Goal: Information Seeking & Learning: Learn about a topic

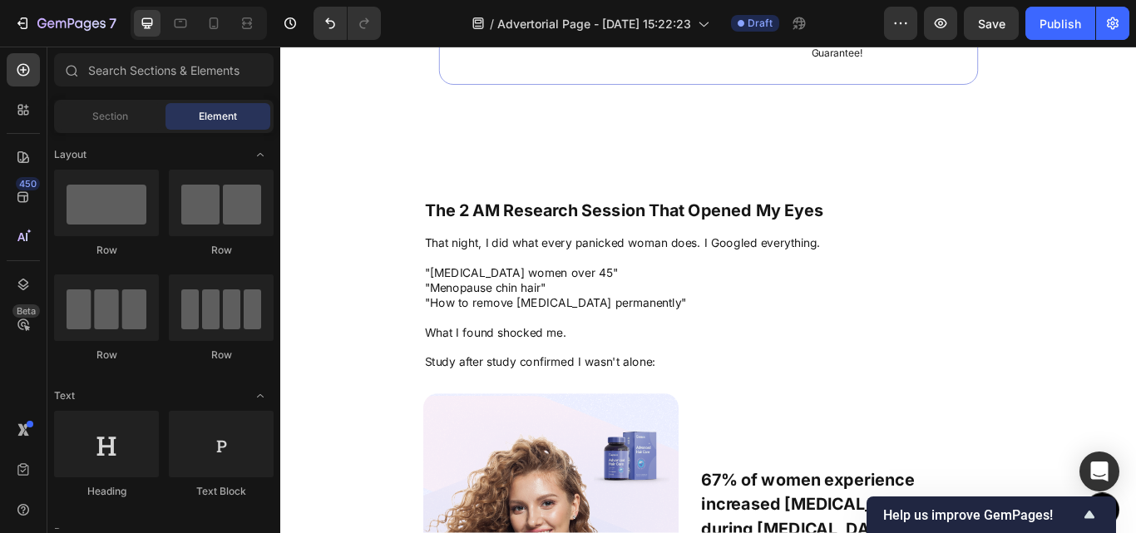
scroll to position [2401, 0]
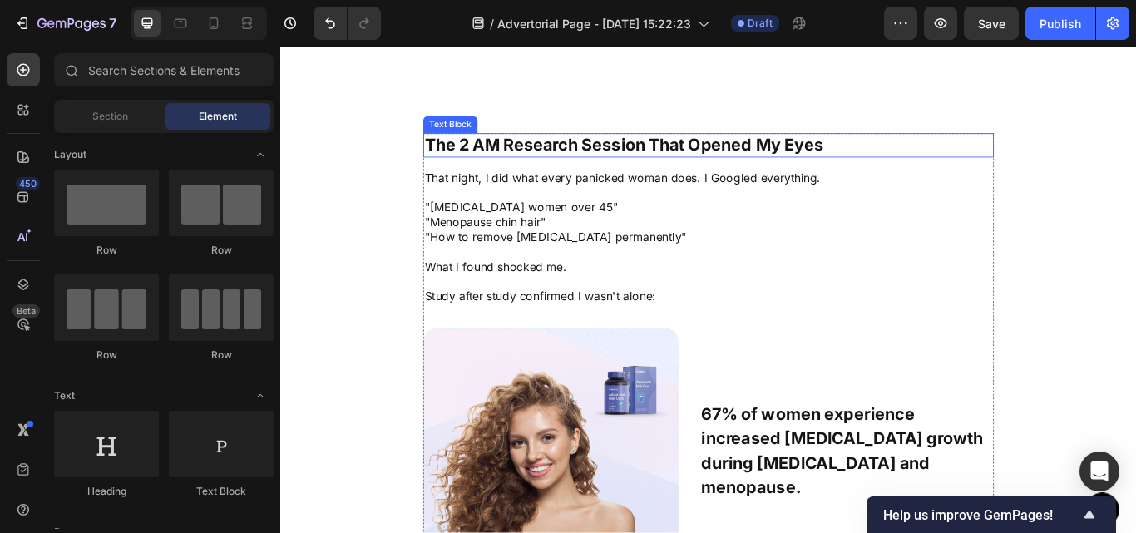
click at [963, 162] on p "The 2 AM Research Session That Opened My Eyes" at bounding box center [779, 162] width 662 height 25
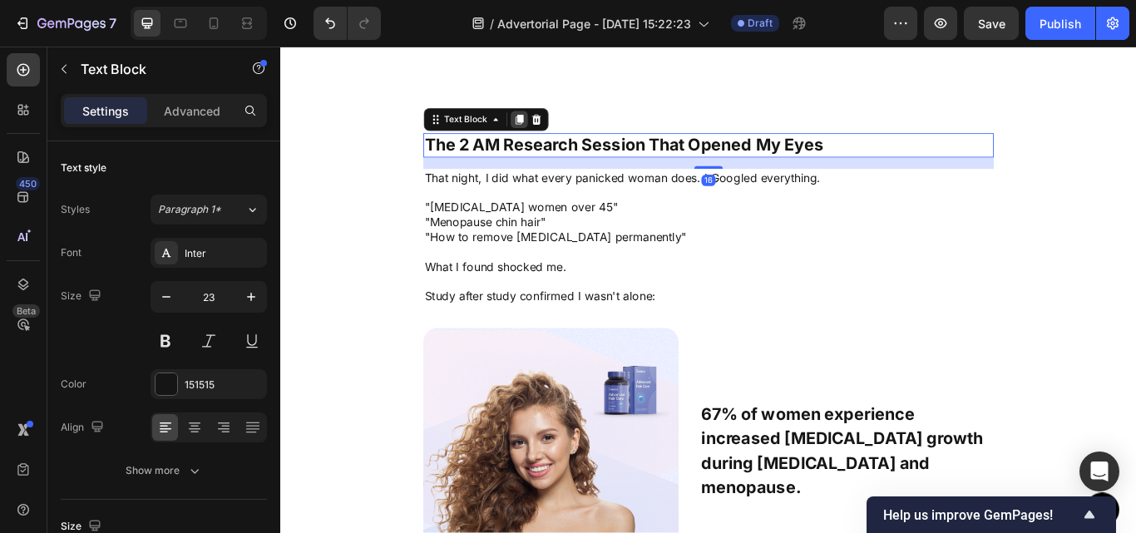
click at [554, 127] on icon at bounding box center [558, 132] width 9 height 12
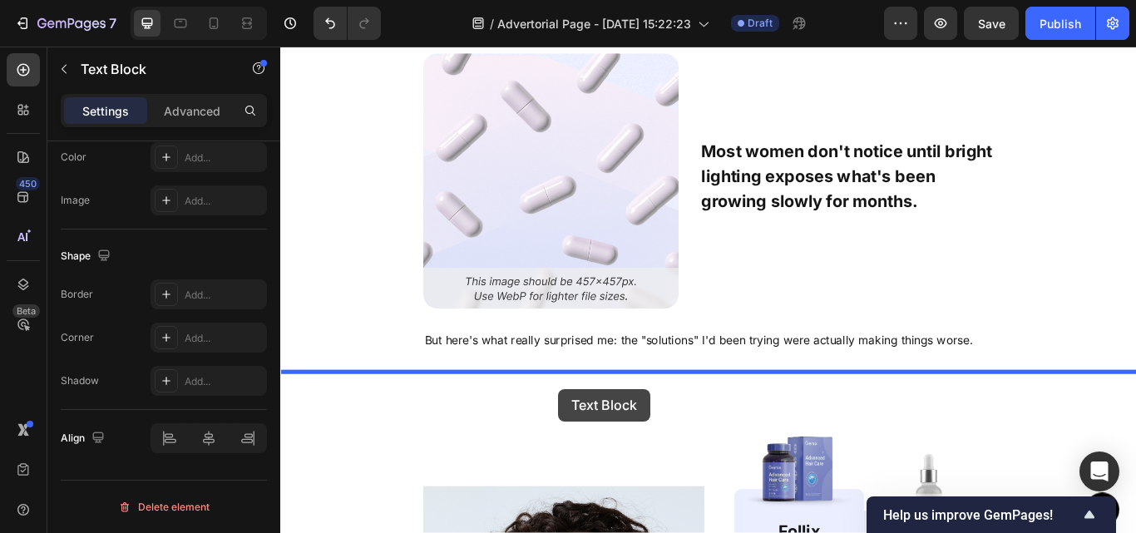
scroll to position [3440, 0]
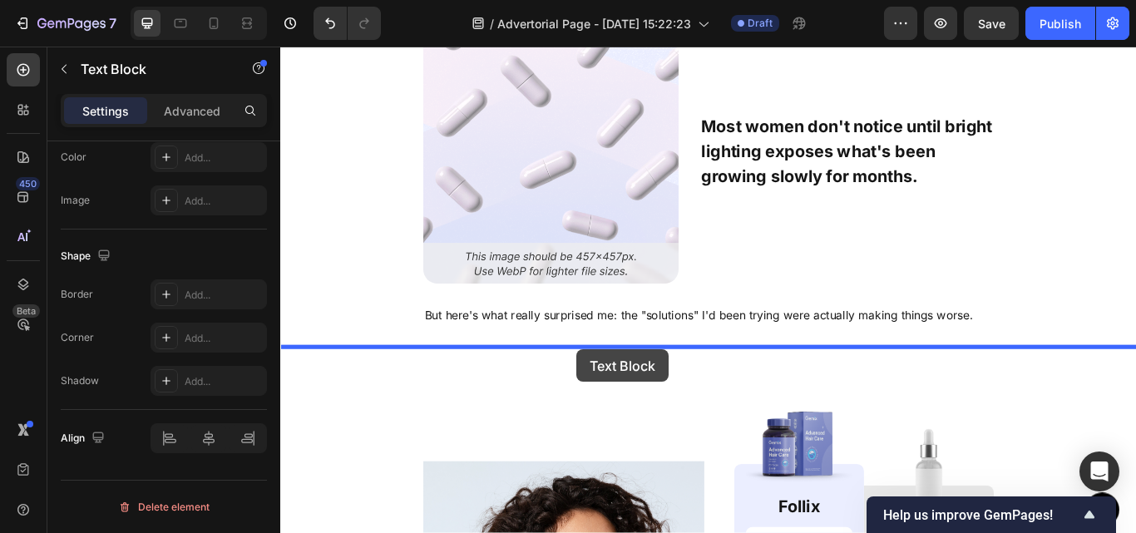
drag, startPoint x: 485, startPoint y: 174, endPoint x: 625, endPoint y: 400, distance: 266.2
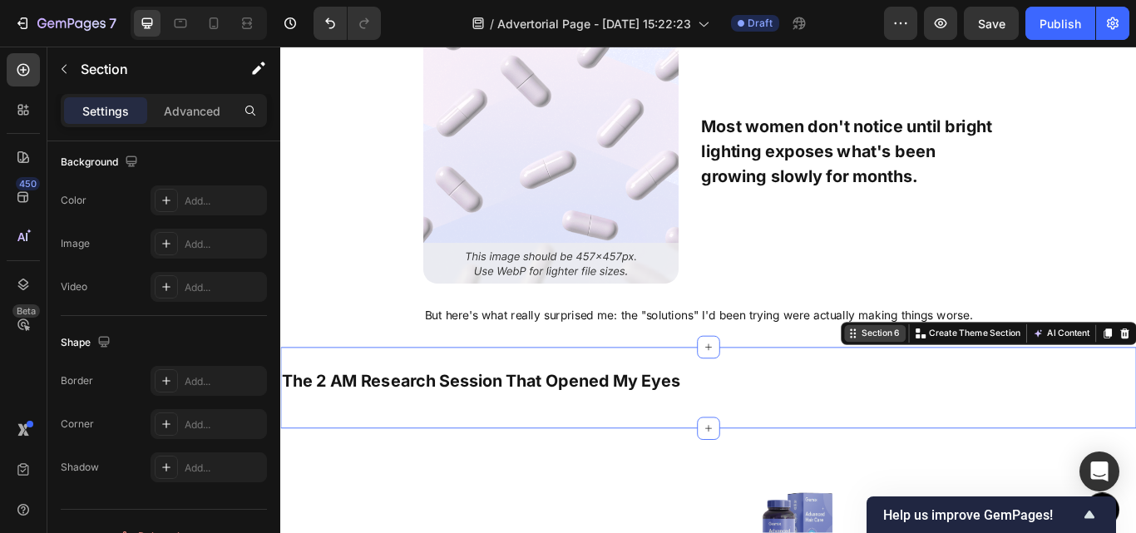
scroll to position [0, 0]
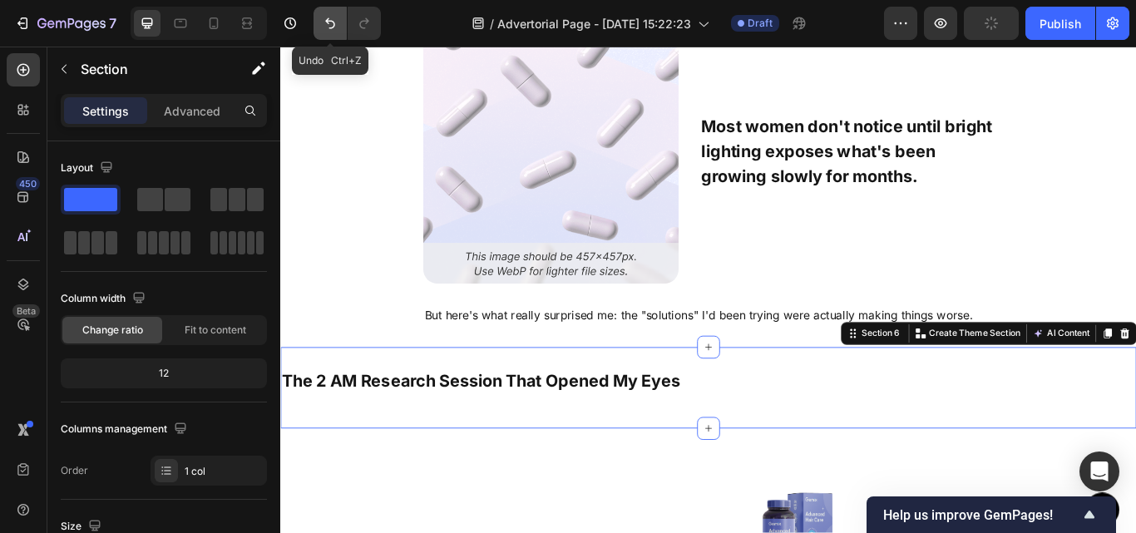
click at [334, 18] on icon "Undo/Redo" at bounding box center [330, 23] width 17 height 17
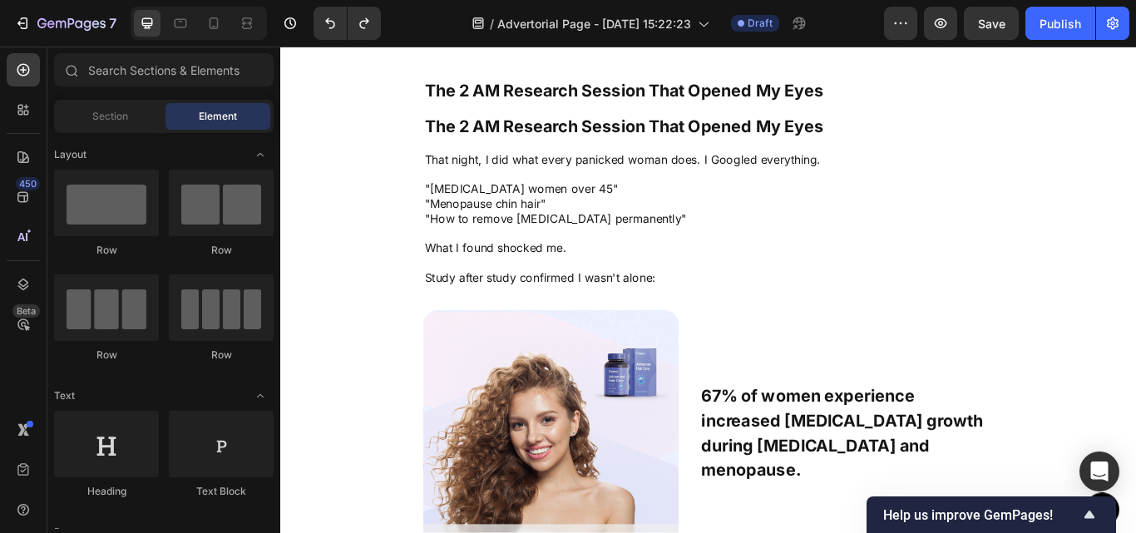
scroll to position [2441, 0]
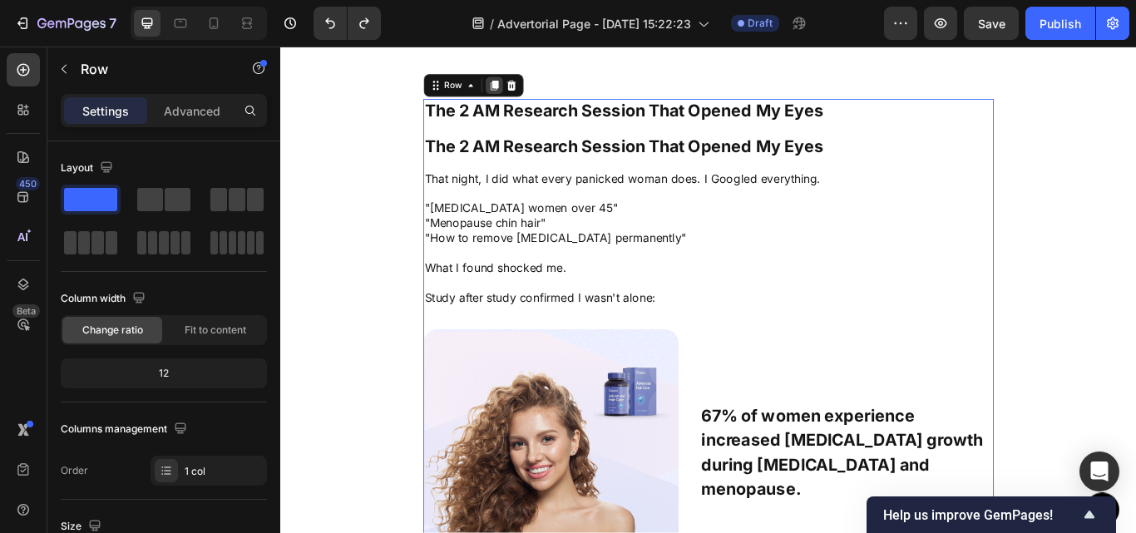
click at [525, 96] on icon at bounding box center [529, 92] width 9 height 12
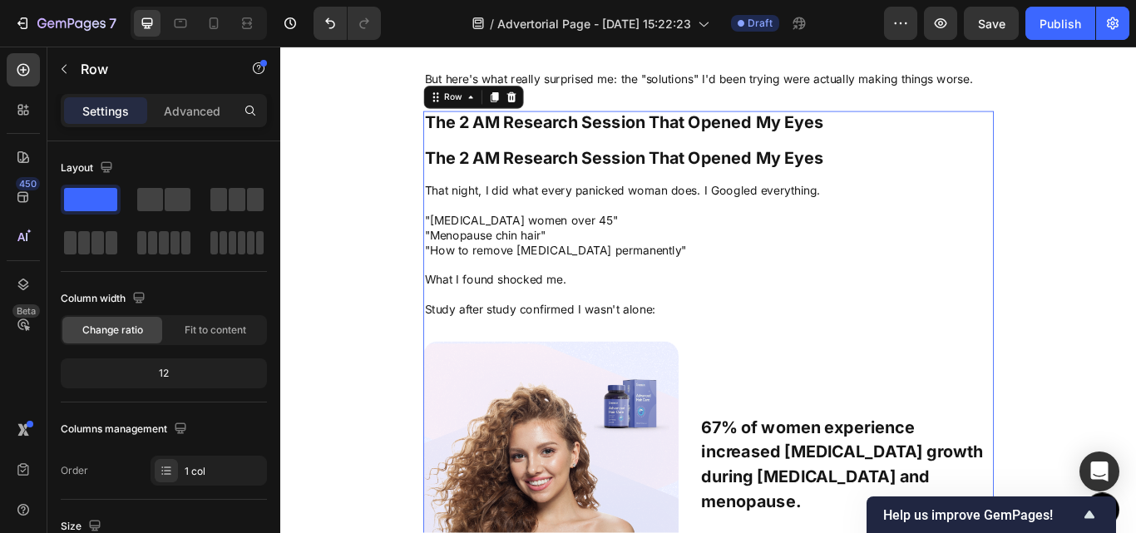
scroll to position [3733, 0]
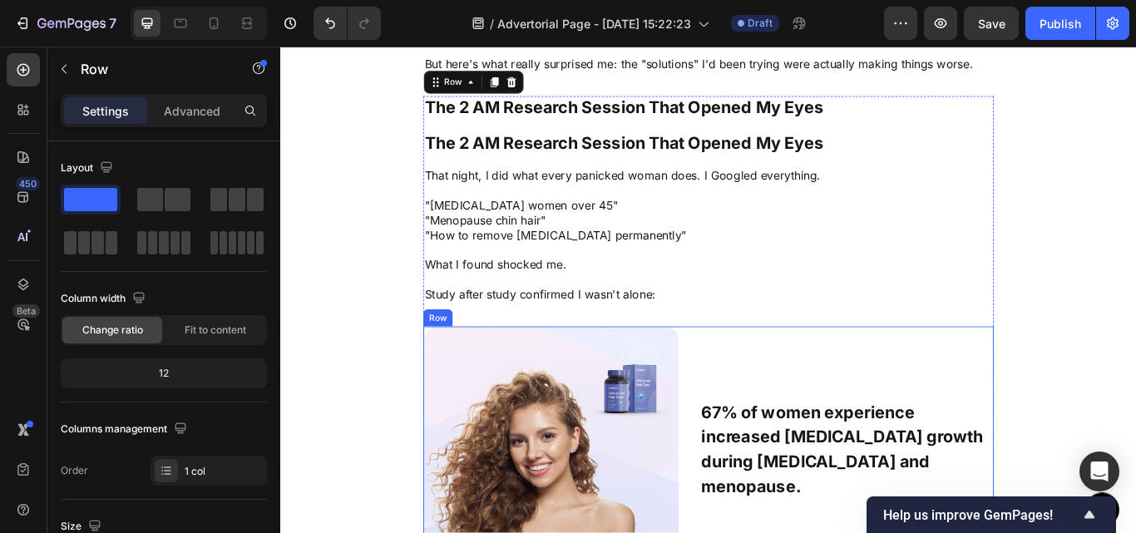
click at [788, 389] on div "67% of women experience increased [MEDICAL_DATA] growth during [MEDICAL_DATA] a…" at bounding box center [940, 522] width 342 height 298
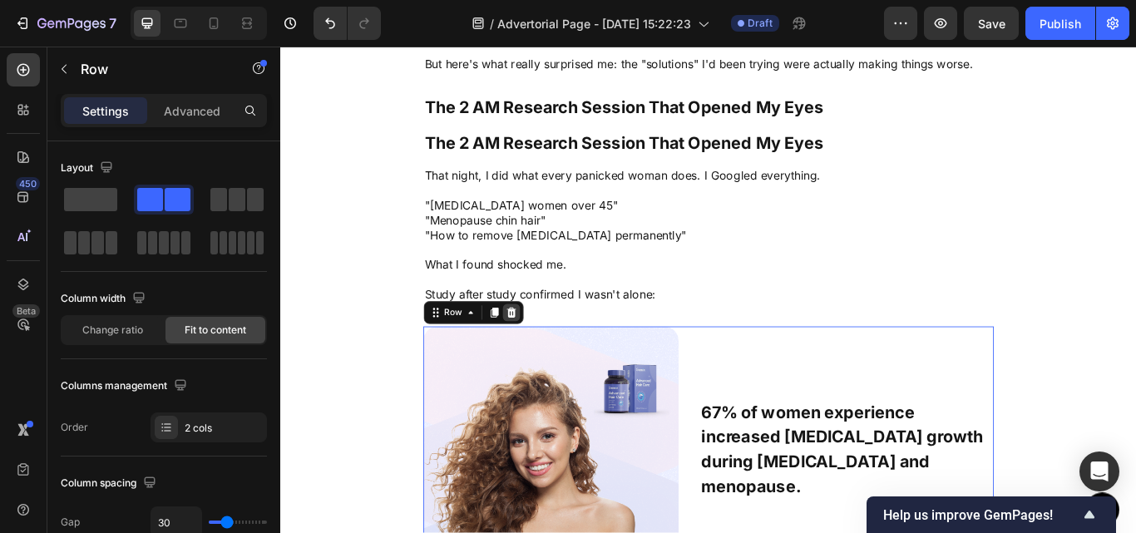
click at [545, 360] on icon at bounding box center [549, 358] width 11 height 12
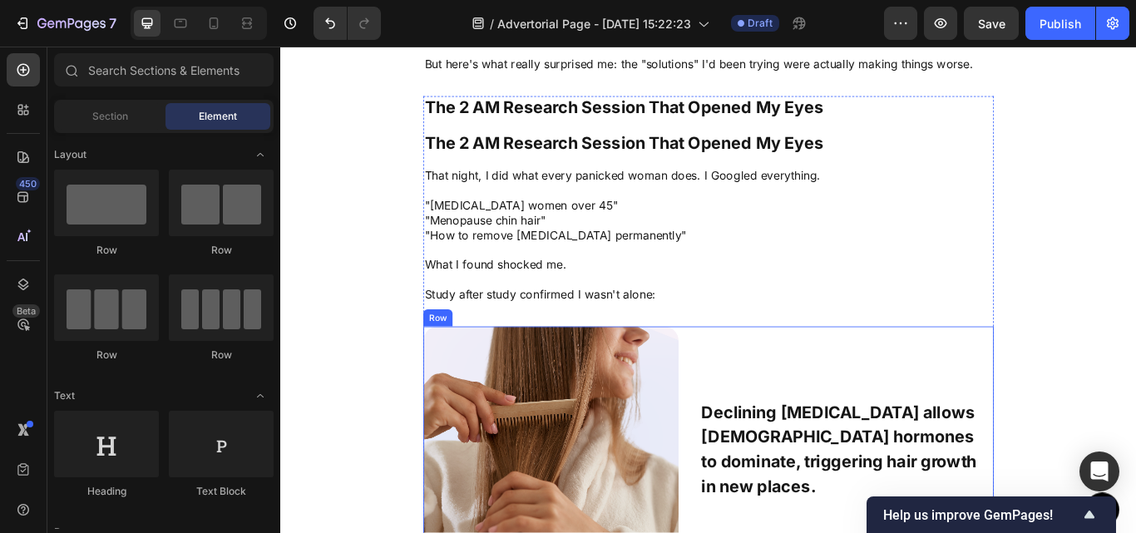
click at [806, 373] on div "Declining [MEDICAL_DATA] allows [DEMOGRAPHIC_DATA] hormones to dominate, trigge…" at bounding box center [940, 522] width 342 height 298
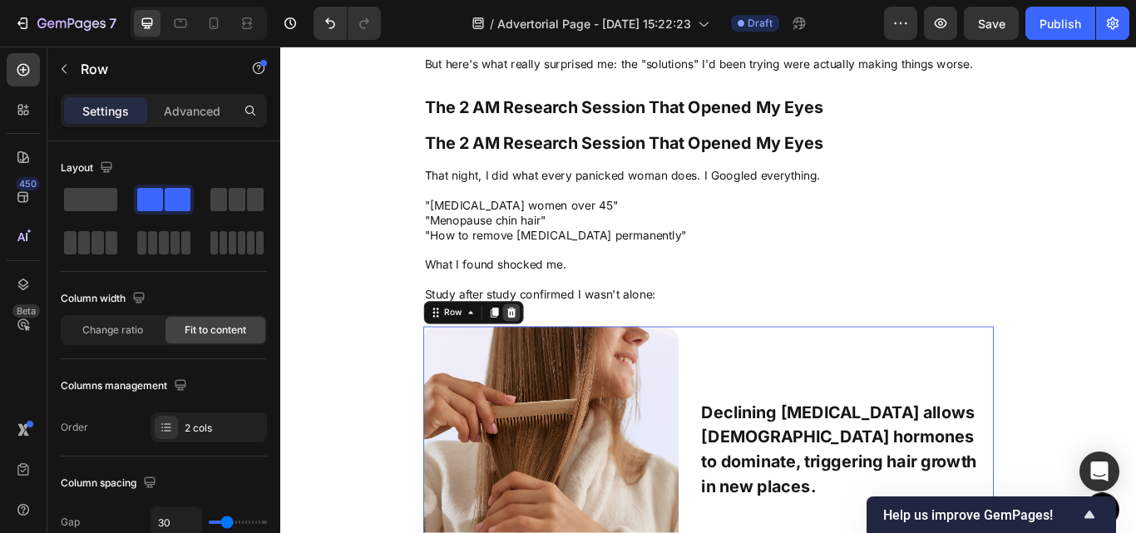
click at [544, 360] on icon at bounding box center [549, 358] width 11 height 12
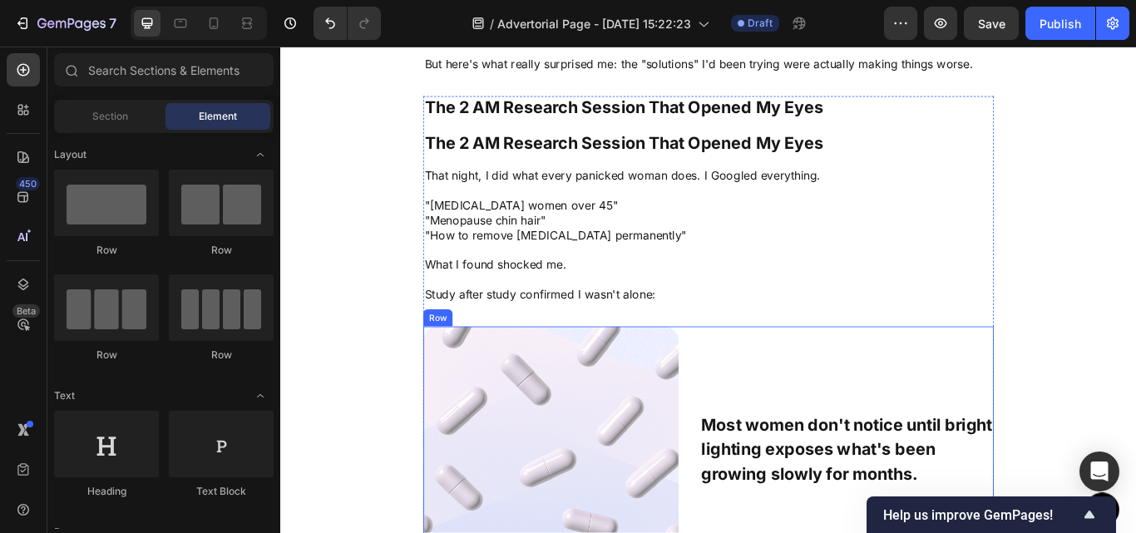
click at [812, 415] on div "Most women don't notice until bright lighting exposes what's been growing slowl…" at bounding box center [940, 522] width 342 height 298
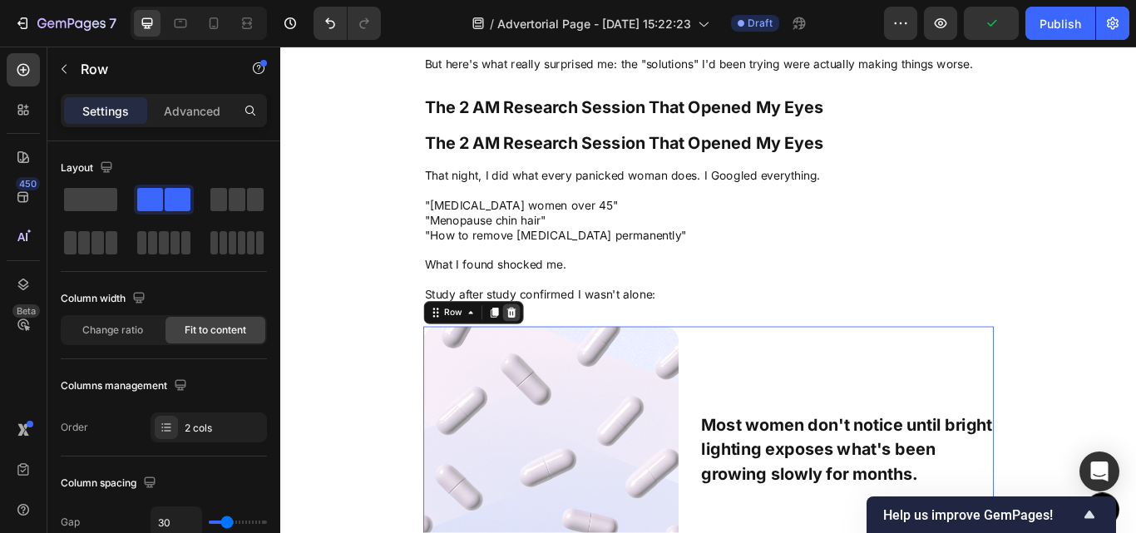
click at [544, 360] on icon at bounding box center [549, 358] width 11 height 12
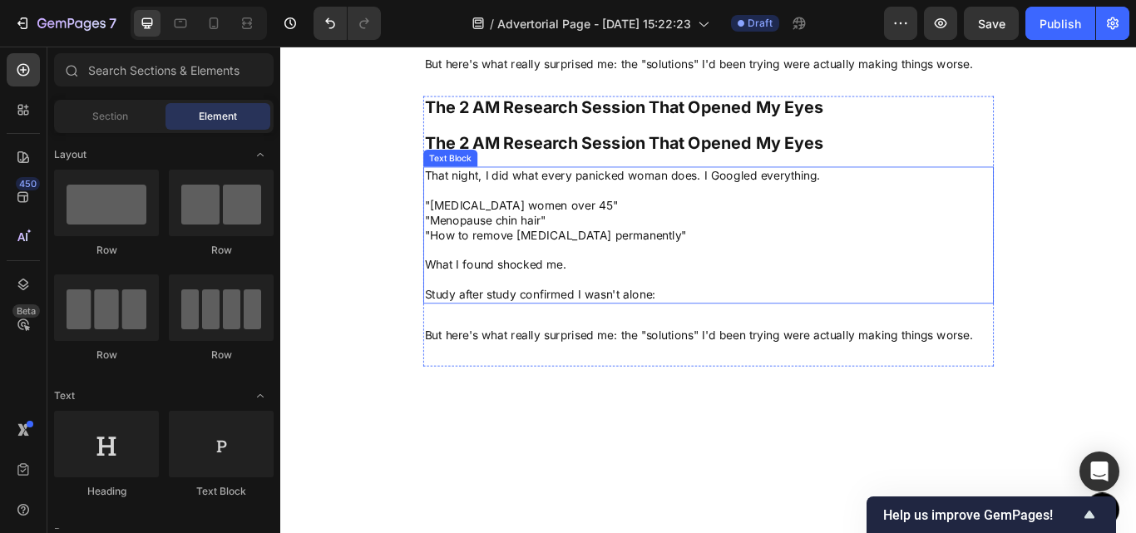
click at [528, 264] on p ""How to remove [MEDICAL_DATA] permanently"" at bounding box center [779, 267] width 662 height 17
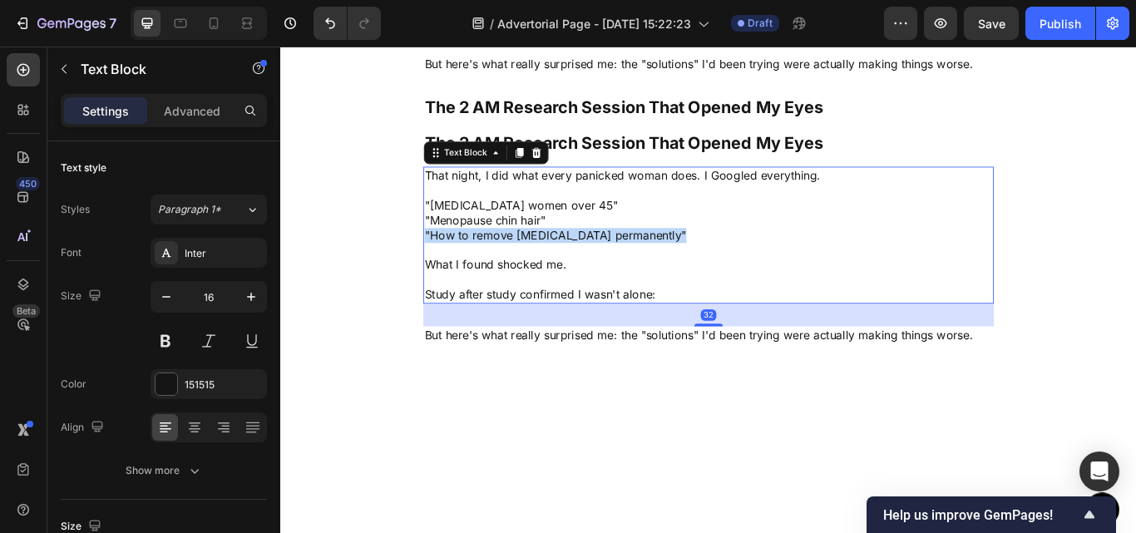
click at [528, 264] on p ""How to remove [MEDICAL_DATA] permanently"" at bounding box center [779, 267] width 662 height 17
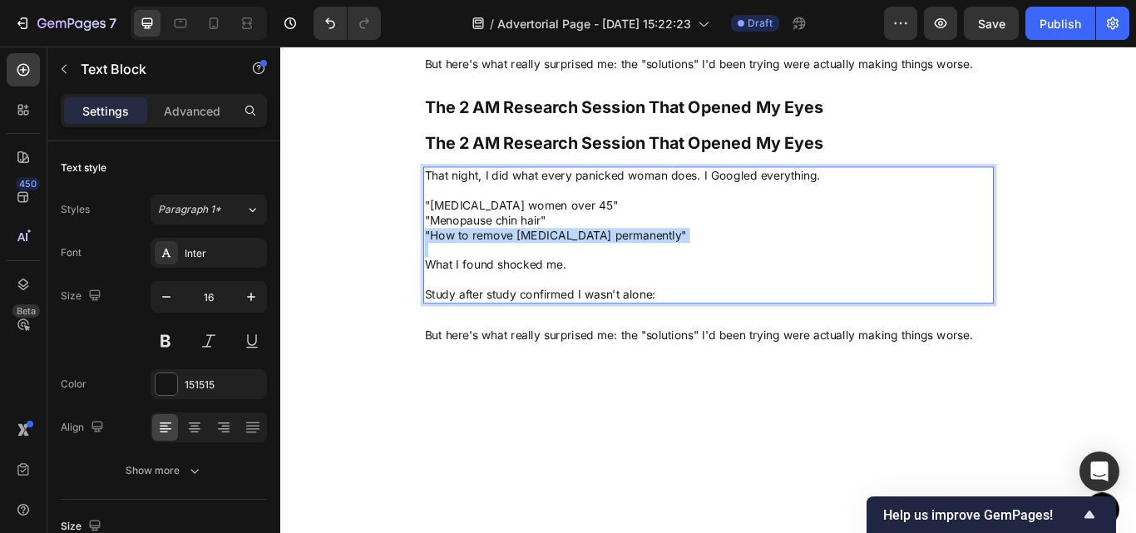
click at [528, 264] on p ""How to remove [MEDICAL_DATA] permanently"" at bounding box center [779, 267] width 662 height 17
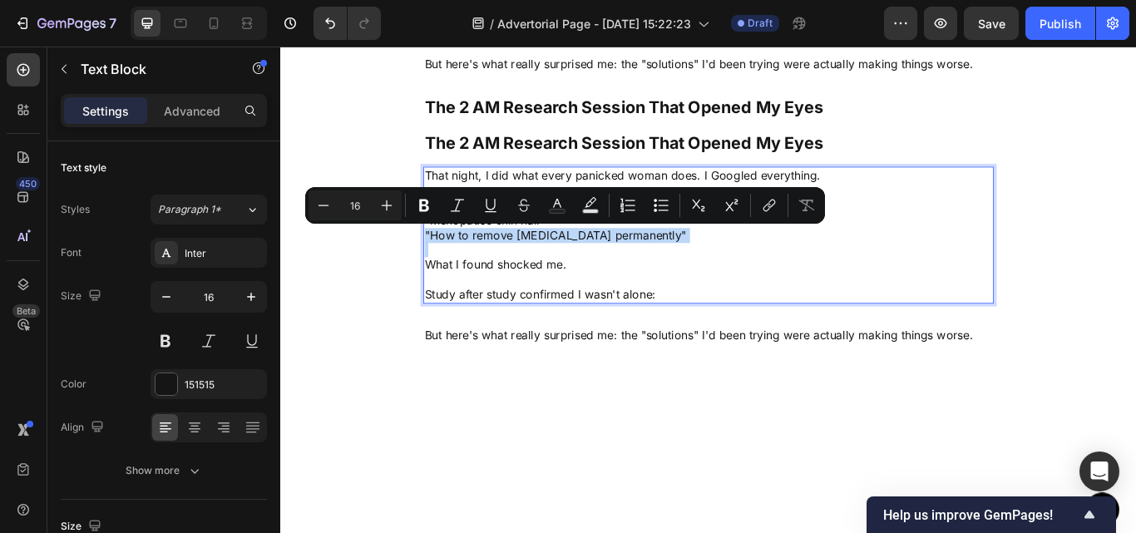
click at [528, 264] on p ""How to remove [MEDICAL_DATA] permanently"" at bounding box center [779, 267] width 662 height 17
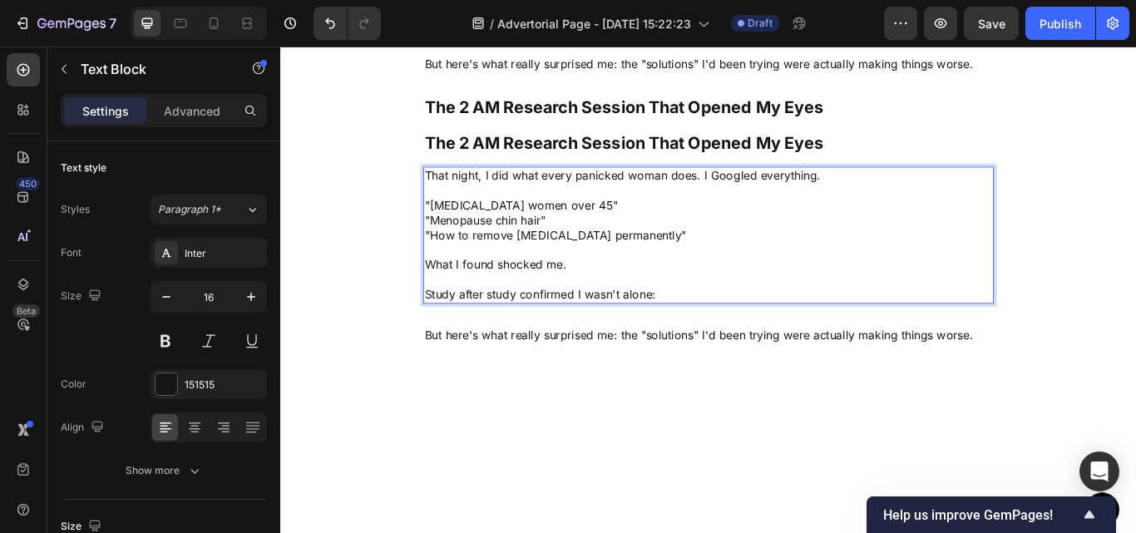
click at [752, 336] on p "Study after study confirmed I wasn't alone:" at bounding box center [779, 336] width 662 height 17
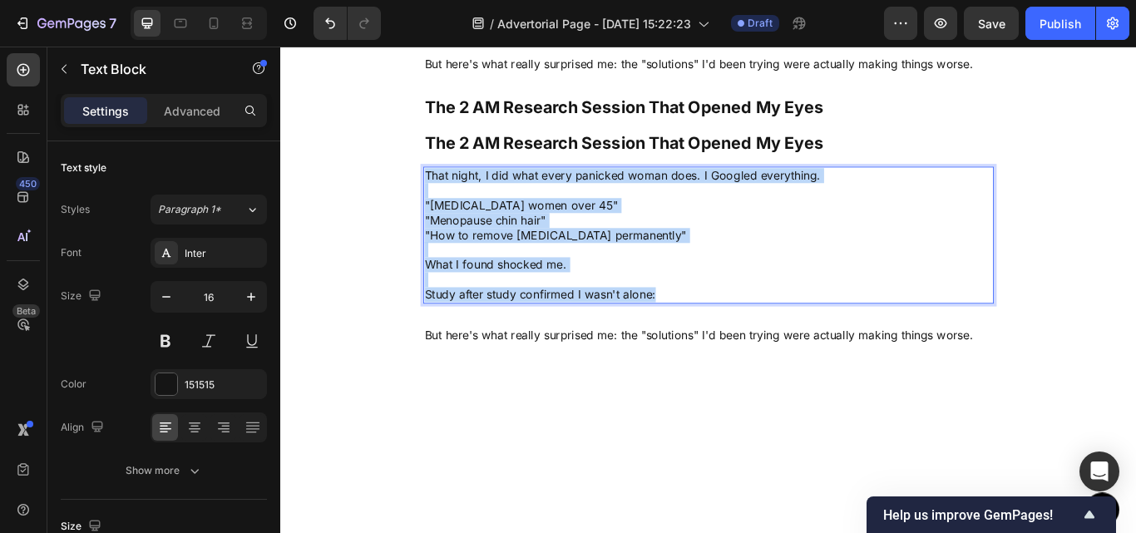
drag, startPoint x: 752, startPoint y: 336, endPoint x: 440, endPoint y: 196, distance: 341.6
click at [446, 196] on div "That night, I did what every panicked woman does. I Googled everything. "[MEDIC…" at bounding box center [778, 266] width 665 height 159
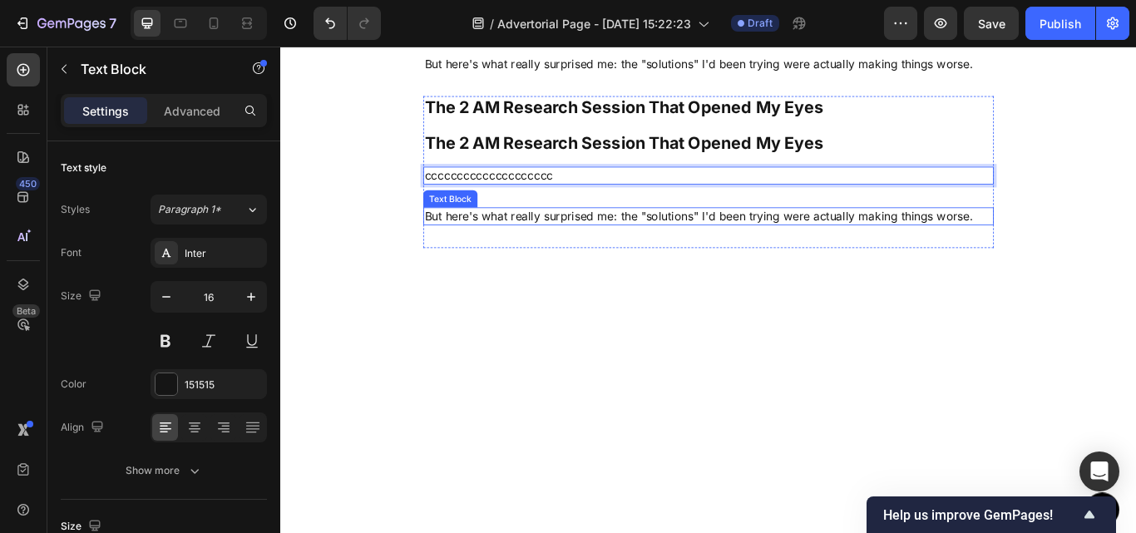
click at [464, 244] on p "But here's what really surprised me: the "solutions" I'd been trying were actua…" at bounding box center [779, 244] width 662 height 17
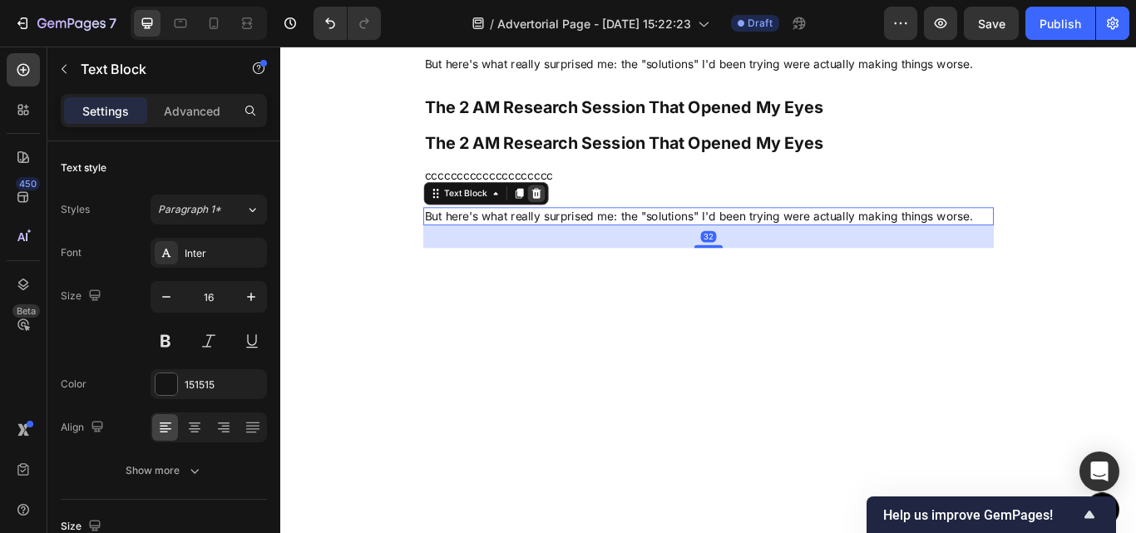
click at [576, 222] on icon at bounding box center [577, 218] width 13 height 13
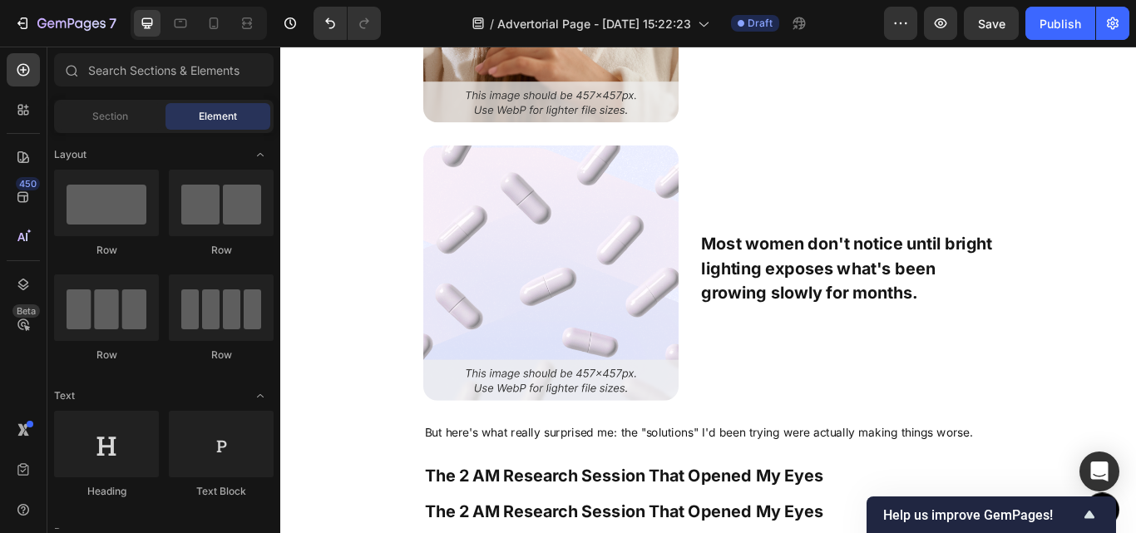
scroll to position [3597, 0]
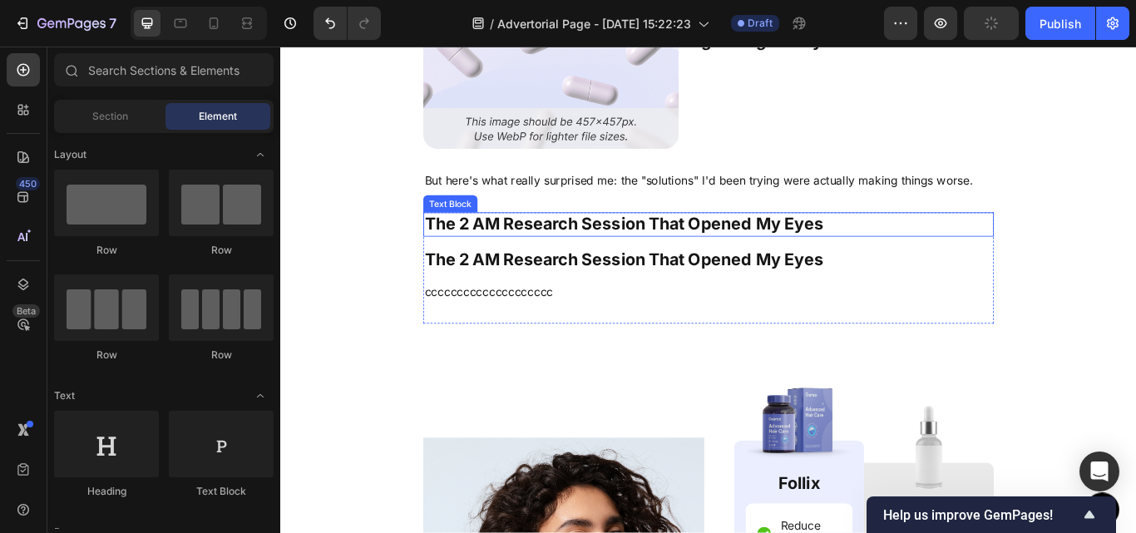
click at [905, 248] on p "The 2 AM Research Session That Opened My Eyes" at bounding box center [779, 254] width 662 height 25
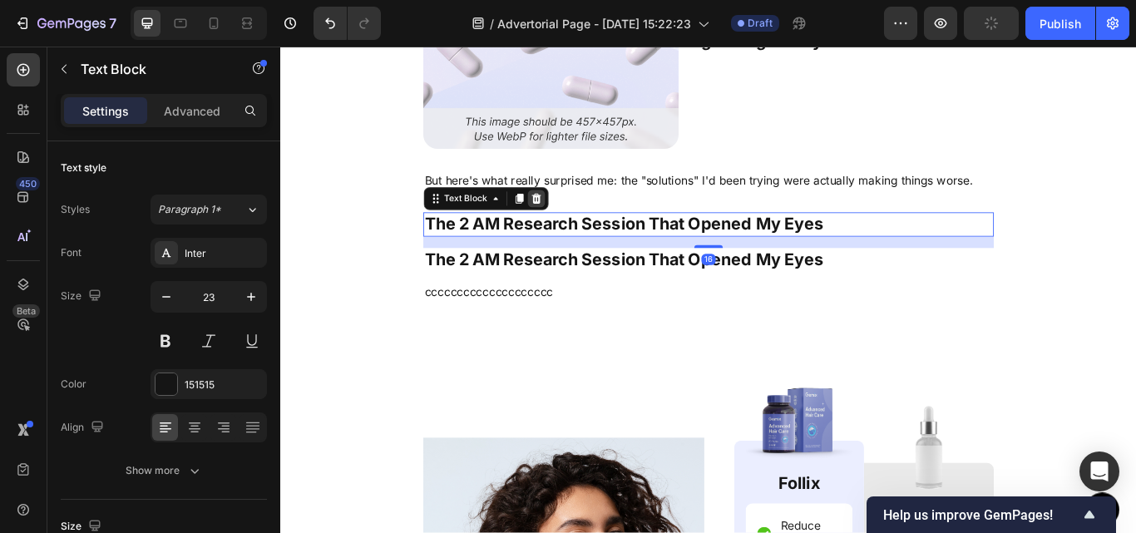
click at [571, 226] on icon at bounding box center [577, 224] width 13 height 13
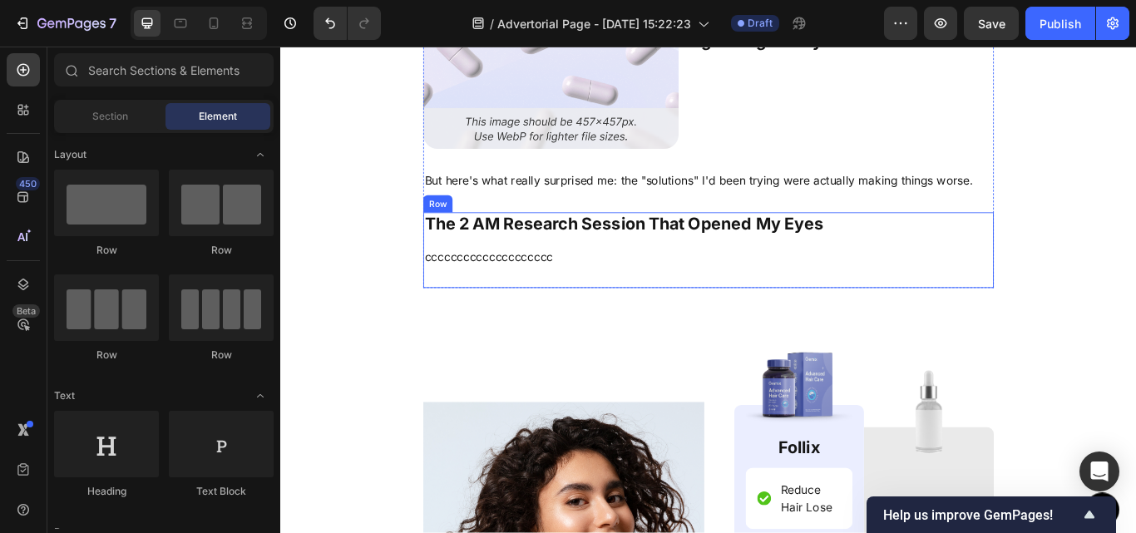
click at [692, 319] on div "The 2 AM Research Session That Opened My Eyes Text Block cccccccccccccccccccc T…" at bounding box center [778, 284] width 665 height 89
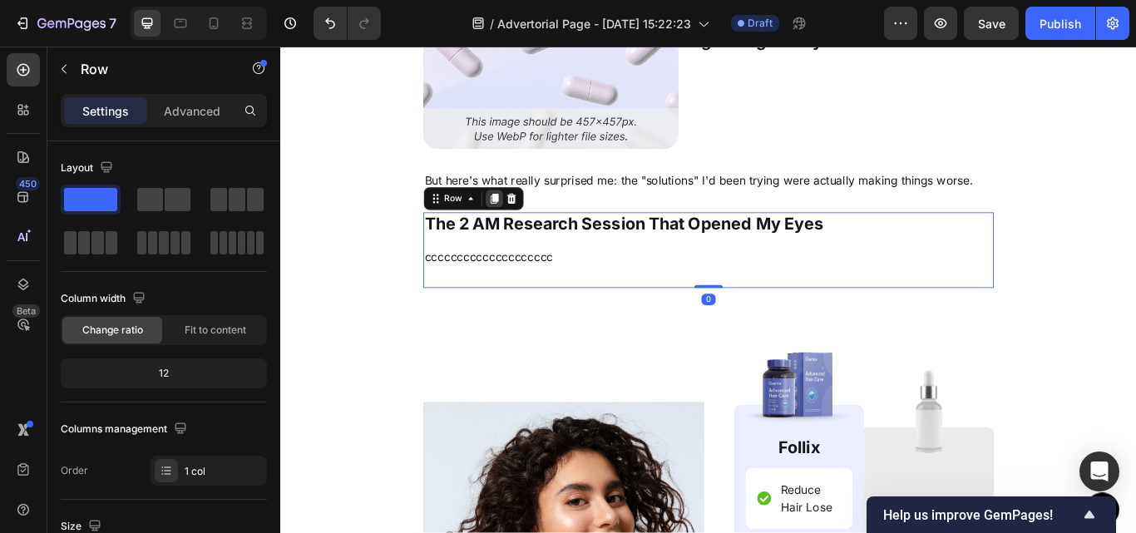
click at [522, 224] on icon at bounding box center [528, 224] width 13 height 13
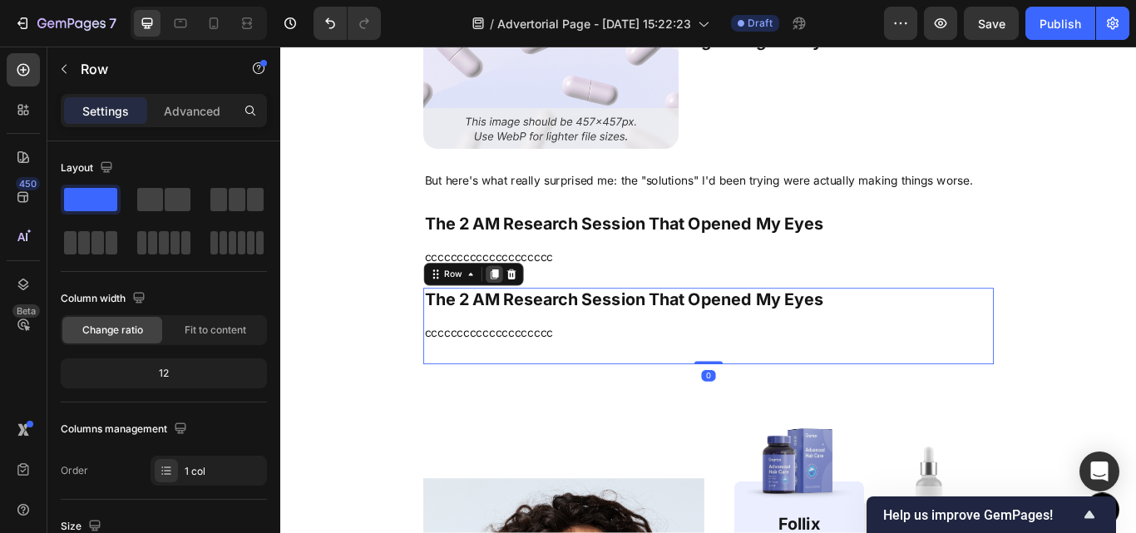
click at [525, 309] on icon at bounding box center [529, 314] width 9 height 12
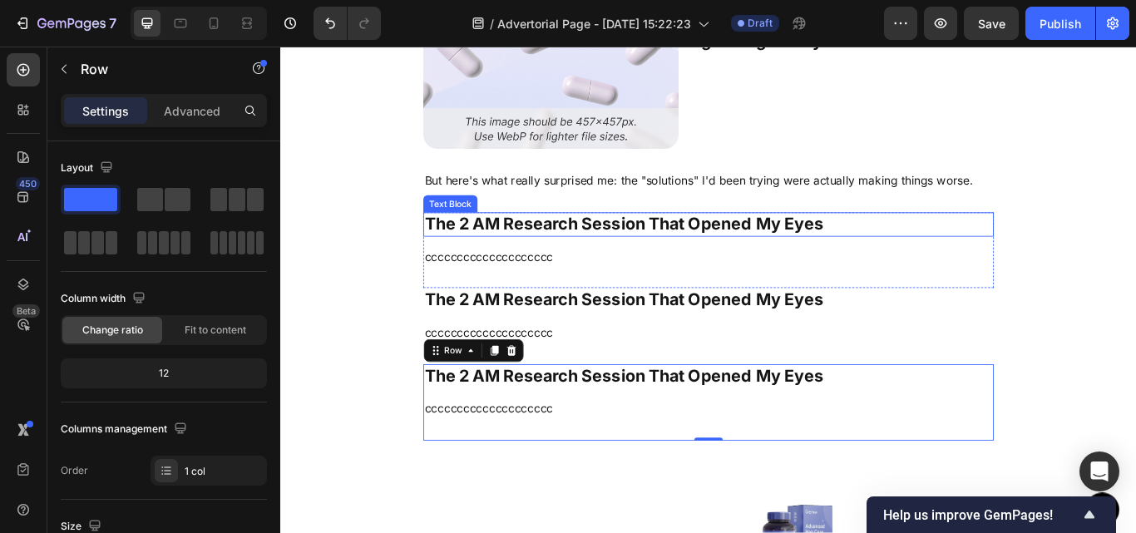
click at [711, 253] on p "The 2 AM Research Session That Opened My Eyes" at bounding box center [779, 254] width 662 height 25
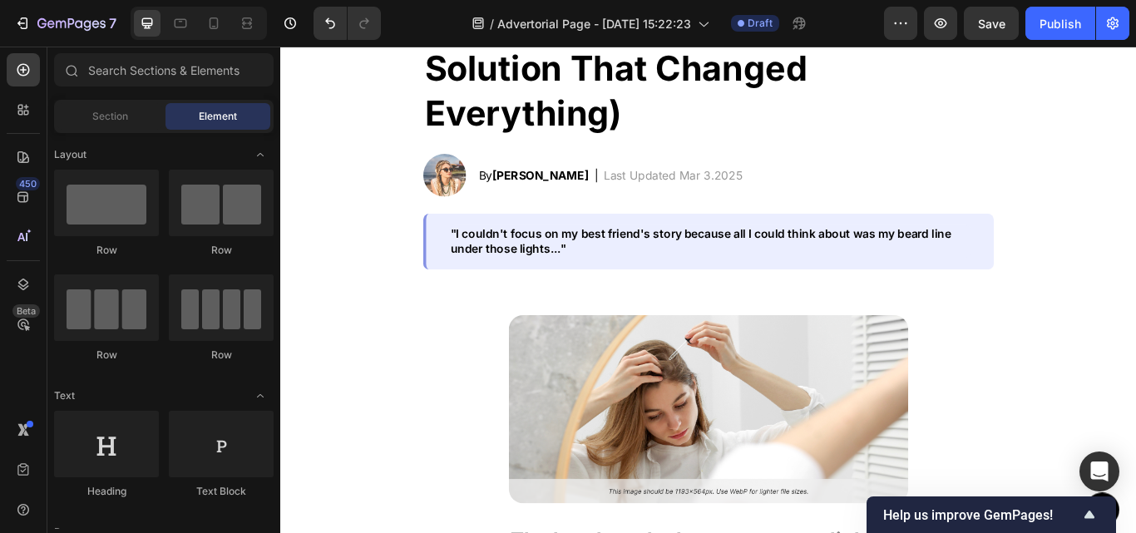
scroll to position [233, 0]
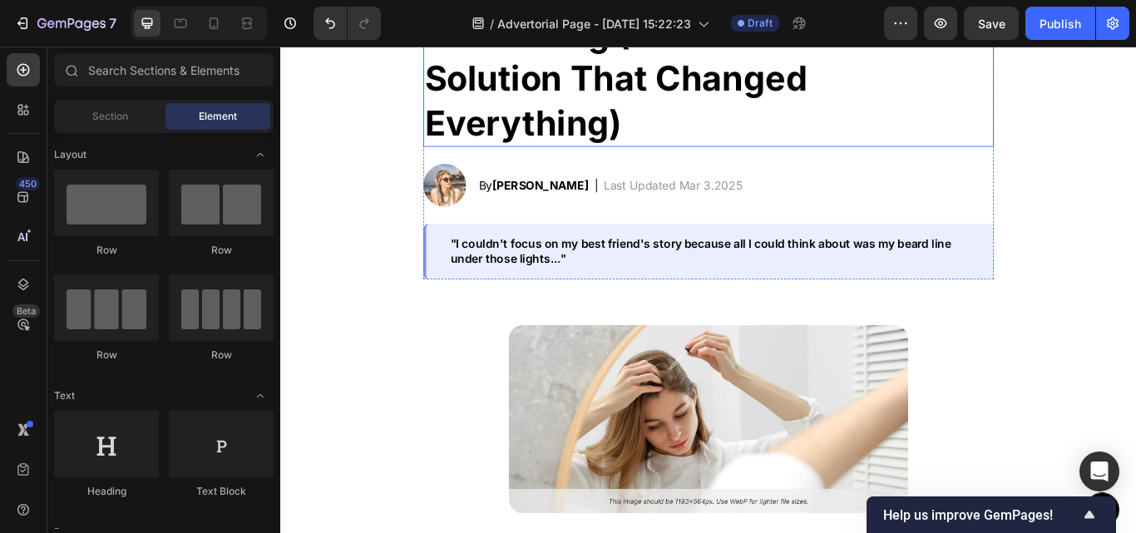
click at [821, 111] on h2 "Woman Discovers Why Restaurant Lights Make Her Feel Like Hiding (And The Precis…" at bounding box center [778, 32] width 665 height 263
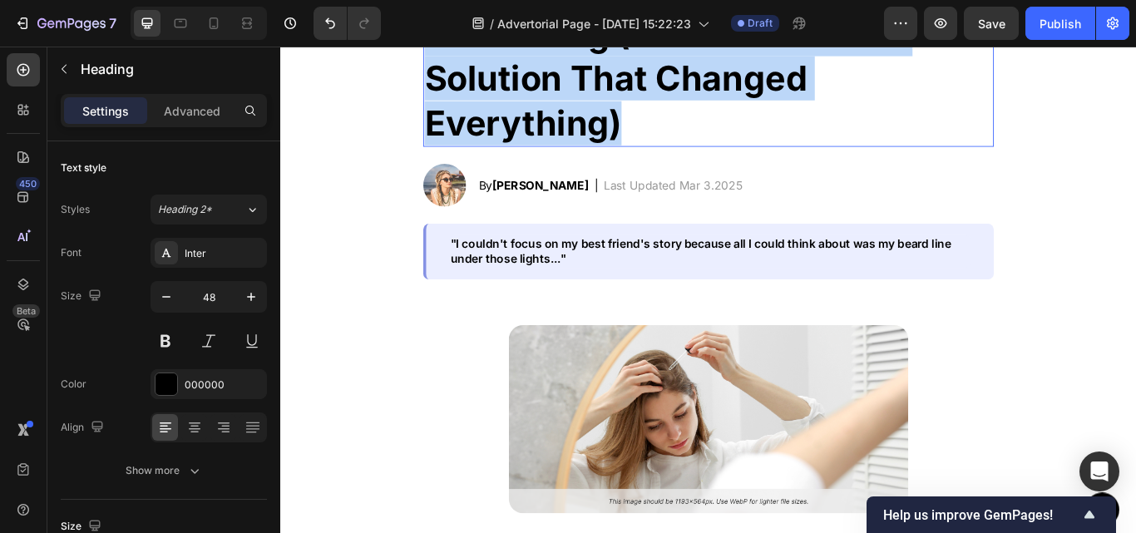
click at [821, 111] on p "Woman Discovers Why Restaurant Lights Make Her Feel Like Hiding (And The Precis…" at bounding box center [779, 32] width 662 height 259
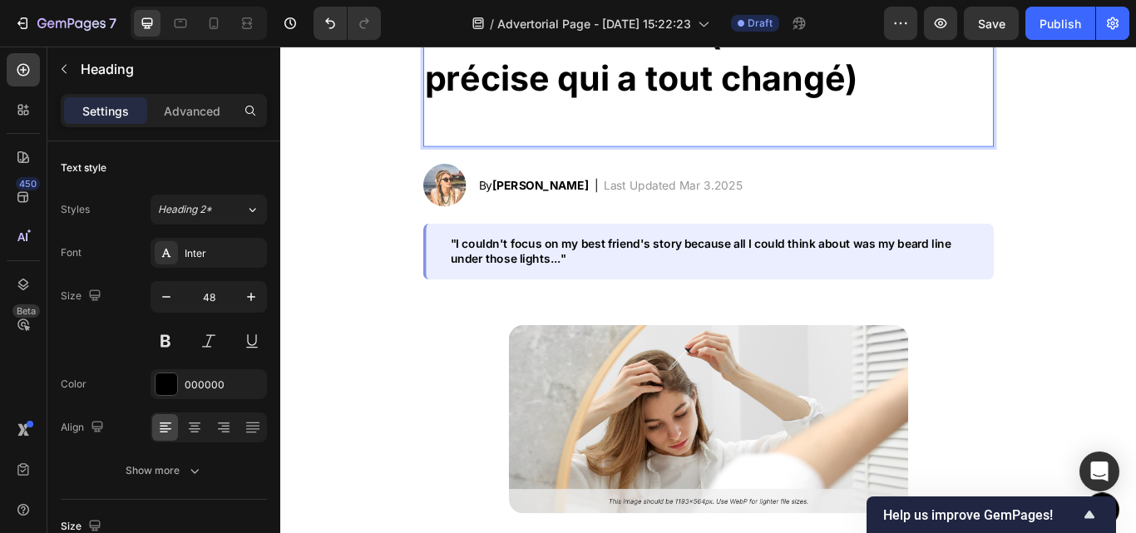
scroll to position [229, 0]
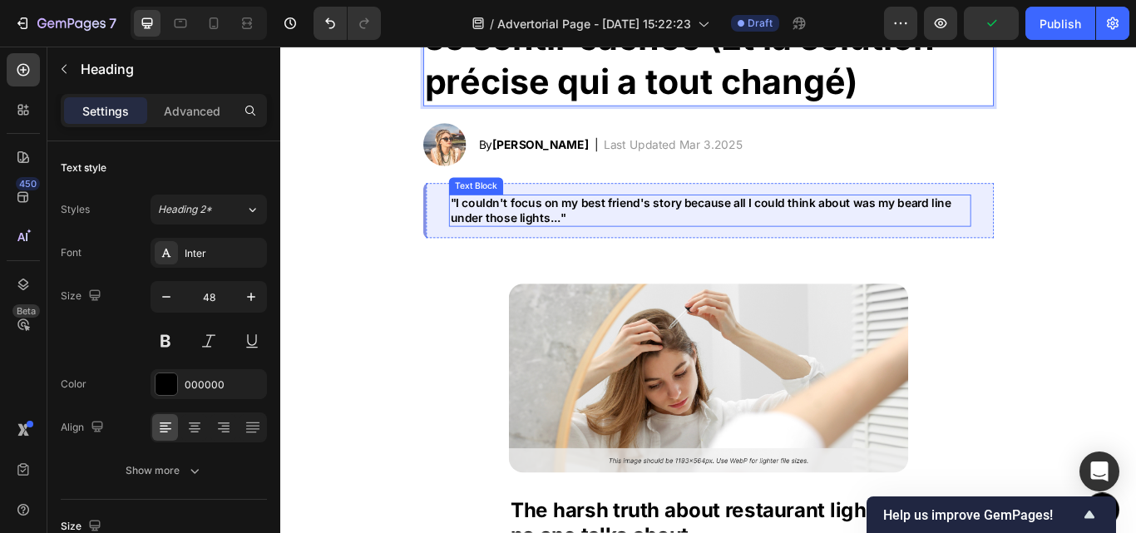
click at [667, 236] on p ""I couldn't focus on my best friend's story because all I could think about was…" at bounding box center [780, 238] width 605 height 35
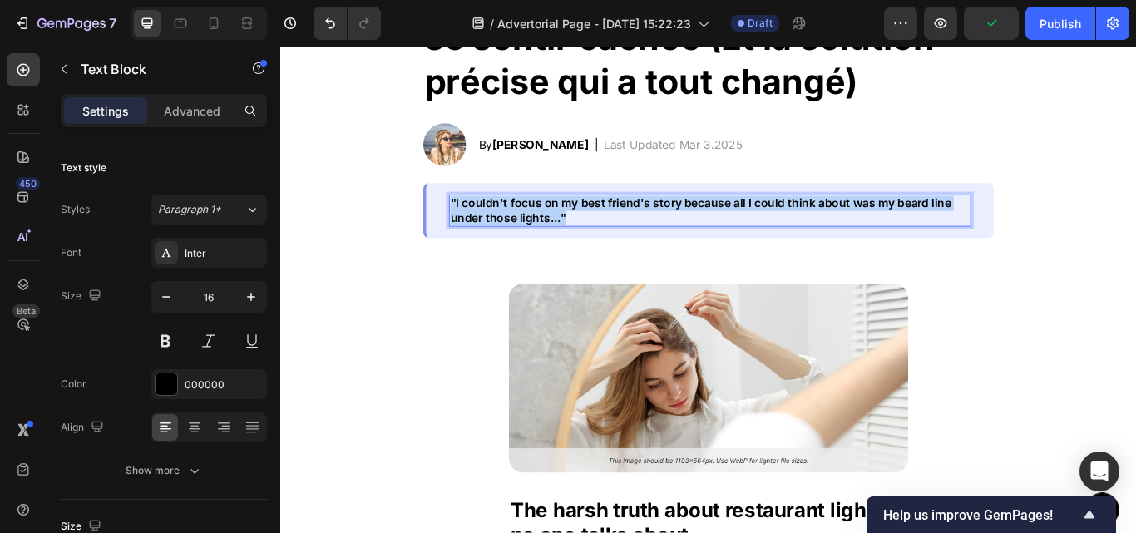
click at [667, 236] on p ""I couldn't focus on my best friend's story because all I could think about was…" at bounding box center [780, 238] width 605 height 35
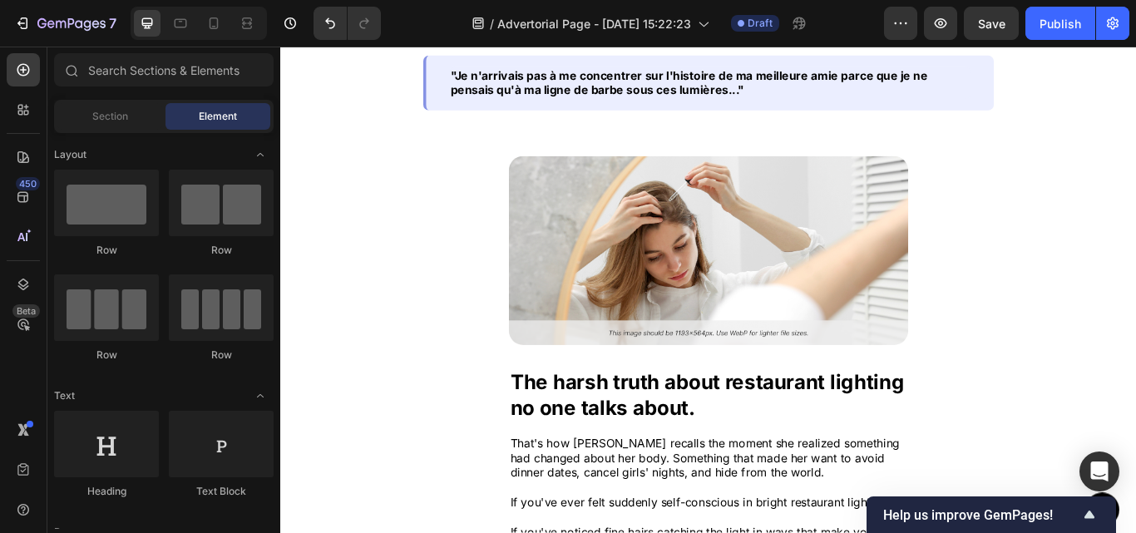
scroll to position [584, 0]
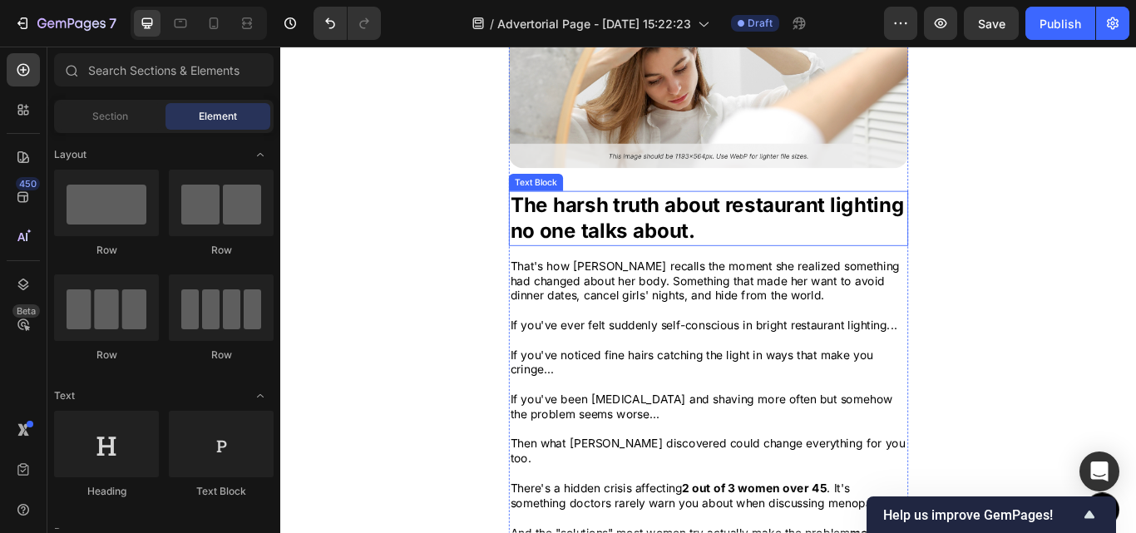
click at [818, 241] on p "The harsh truth about restaurant lighting no one talks about." at bounding box center [779, 247] width 462 height 61
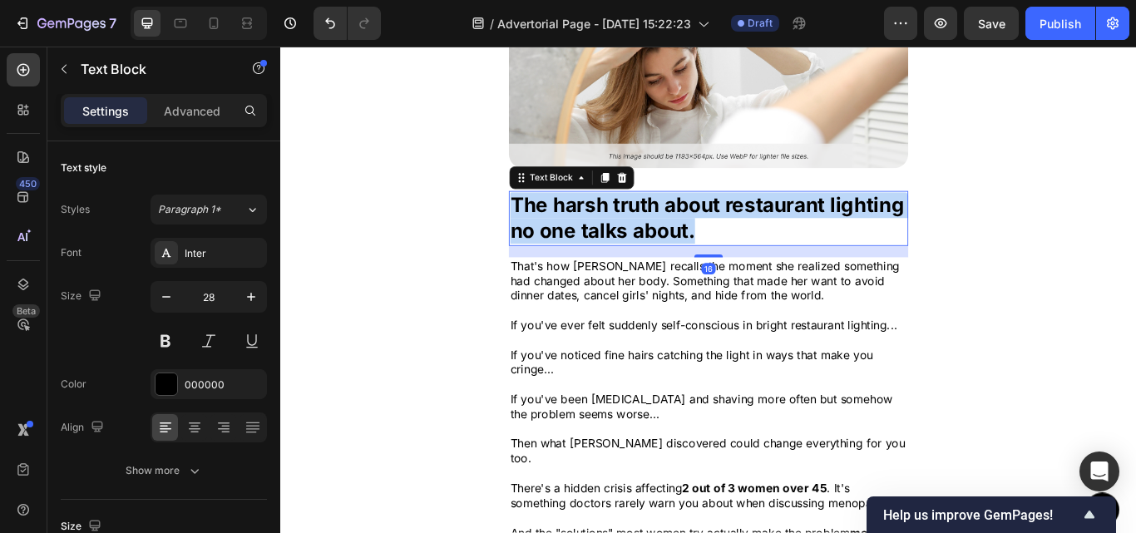
click at [818, 241] on p "The harsh truth about restaurant lighting no one talks about." at bounding box center [779, 247] width 462 height 61
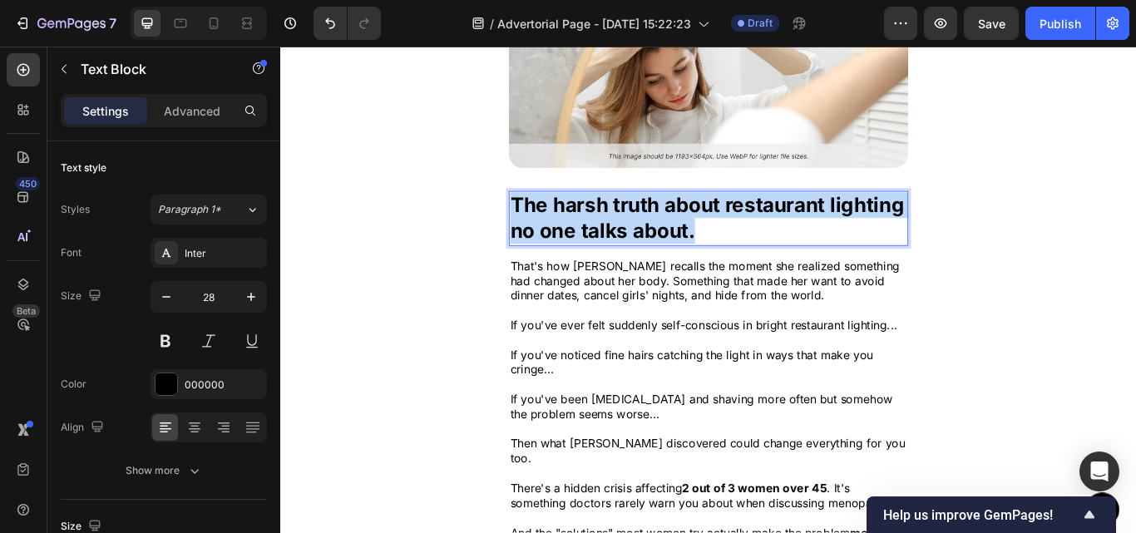
click at [818, 241] on p "The harsh truth about restaurant lighting no one talks about." at bounding box center [779, 247] width 462 height 61
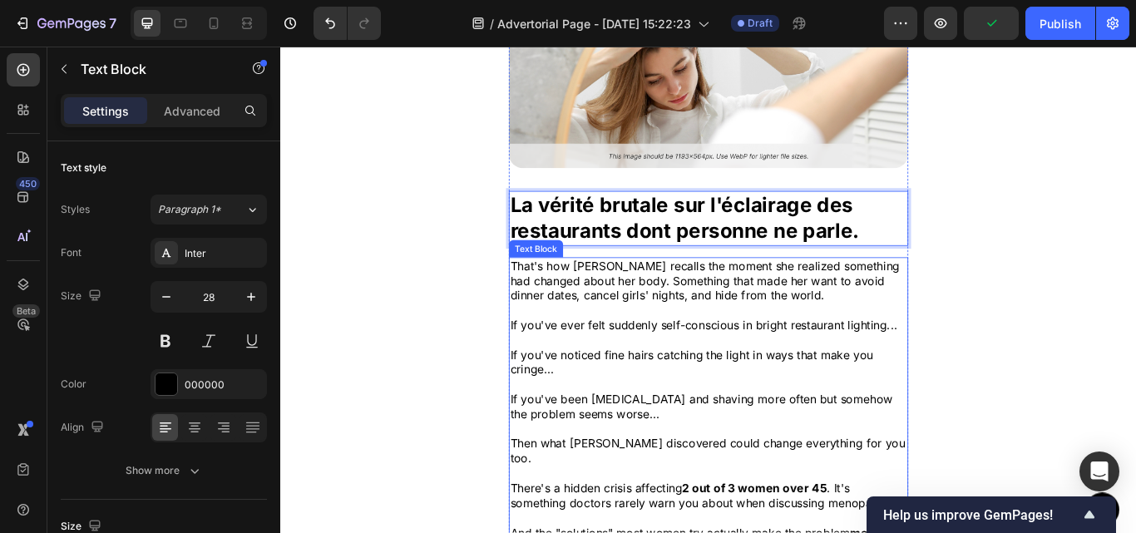
click at [732, 315] on p "That's how [PERSON_NAME] recalls the moment she realized something had changed …" at bounding box center [779, 320] width 462 height 52
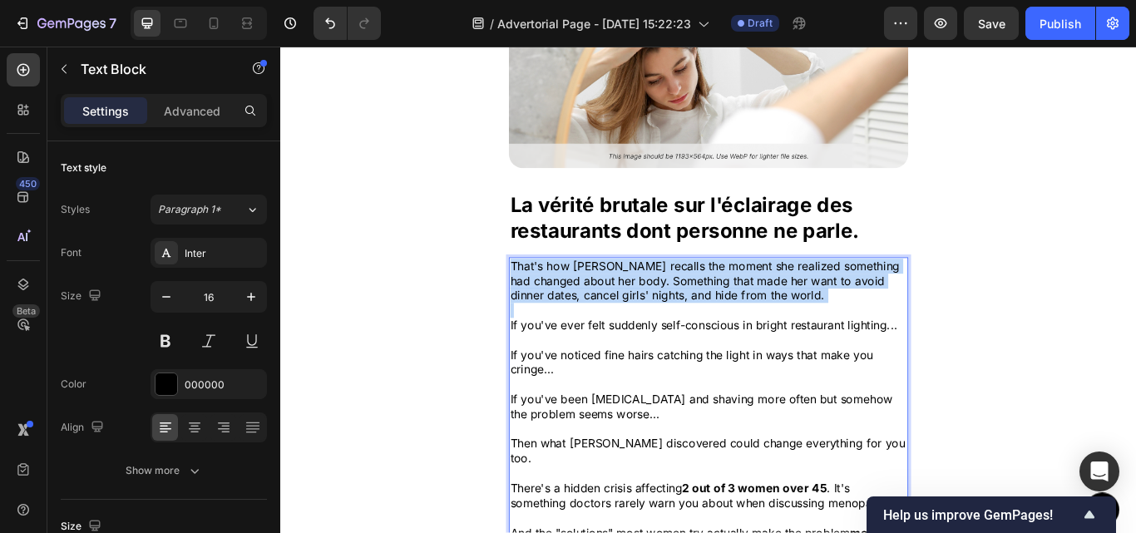
click at [732, 315] on p "That's how [PERSON_NAME] recalls the moment she realized something had changed …" at bounding box center [779, 320] width 462 height 52
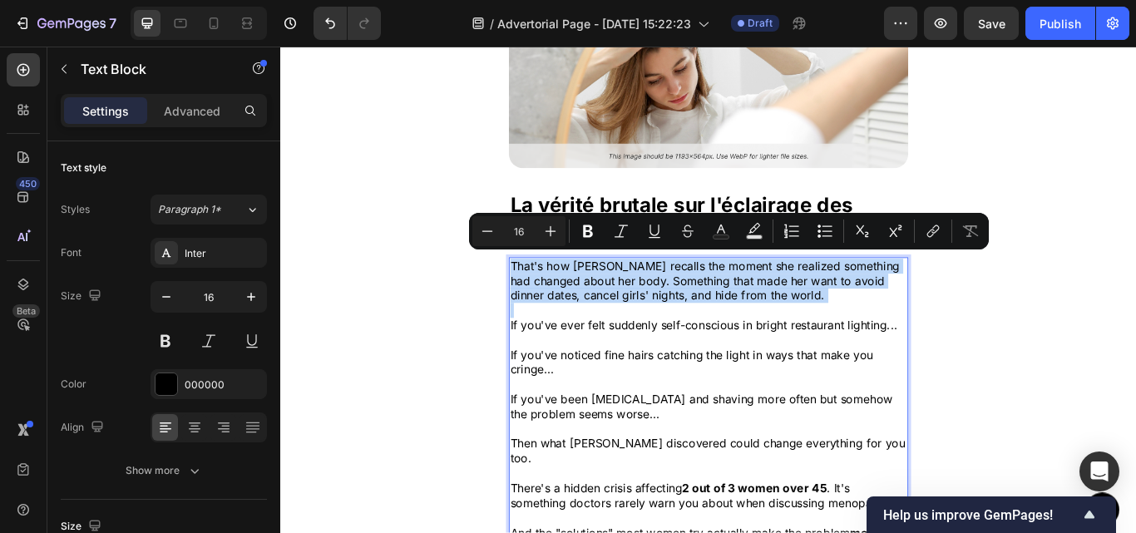
click at [732, 315] on p "That's how [PERSON_NAME] recalls the moment she realized something had changed …" at bounding box center [779, 320] width 462 height 52
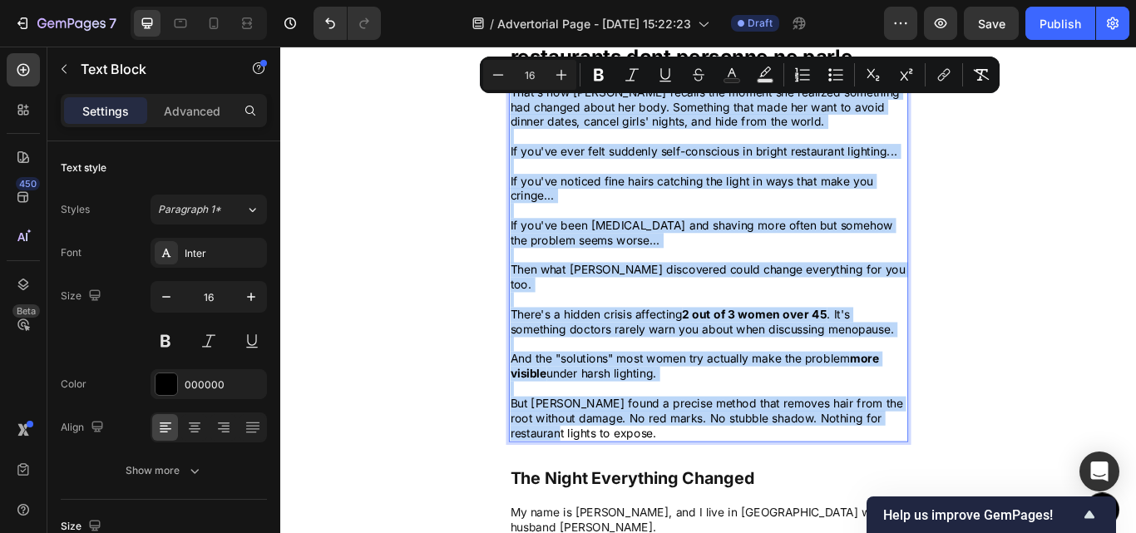
scroll to position [811, 0]
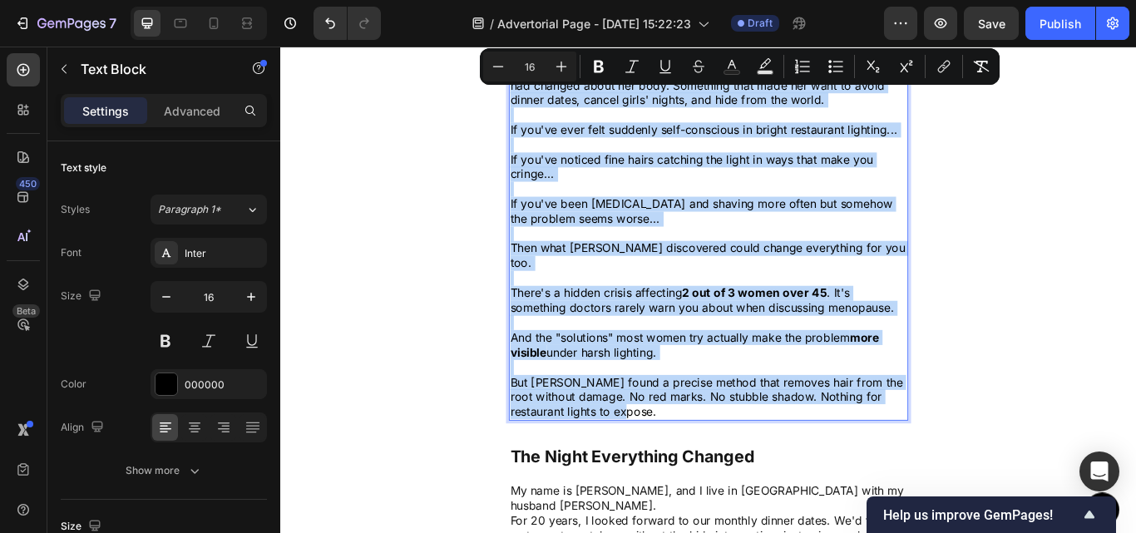
drag, startPoint x: 551, startPoint y: 293, endPoint x: 812, endPoint y: 460, distance: 309.5
click at [812, 460] on div "That's how [PERSON_NAME] recalls the moment she realized something had changed …" at bounding box center [779, 274] width 466 height 418
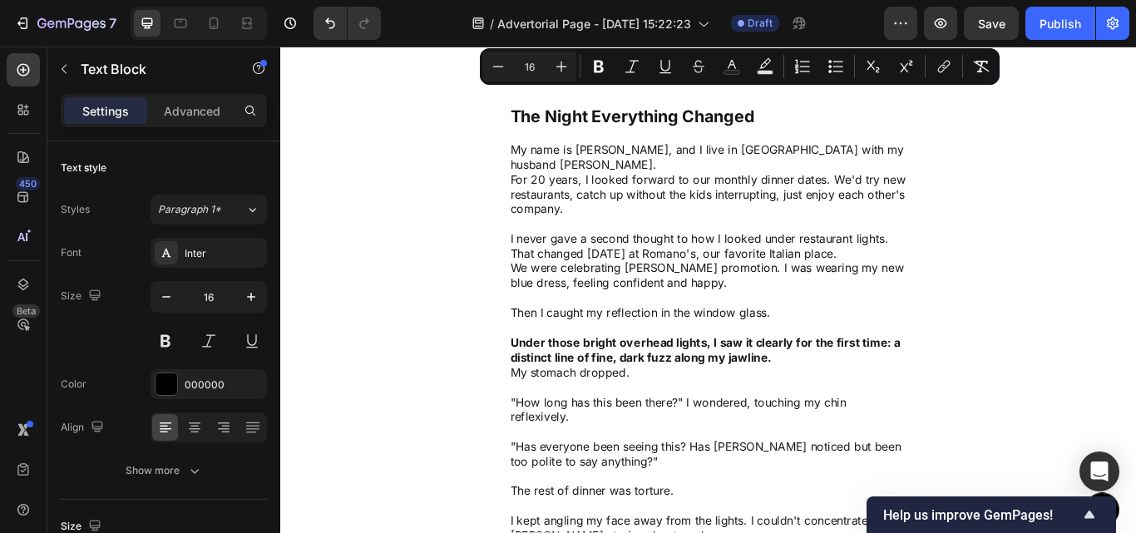
scroll to position [809, 0]
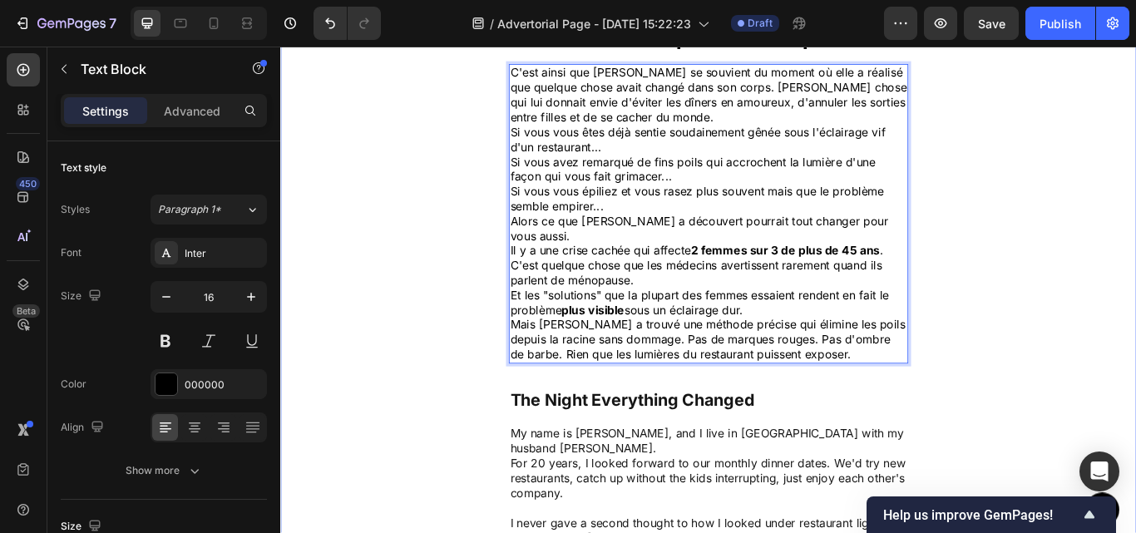
click at [1067, 413] on div "Image La vérité brutale sur l'éclairage des restaurants dont personne ne parle.…" at bounding box center [779, 365] width 998 height 1350
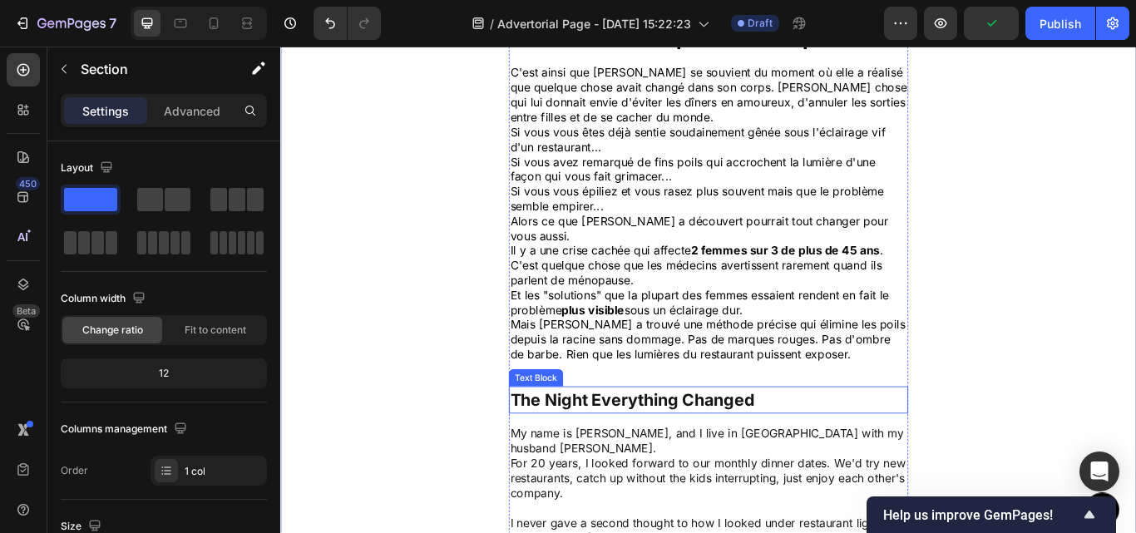
click at [651, 447] on p "The Night Everything Changed" at bounding box center [779, 459] width 462 height 29
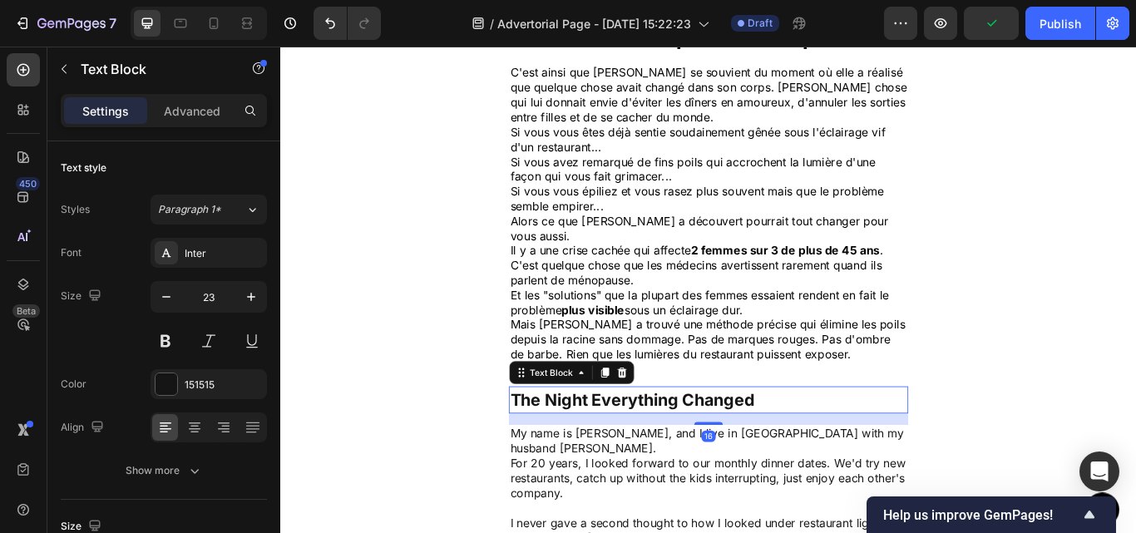
click at [651, 447] on p "The Night Everything Changed" at bounding box center [779, 459] width 462 height 29
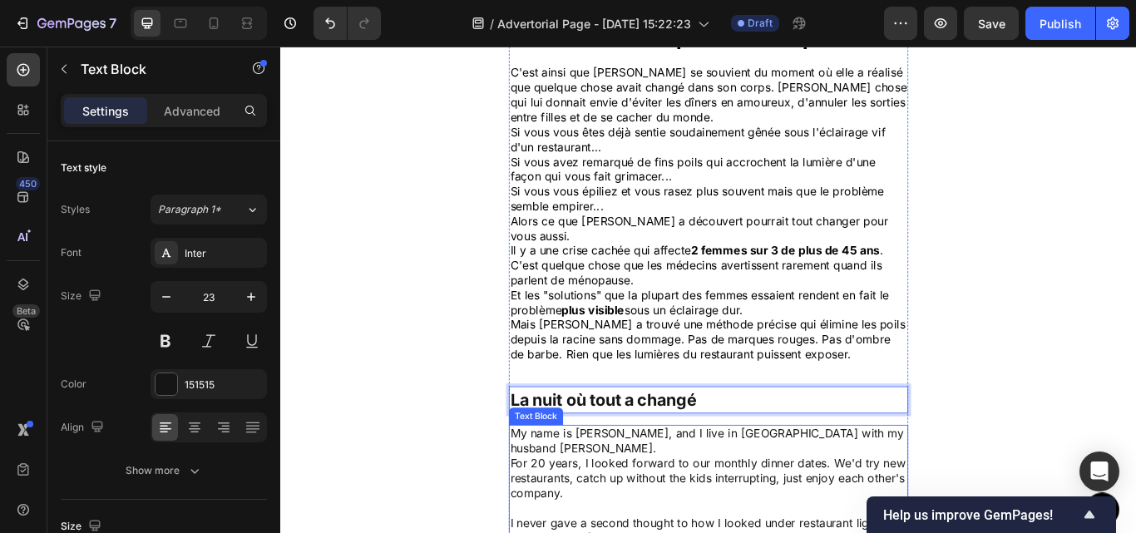
click at [658, 490] on p "My name is [PERSON_NAME], and I live in [GEOGRAPHIC_DATA] with my husband [PERS…" at bounding box center [779, 507] width 462 height 35
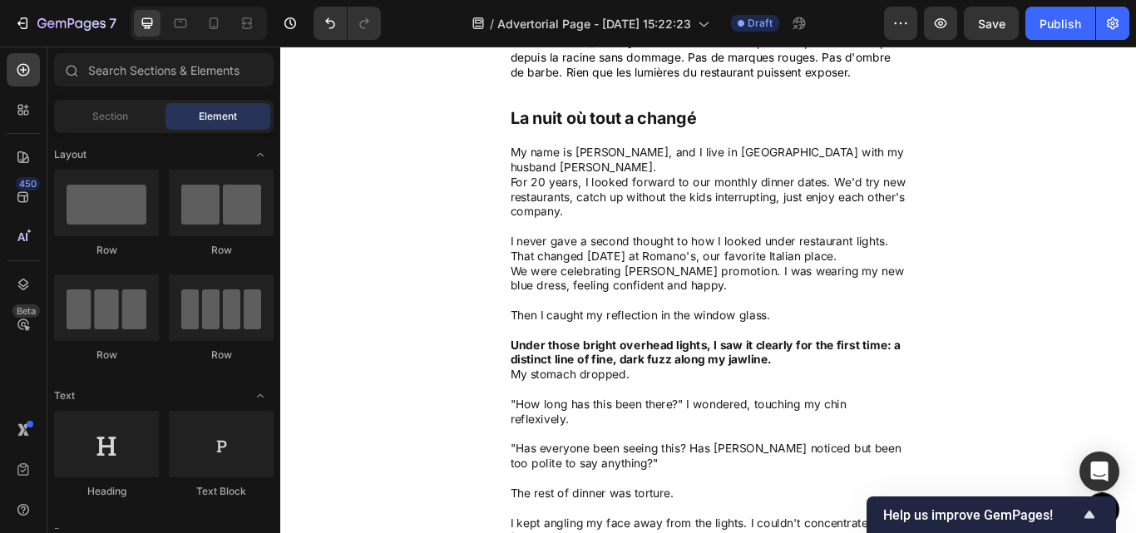
scroll to position [1195, 0]
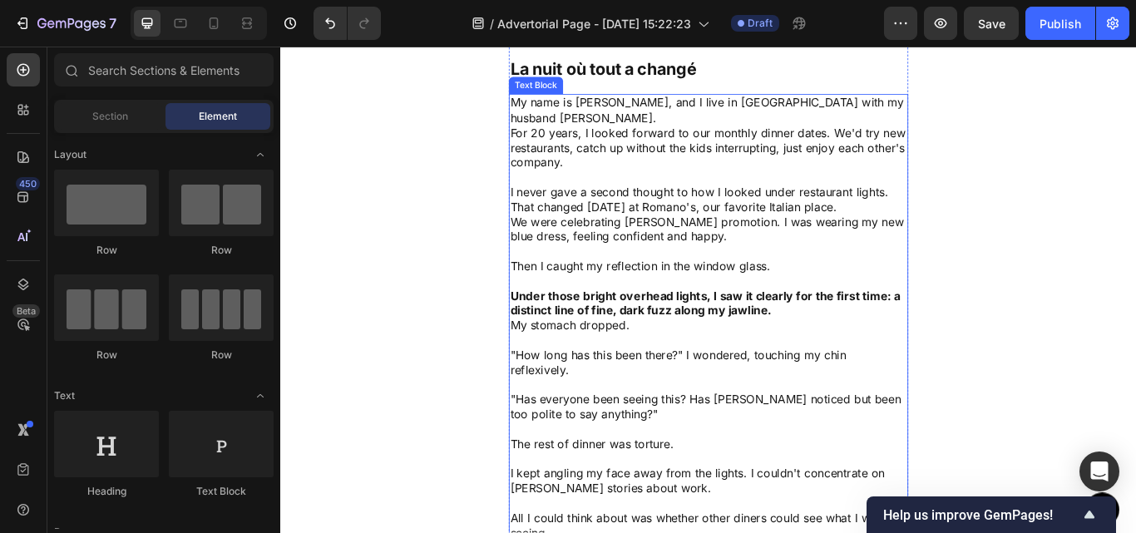
click at [810, 208] on p "I never gave a second thought to how I looked under restaurant lights." at bounding box center [779, 216] width 462 height 17
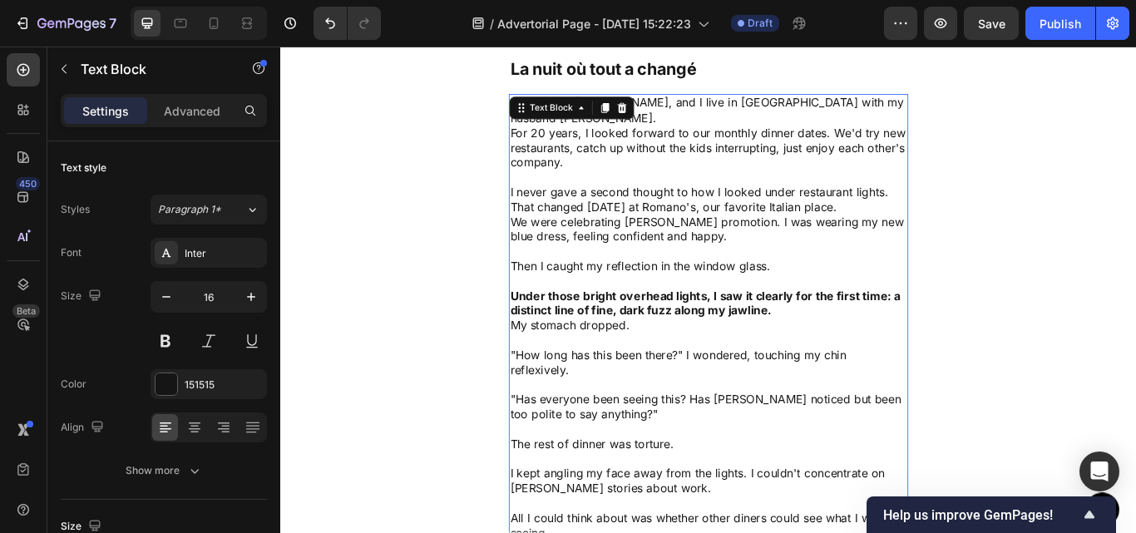
click at [747, 312] on p at bounding box center [779, 320] width 462 height 17
click at [580, 294] on p "Then I caught my reflection in the window glass." at bounding box center [779, 302] width 462 height 17
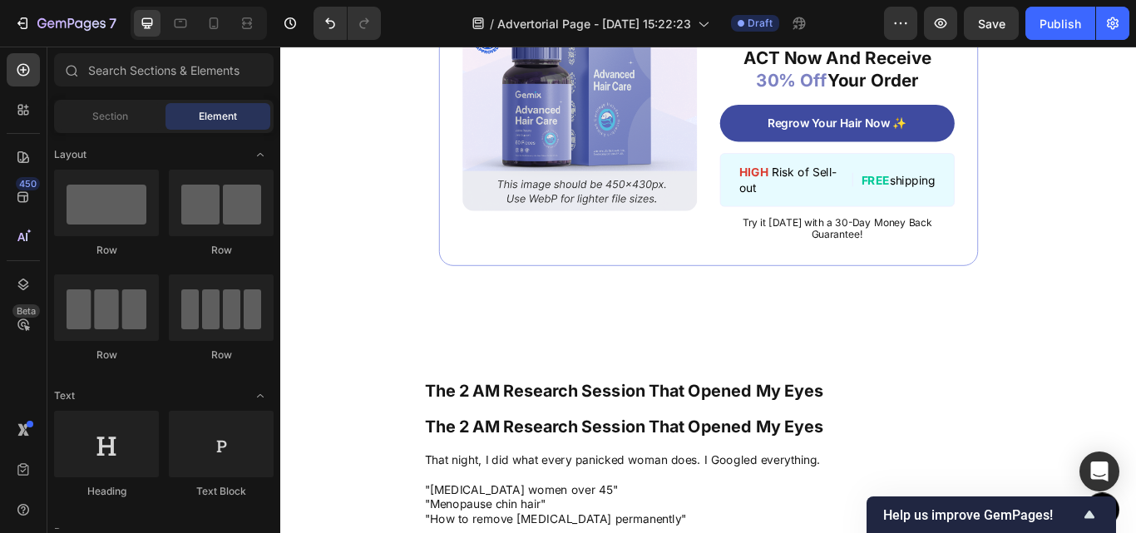
scroll to position [2046, 0]
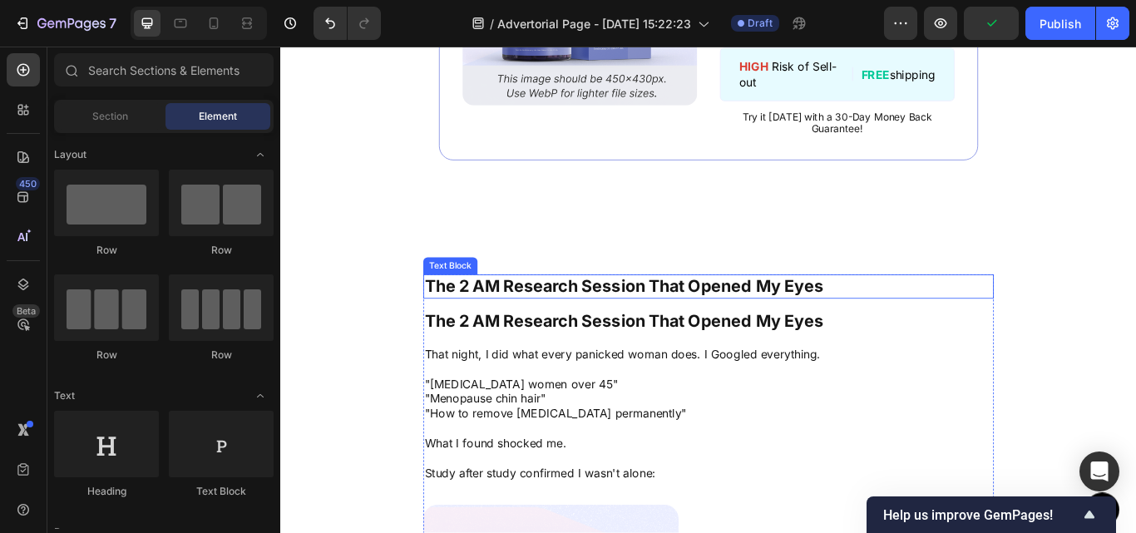
click at [558, 325] on p "The 2 AM Research Session That Opened My Eyes" at bounding box center [779, 326] width 662 height 25
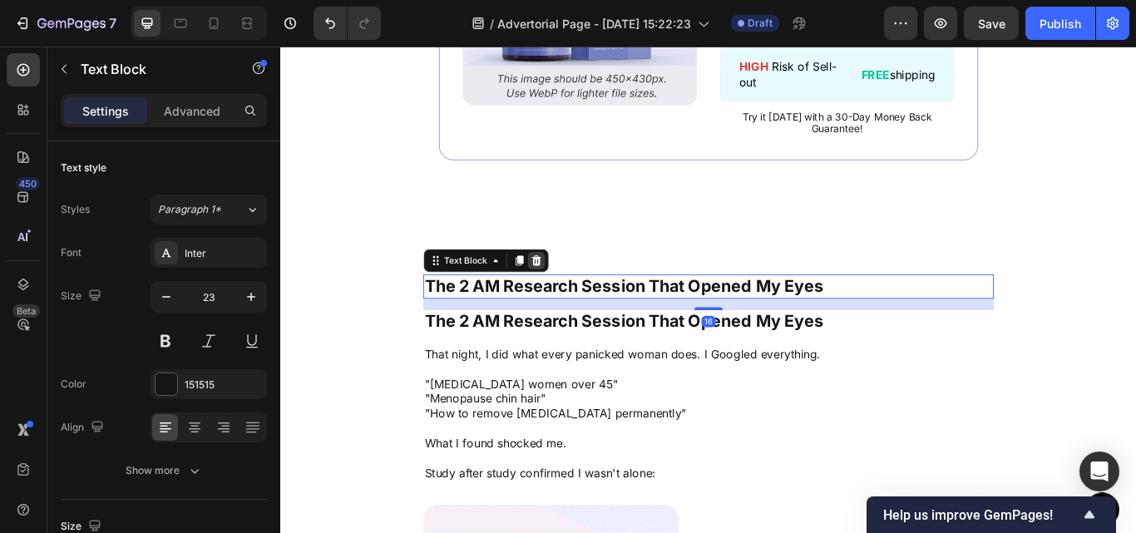
click at [572, 287] on div at bounding box center [578, 297] width 20 height 20
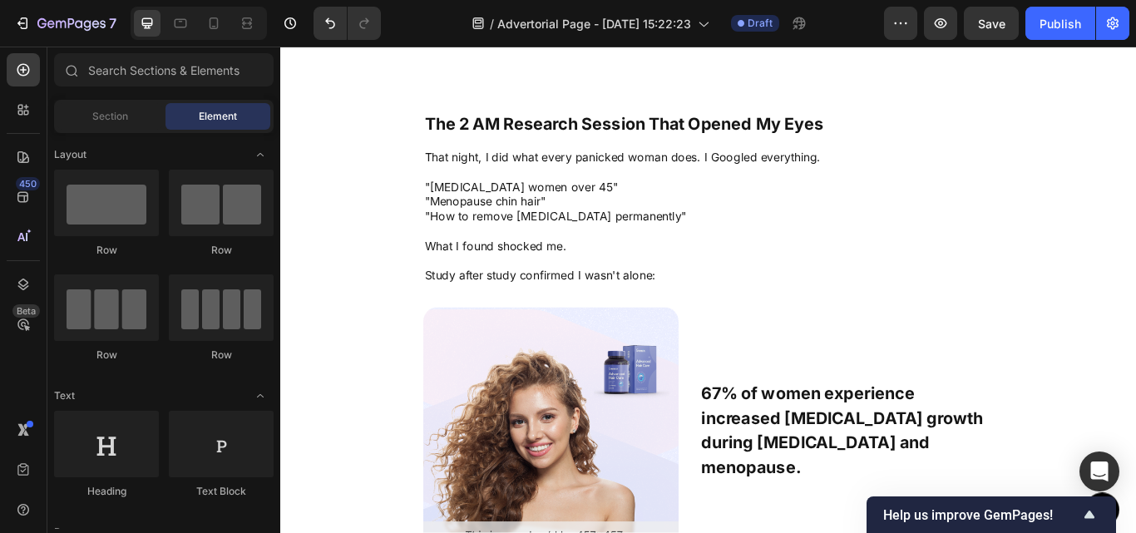
scroll to position [2346, 0]
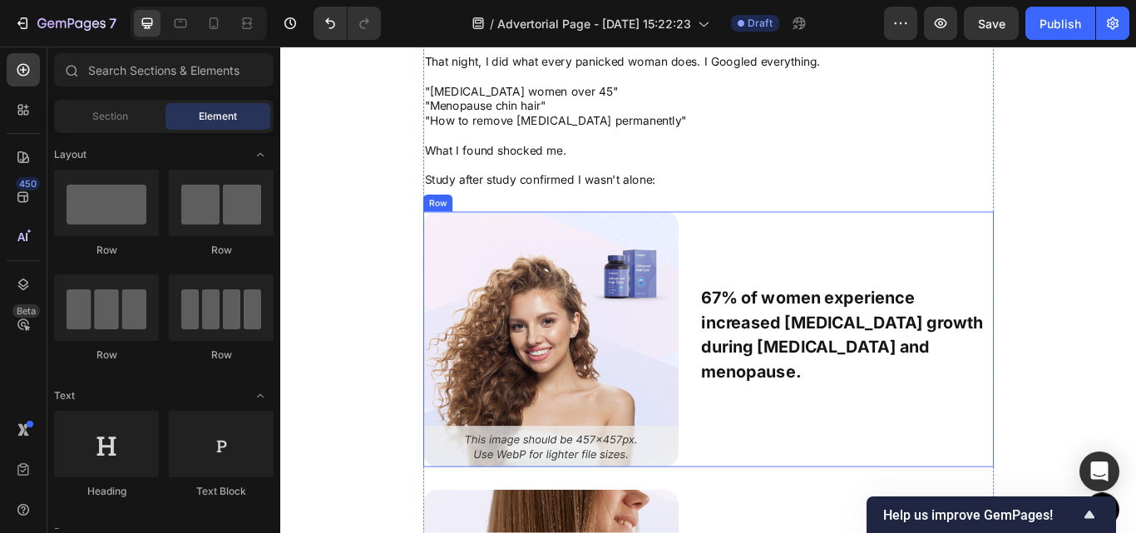
click at [959, 305] on div "67% of women experience increased [MEDICAL_DATA] growth during [MEDICAL_DATA] a…" at bounding box center [940, 388] width 342 height 298
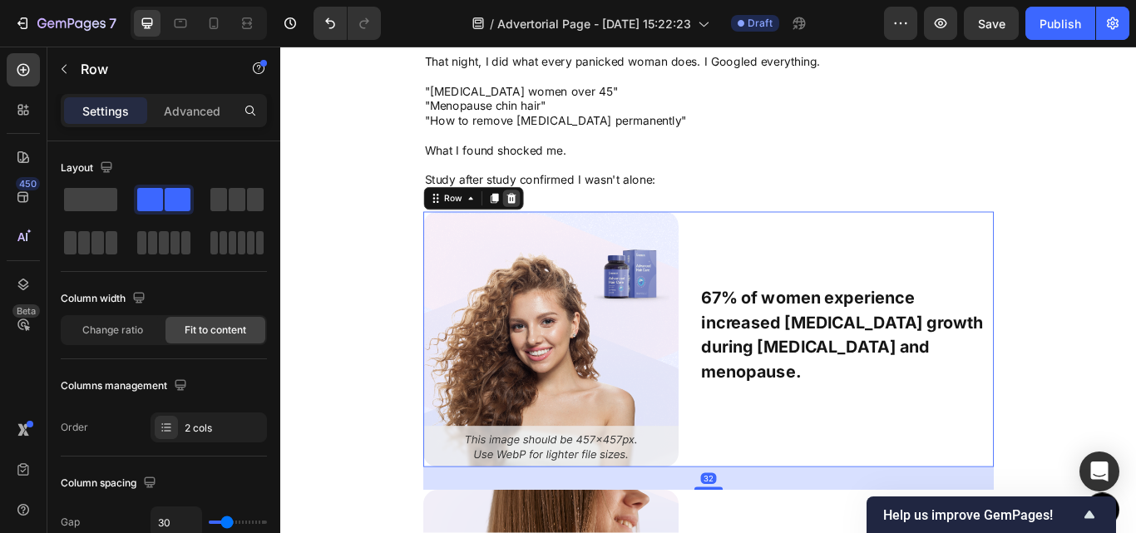
click at [542, 229] on icon at bounding box center [548, 223] width 13 height 13
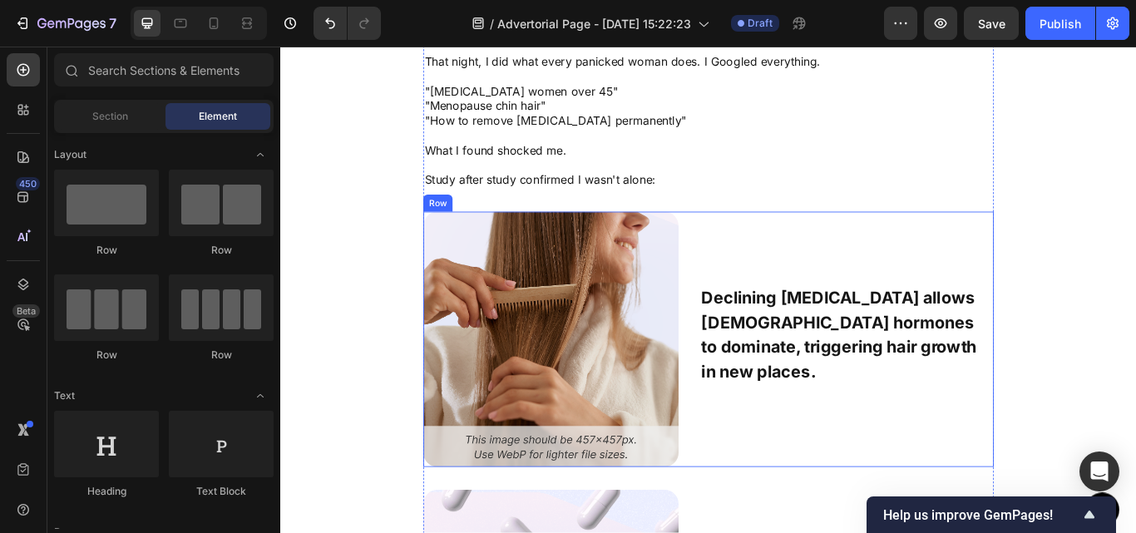
click at [811, 288] on div "Declining [MEDICAL_DATA] allows [DEMOGRAPHIC_DATA] hormones to dominate, trigge…" at bounding box center [940, 388] width 342 height 298
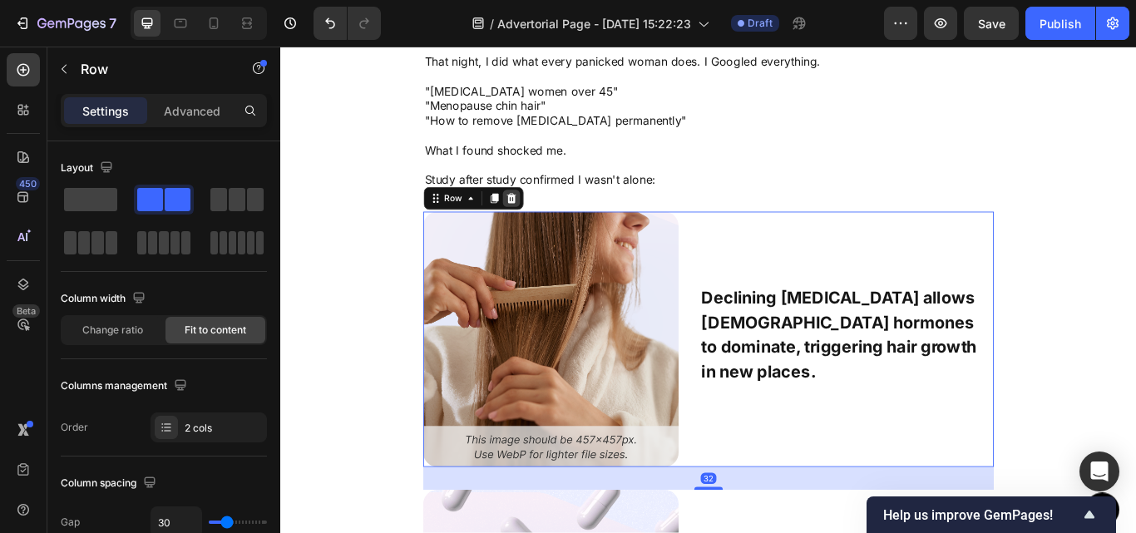
click at [544, 223] on icon at bounding box center [549, 224] width 11 height 12
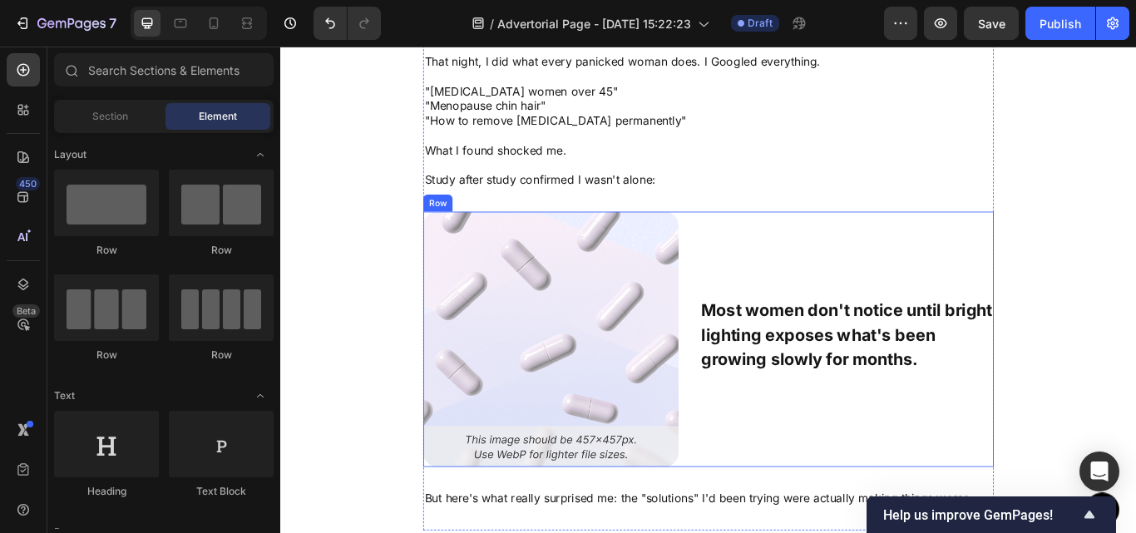
click at [829, 277] on div "Most women don't notice until bright lighting exposes what's been growing slowl…" at bounding box center [940, 388] width 342 height 298
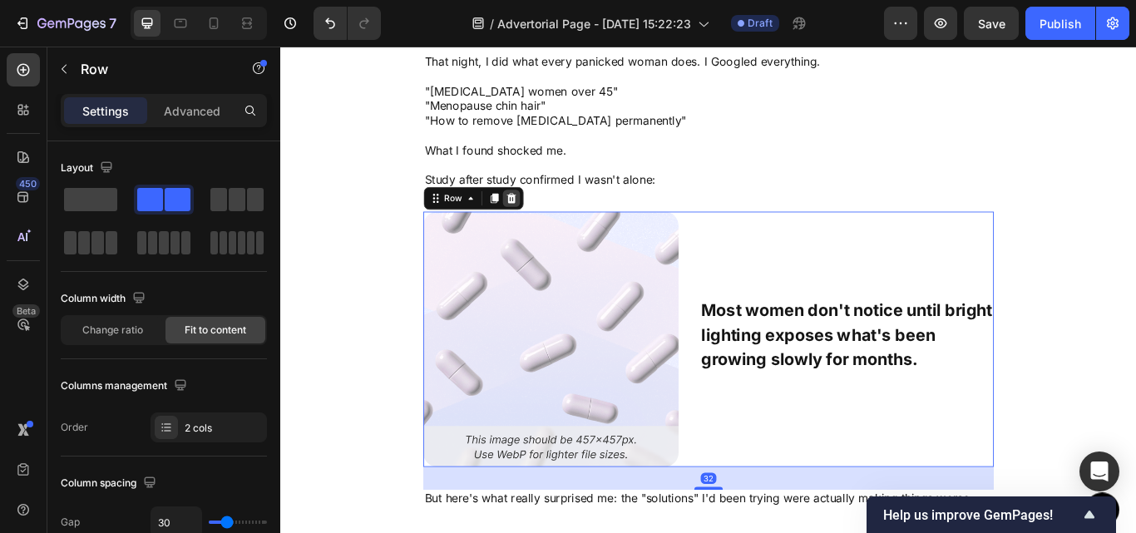
click at [549, 229] on icon at bounding box center [548, 223] width 13 height 13
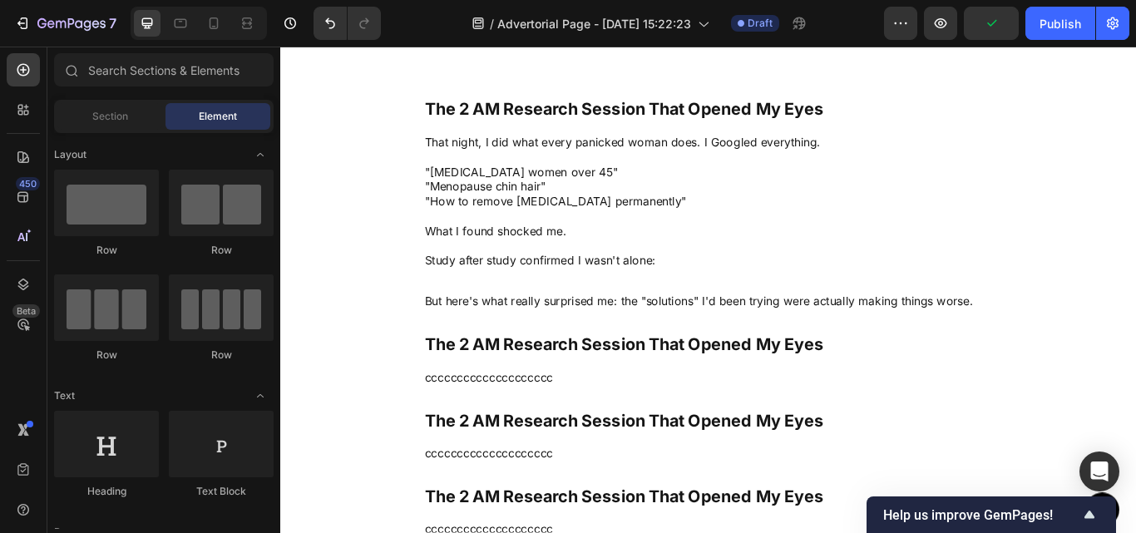
scroll to position [2205, 0]
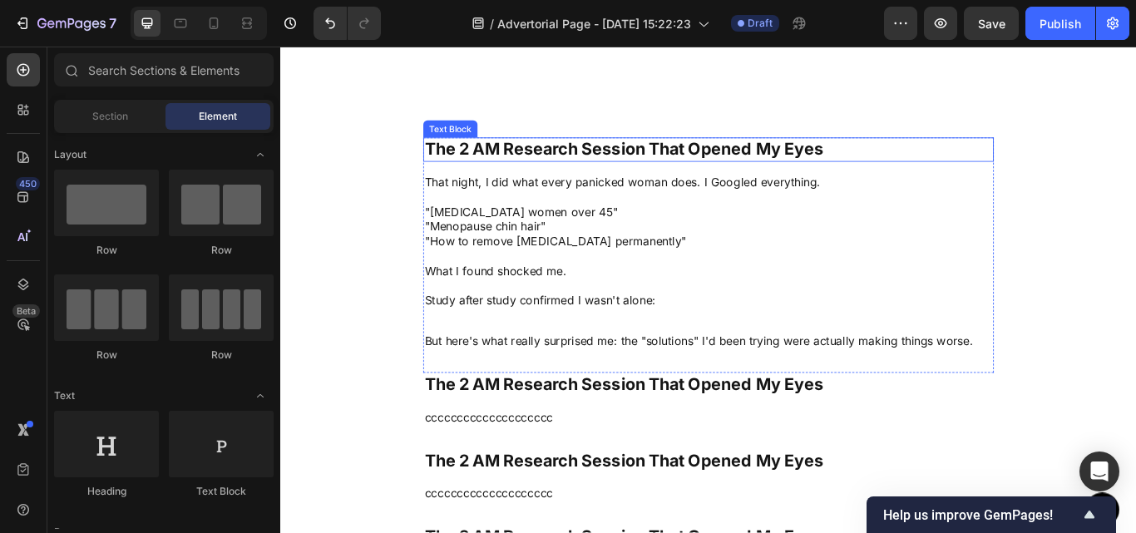
click at [784, 159] on p "The 2 AM Research Session That Opened My Eyes" at bounding box center [779, 167] width 662 height 25
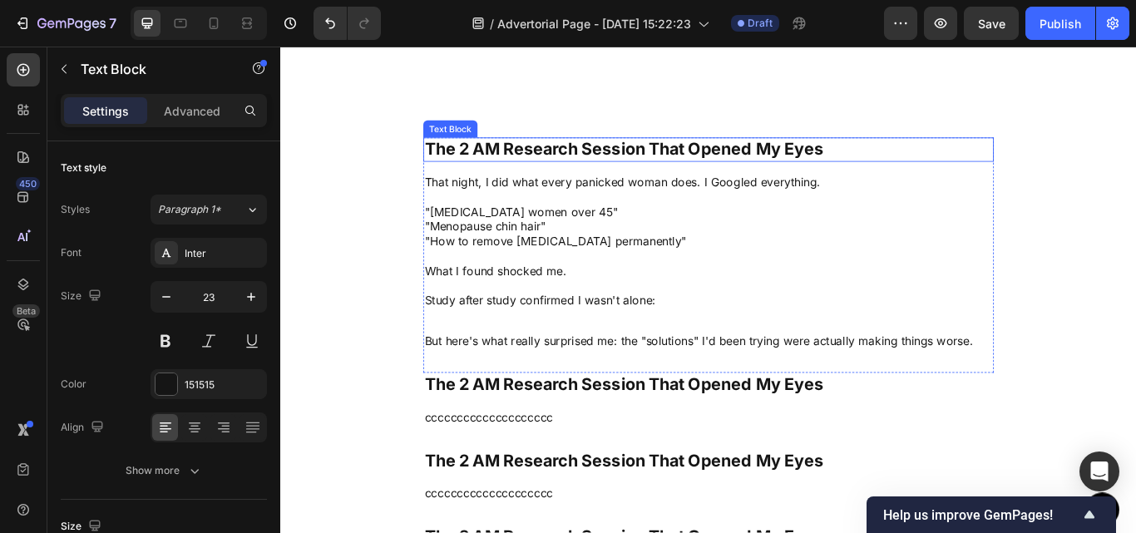
click at [784, 159] on p "The 2 AM Research Session That Opened My Eyes" at bounding box center [779, 167] width 662 height 25
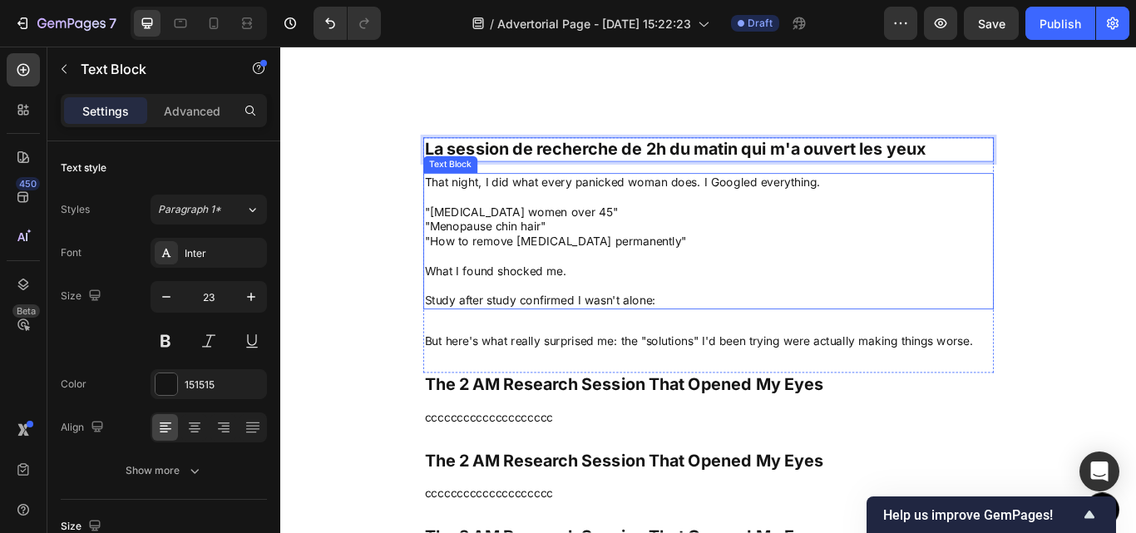
click at [623, 295] on p at bounding box center [779, 291] width 662 height 17
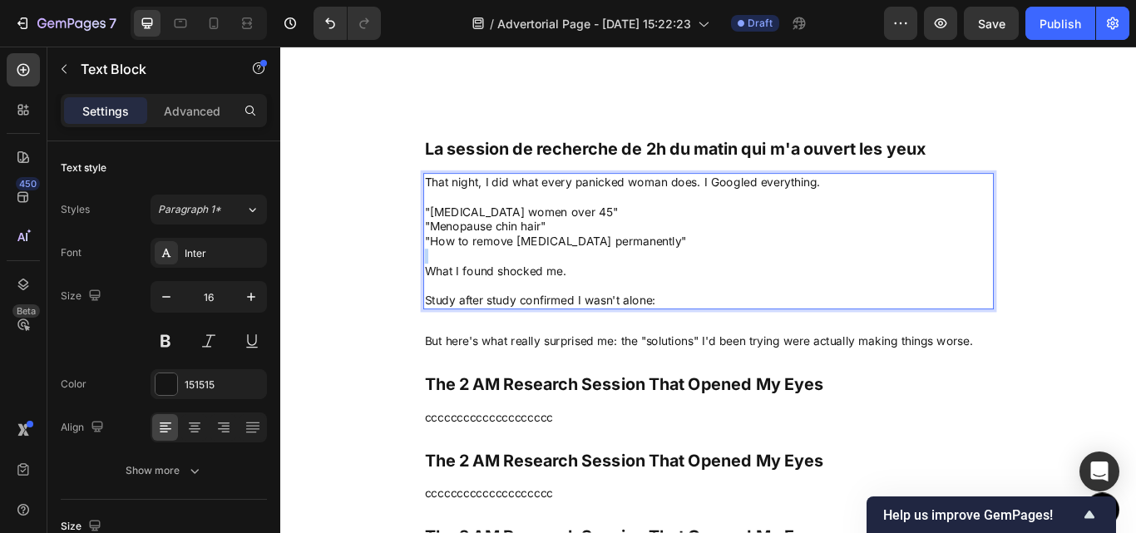
click at [623, 295] on p "Rich Text Editor. Editing area: main" at bounding box center [779, 291] width 662 height 17
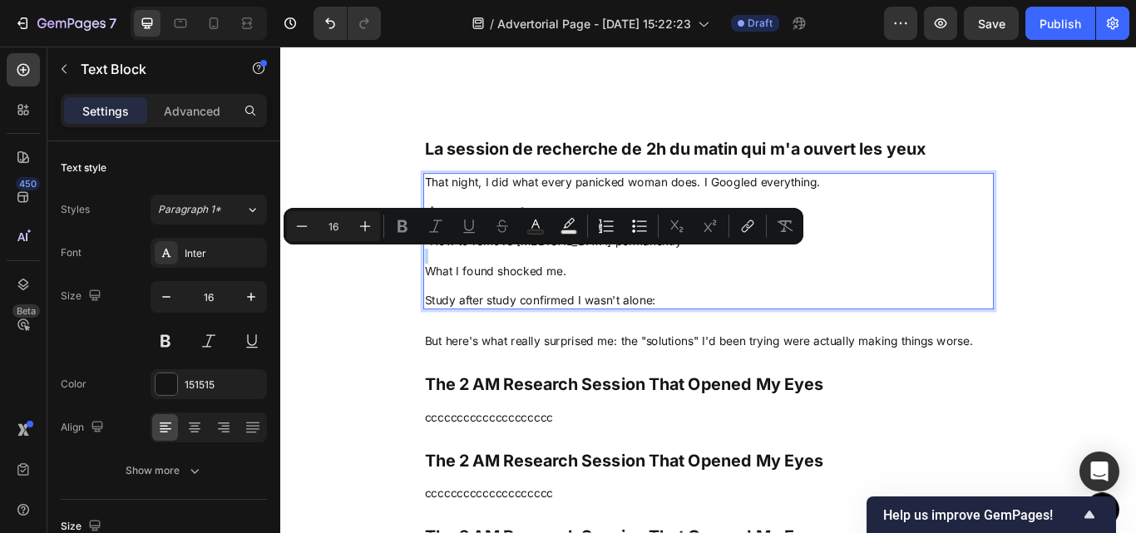
click at [623, 295] on p "Rich Text Editor. Editing area: main" at bounding box center [779, 291] width 662 height 17
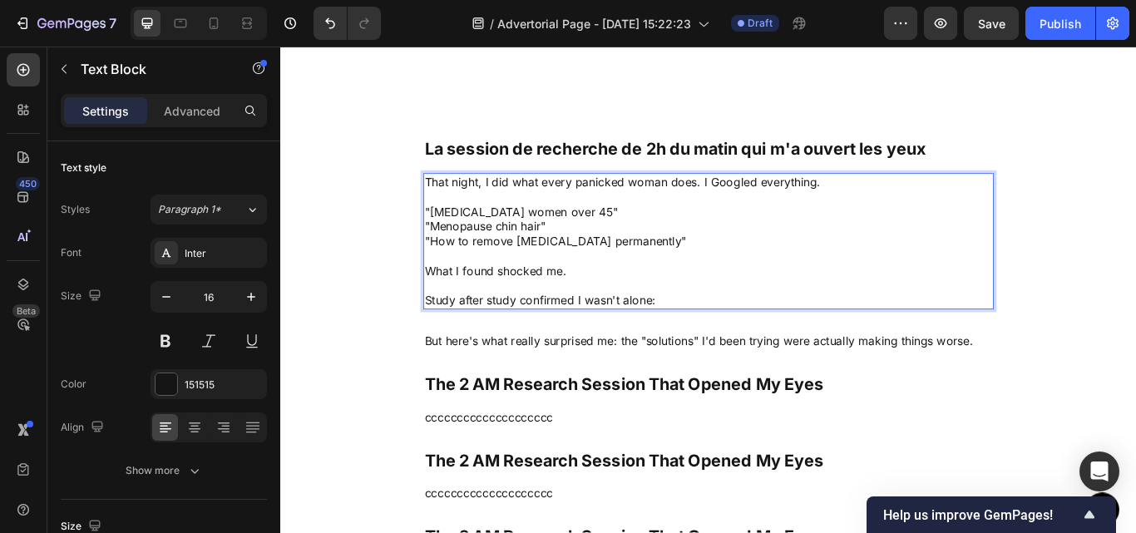
click at [752, 347] on p "Study after study confirmed I wasn't alone:" at bounding box center [779, 342] width 662 height 17
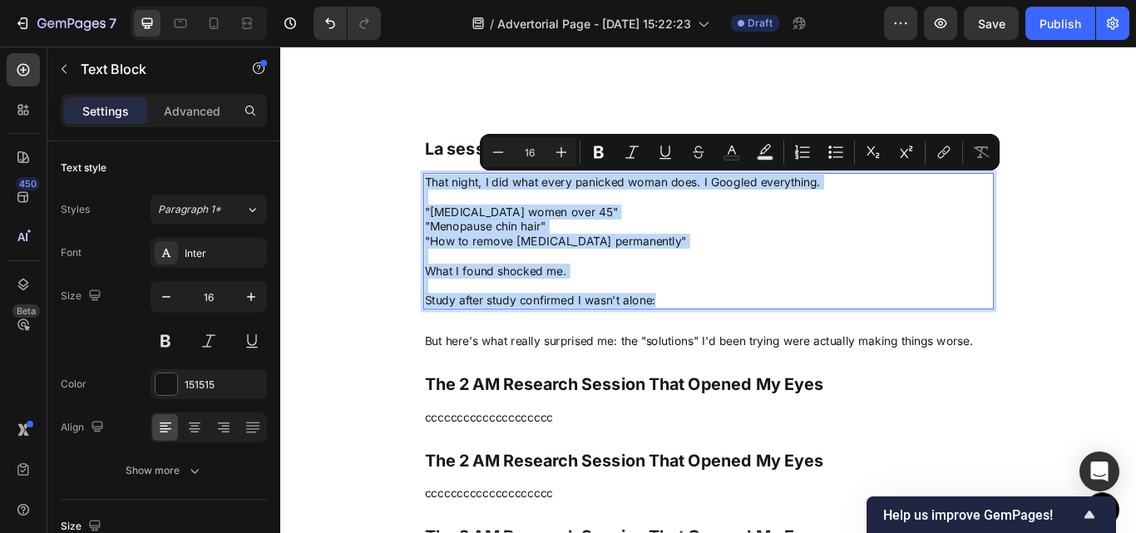
drag, startPoint x: 752, startPoint y: 347, endPoint x: 435, endPoint y: 200, distance: 349.6
click at [435, 200] on section "La session de recherche de 2h du matin qui m'a ouvert les yeux Text Block That …" at bounding box center [779, 423] width 692 height 540
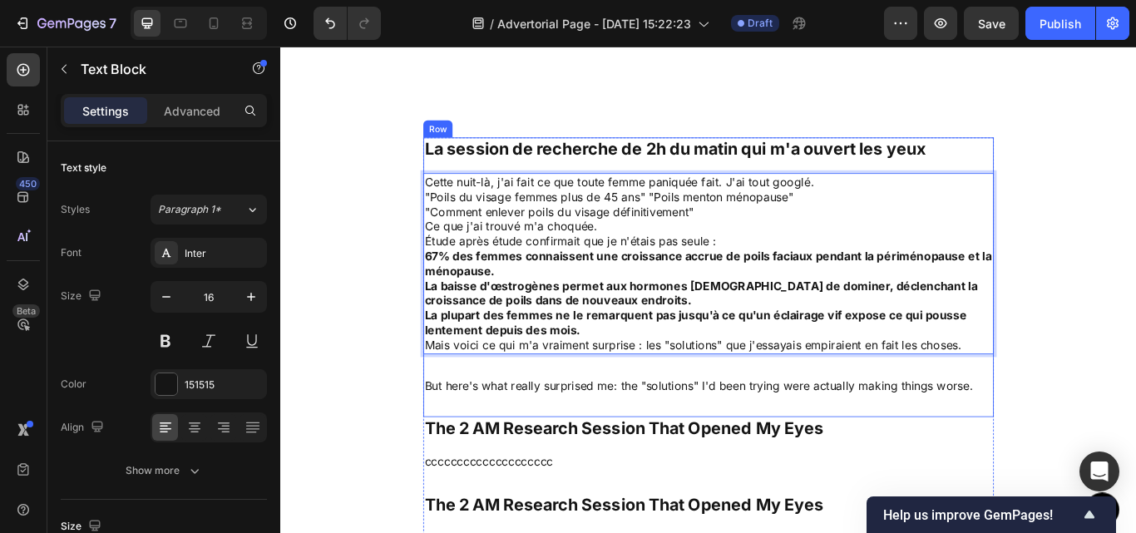
click at [702, 426] on div "La session de recherche de 2h du matin qui m'a ouvert les yeux Text Block Cette…" at bounding box center [778, 316] width 665 height 326
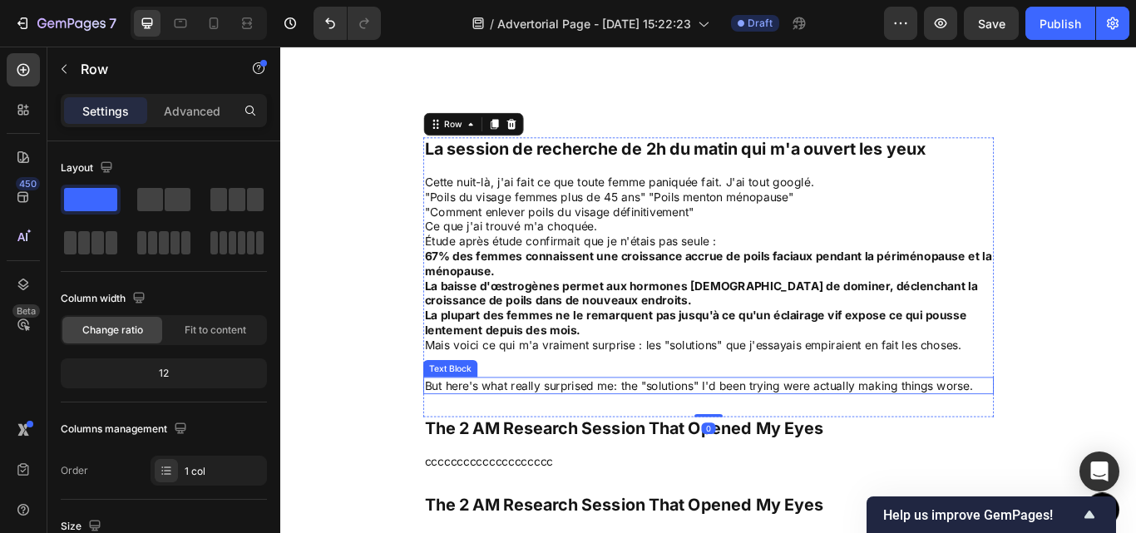
click at [711, 444] on p "But here's what really surprised me: the "solutions" I'd been trying were actua…" at bounding box center [779, 442] width 662 height 17
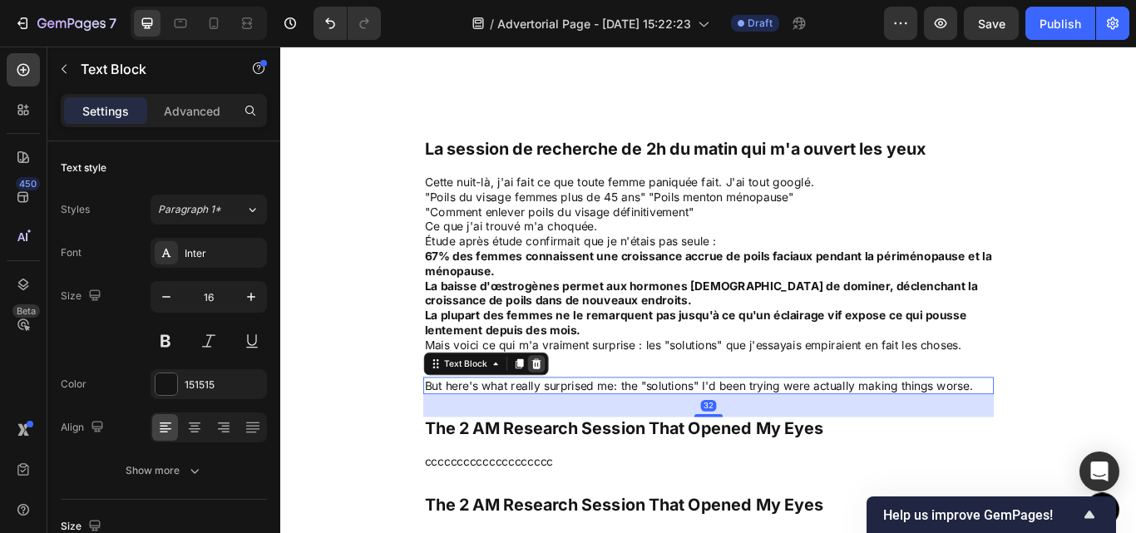
click at [579, 419] on div at bounding box center [578, 417] width 20 height 20
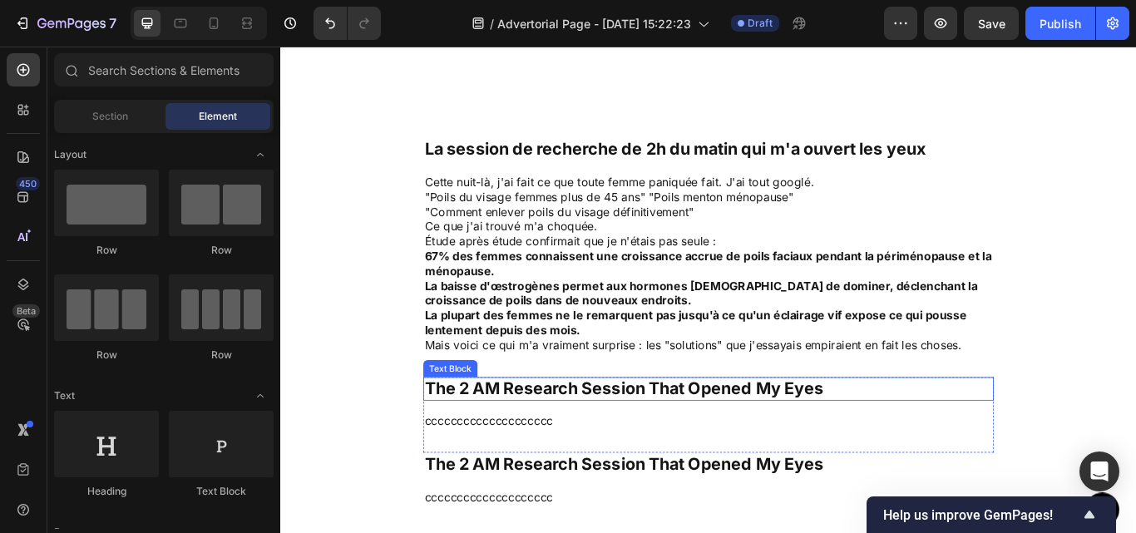
click at [641, 447] on p "The 2 AM Research Session That Opened My Eyes" at bounding box center [779, 446] width 662 height 25
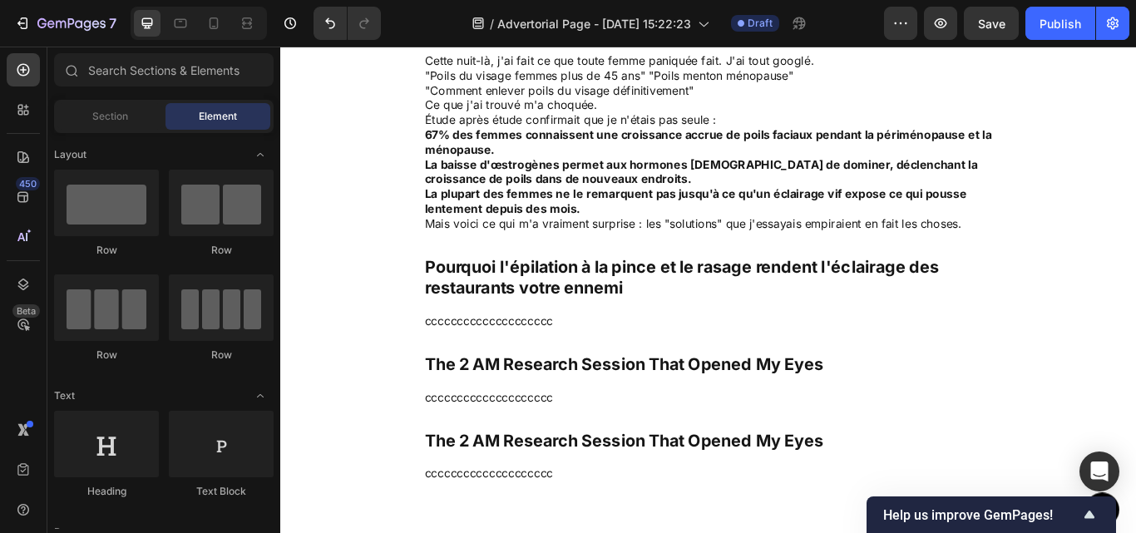
scroll to position [2375, 0]
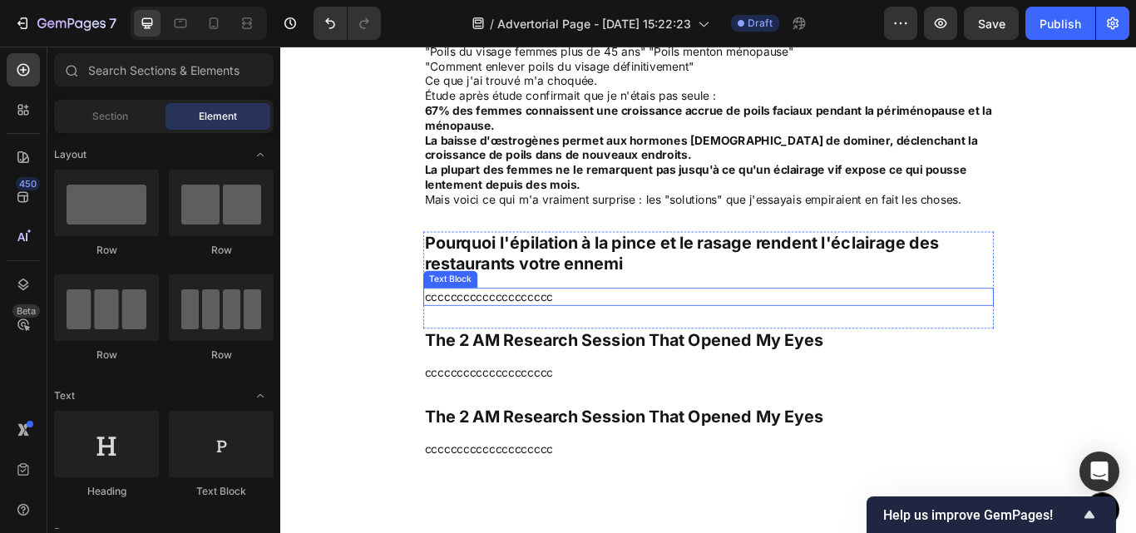
click at [580, 335] on p "cccccccccccccccccccc" at bounding box center [779, 338] width 662 height 17
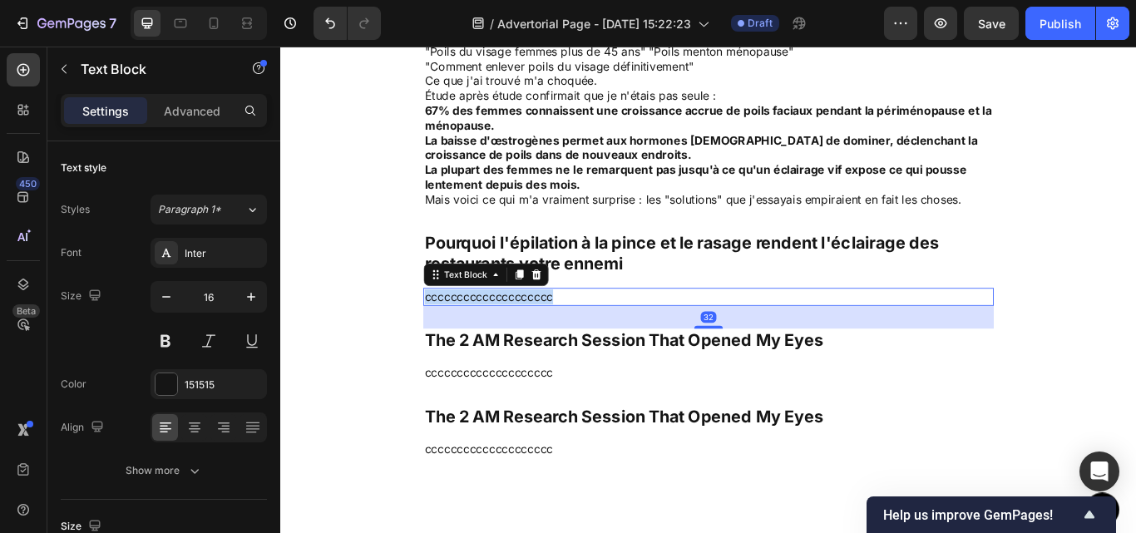
click at [580, 335] on p "cccccccccccccccccccc" at bounding box center [779, 338] width 662 height 17
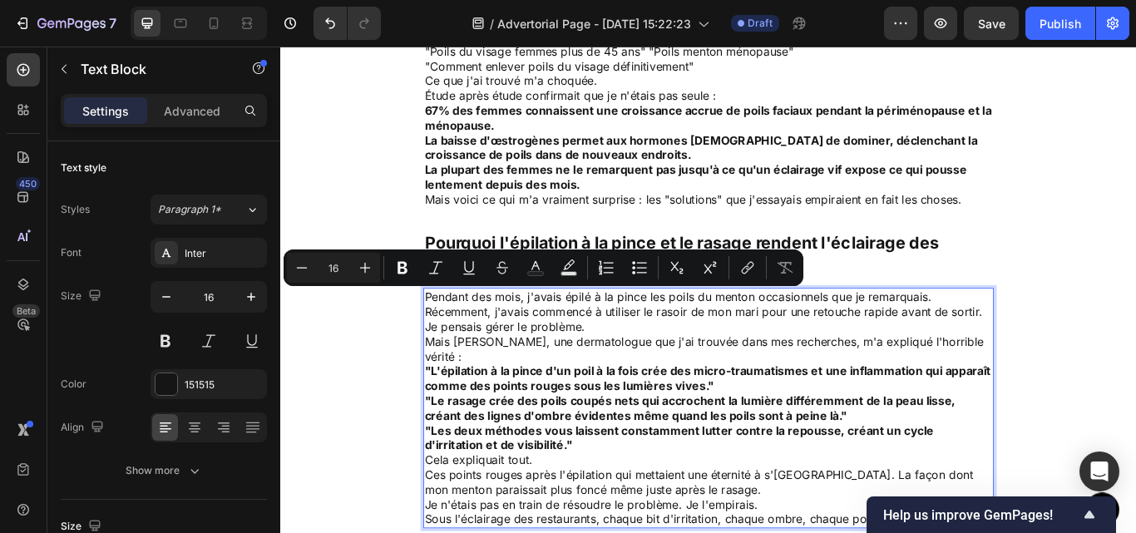
scroll to position [2384, 0]
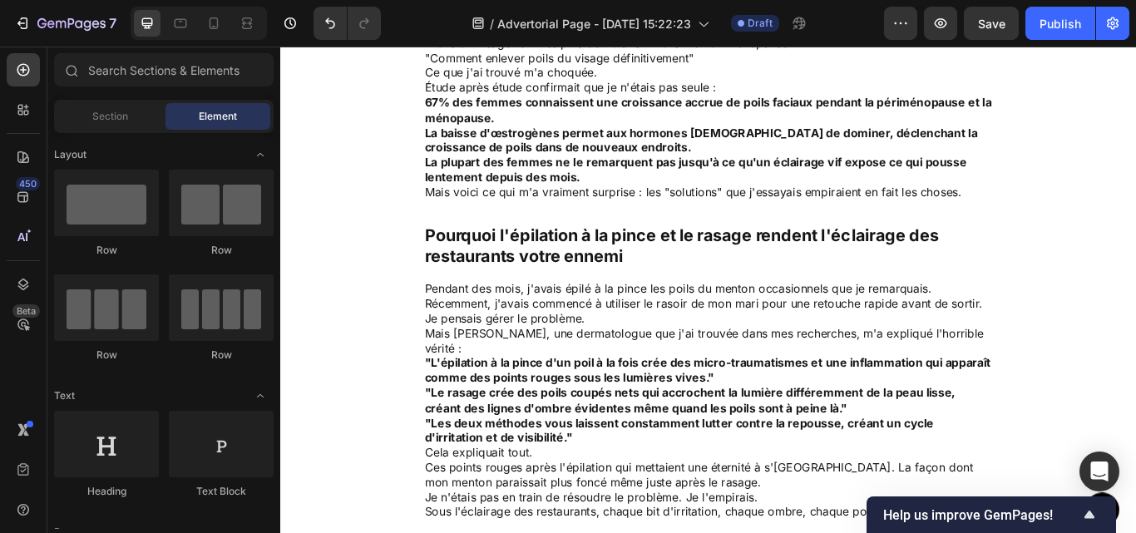
click at [372, 412] on div "Button Sticky La session de recherche de 2h du matin qui m'a ouvert les yeux Te…" at bounding box center [779, 300] width 998 height 5209
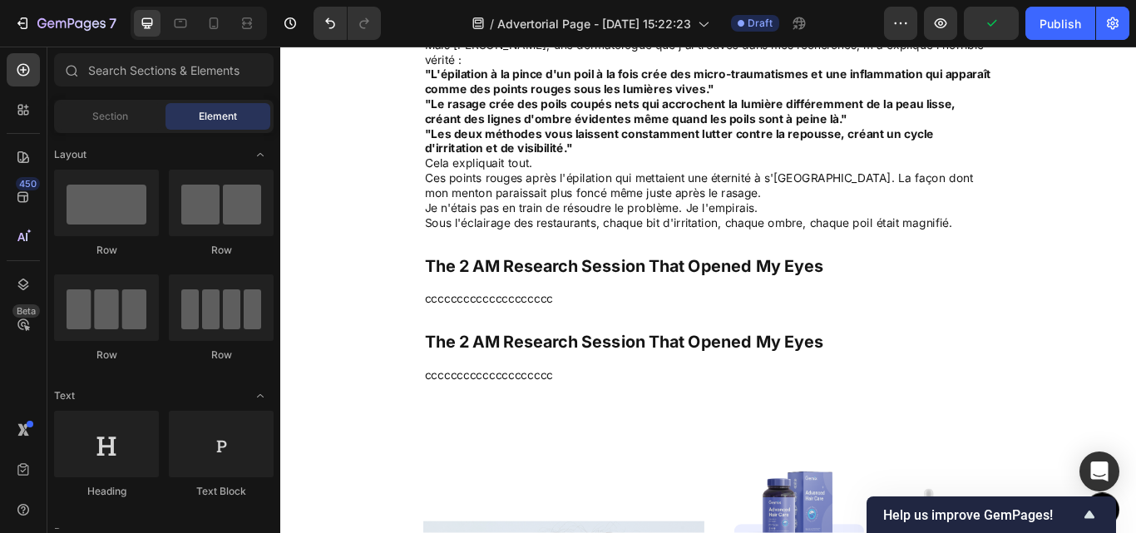
scroll to position [2840, 0]
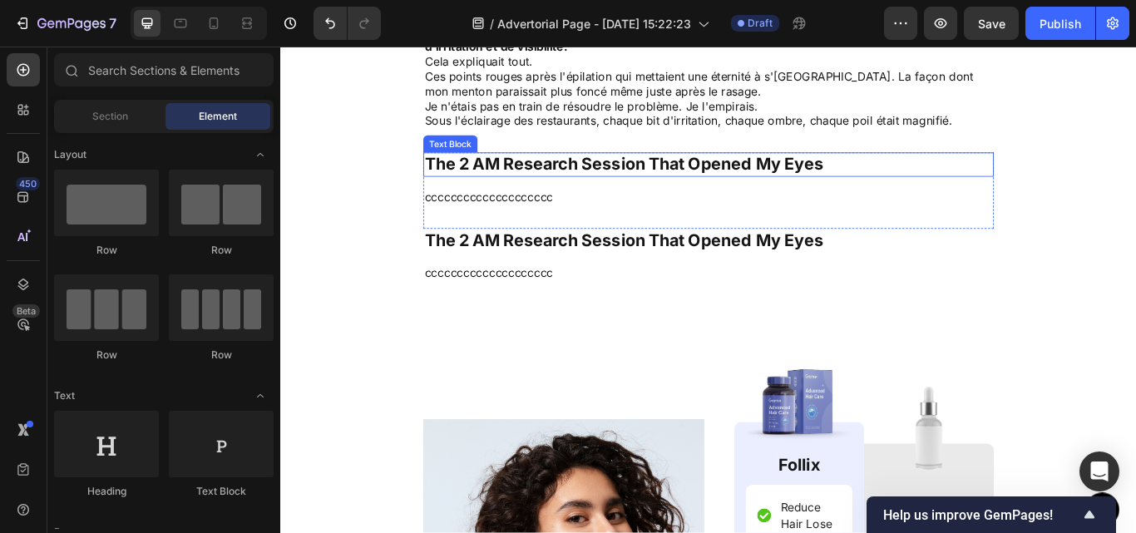
click at [692, 188] on p "The 2 AM Research Session That Opened My Eyes" at bounding box center [779, 184] width 662 height 25
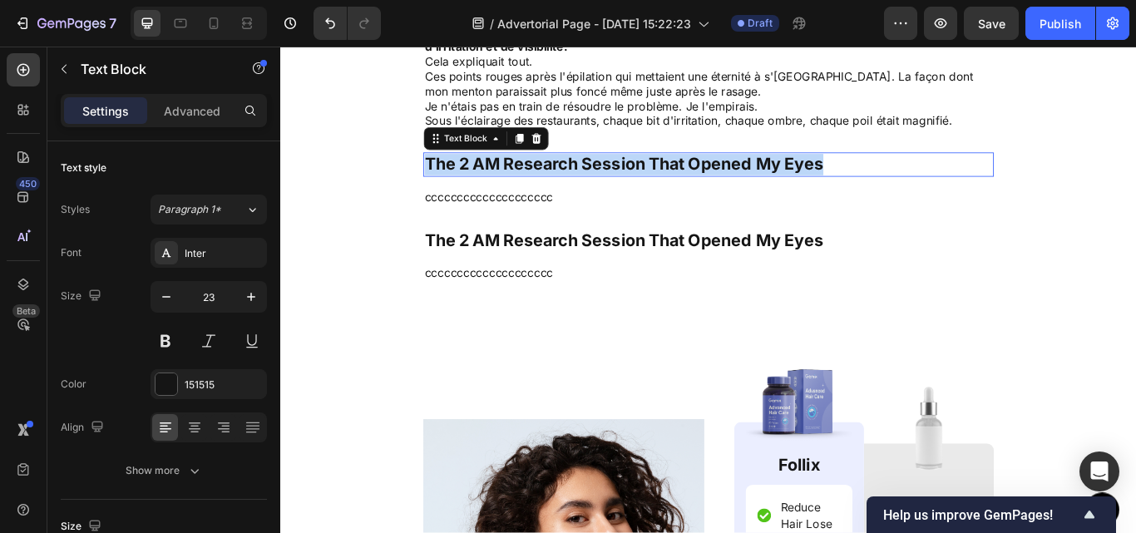
click at [692, 188] on p "The 2 AM Research Session That Opened My Eyes" at bounding box center [779, 184] width 662 height 25
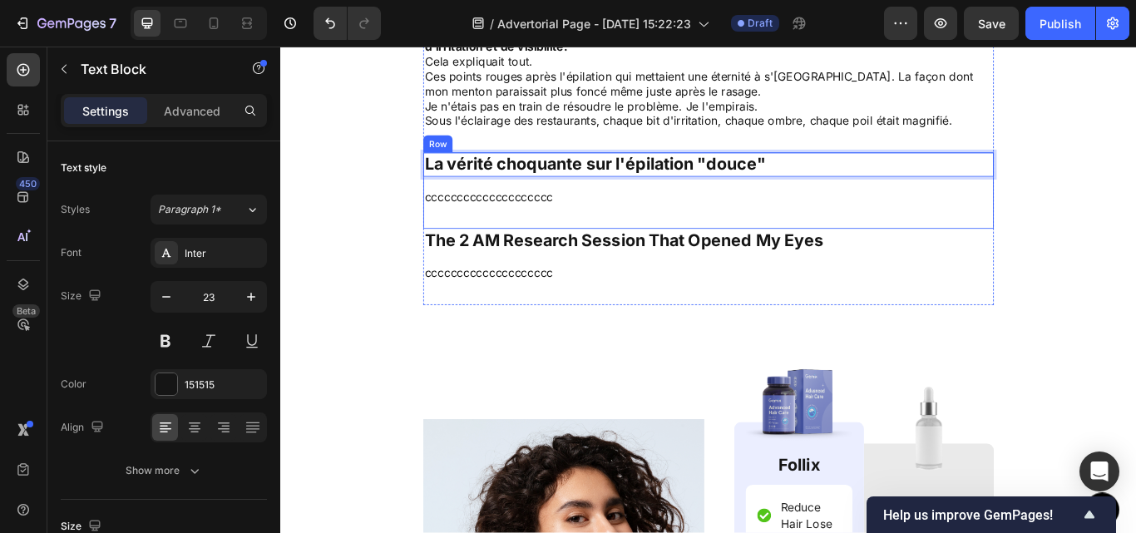
click at [628, 237] on div "La vérité choquante sur l'épilation "douce" Text Block 16 cccccccccccccccccccc …" at bounding box center [778, 214] width 665 height 89
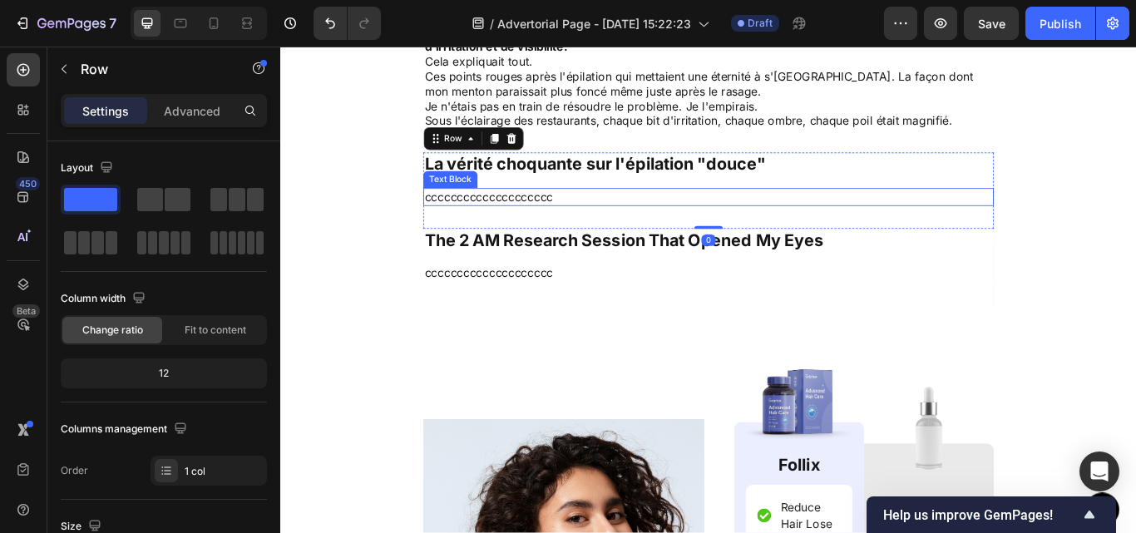
click at [567, 226] on p "cccccccccccccccccccc" at bounding box center [779, 222] width 662 height 17
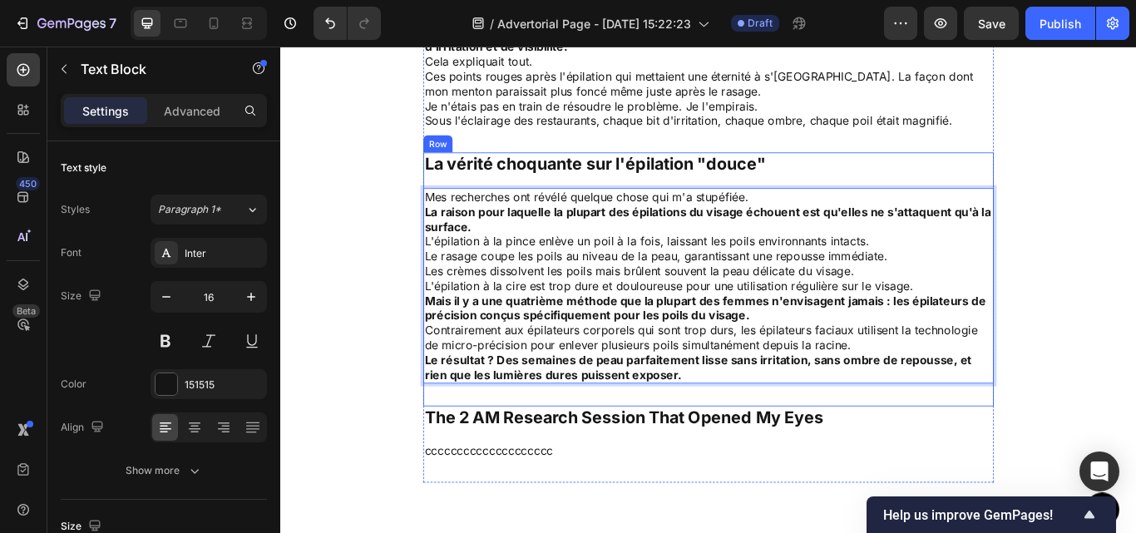
click at [1001, 458] on div "La vérité choquante sur l'épilation "douce" Text Block Mes recherches ont révél…" at bounding box center [778, 318] width 665 height 296
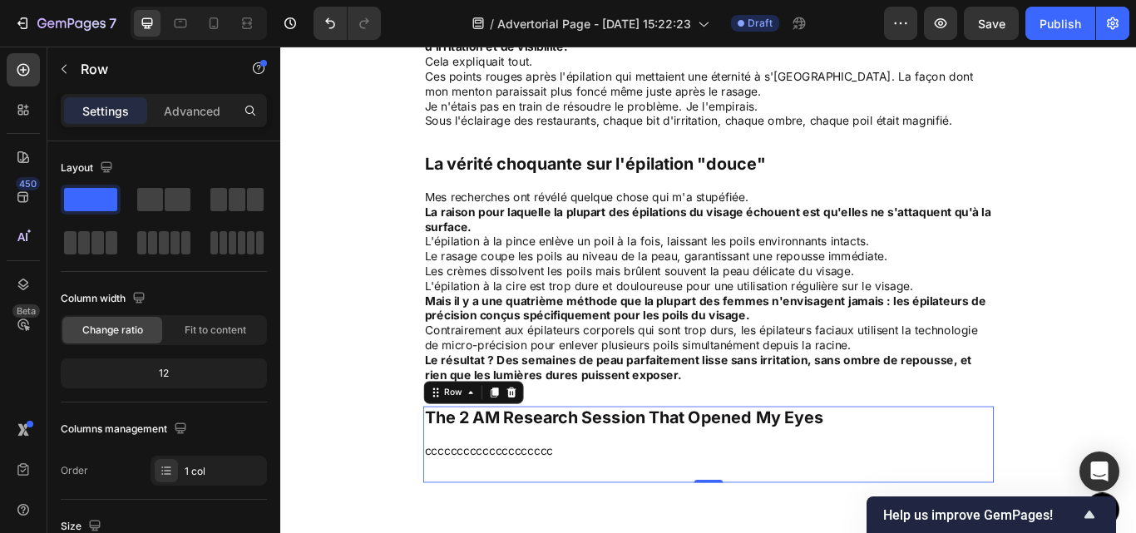
click at [813, 502] on div "The 2 AM Research Session That Opened My Eyes Text Block cccccccccccccccccccc T…" at bounding box center [778, 510] width 665 height 89
click at [528, 451] on icon at bounding box center [528, 450] width 13 height 13
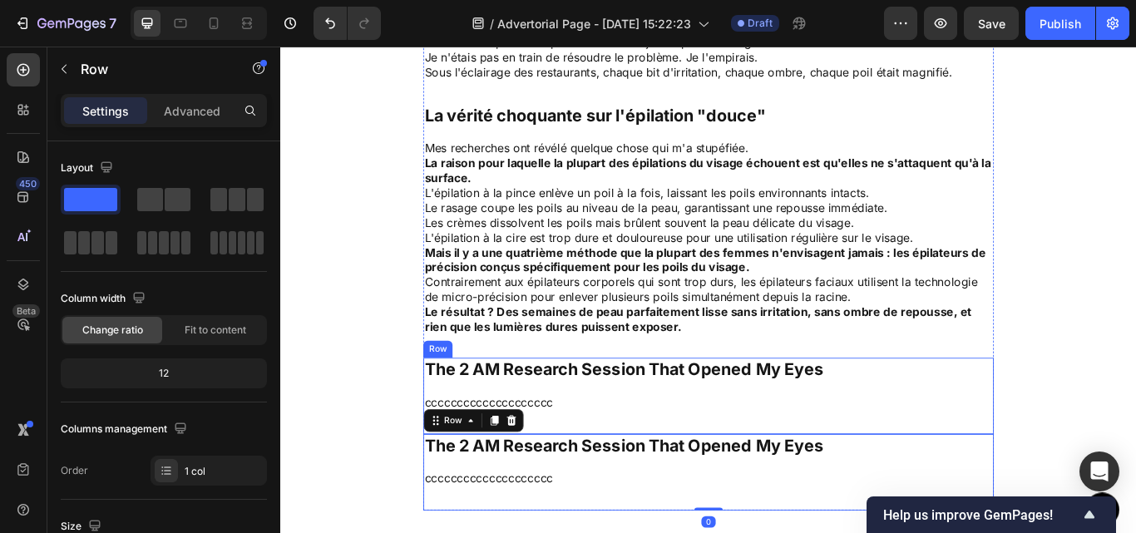
scroll to position [3290, 0]
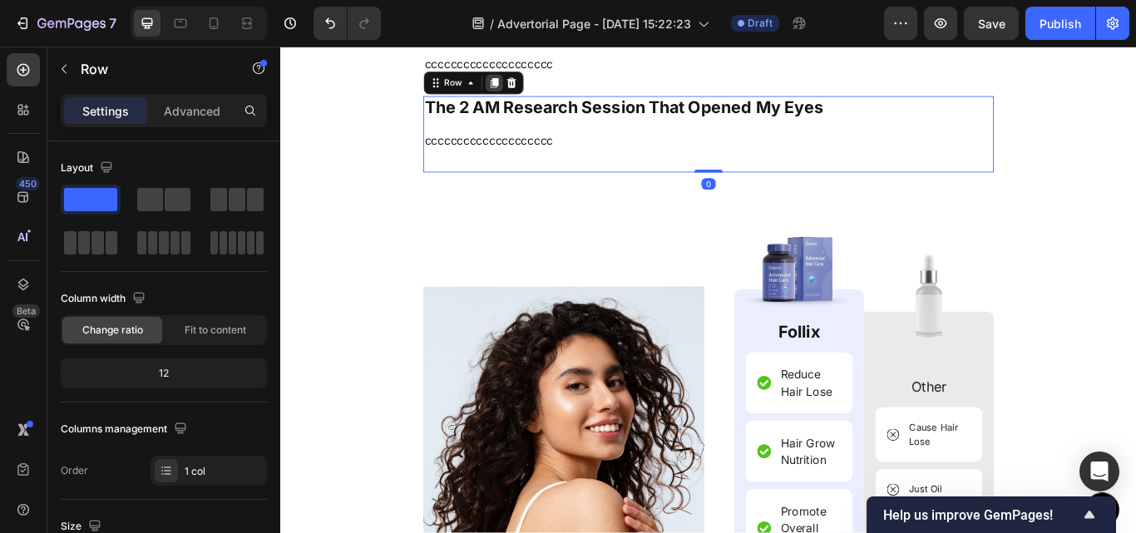
click at [522, 84] on icon at bounding box center [528, 88] width 13 height 13
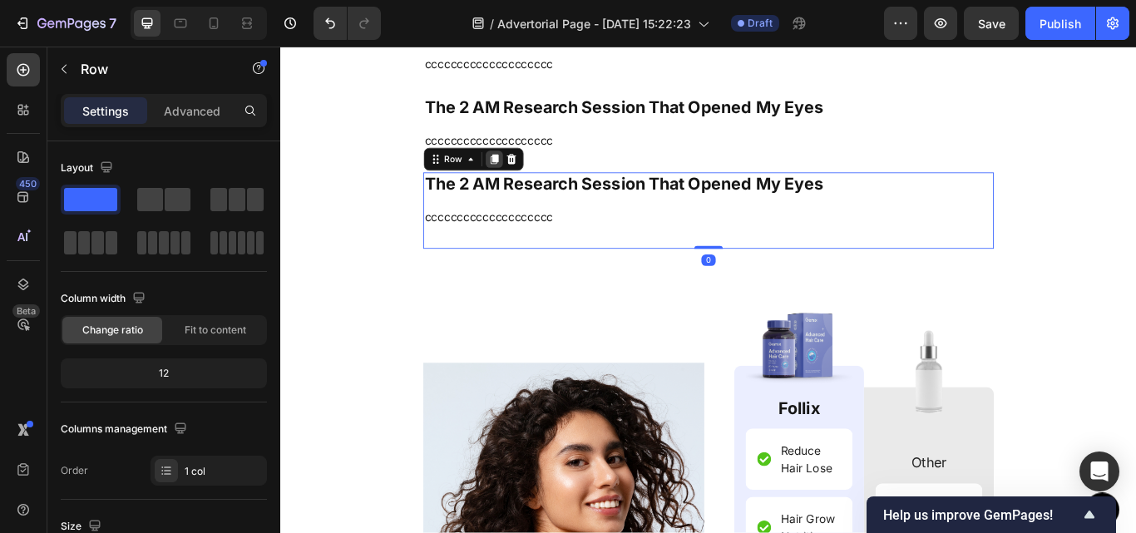
click at [525, 179] on icon at bounding box center [529, 178] width 9 height 12
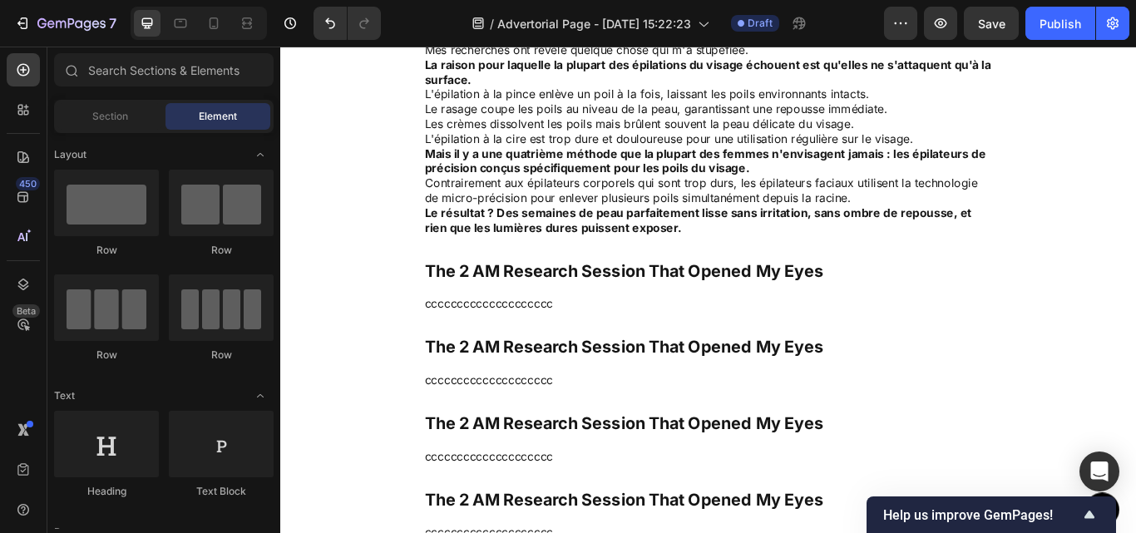
scroll to position [3022, 0]
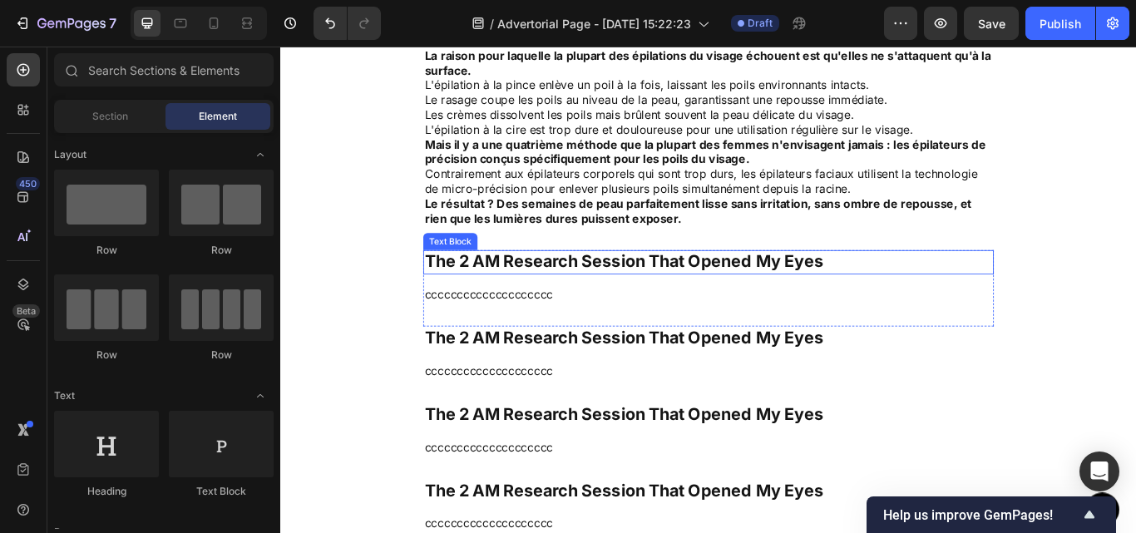
click at [611, 304] on p "The 2 AM Research Session That Opened My Eyes" at bounding box center [779, 298] width 662 height 25
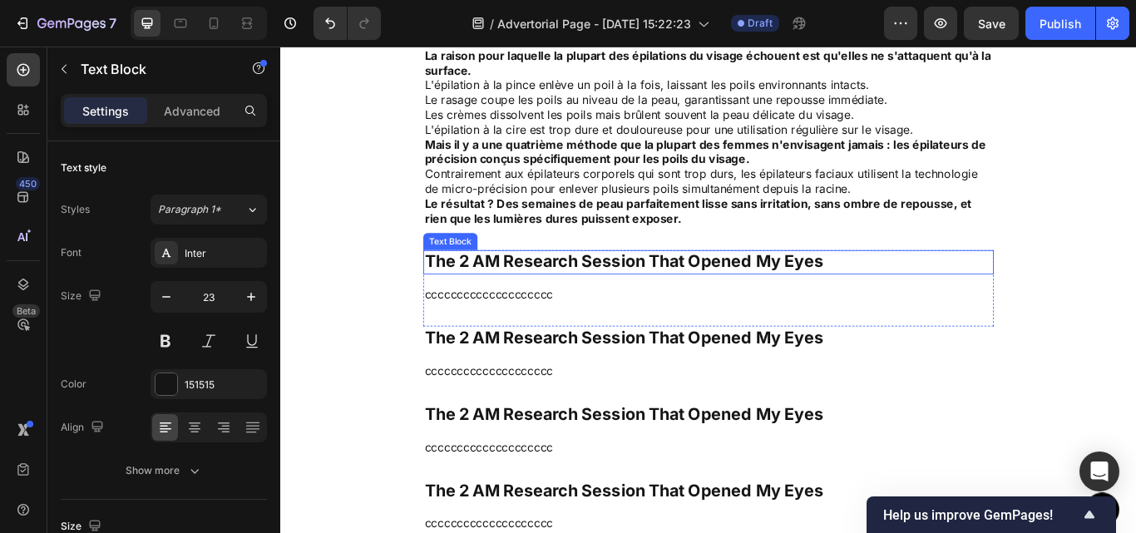
click at [611, 304] on p "The 2 AM Research Session That Opened My Eyes" at bounding box center [779, 298] width 662 height 25
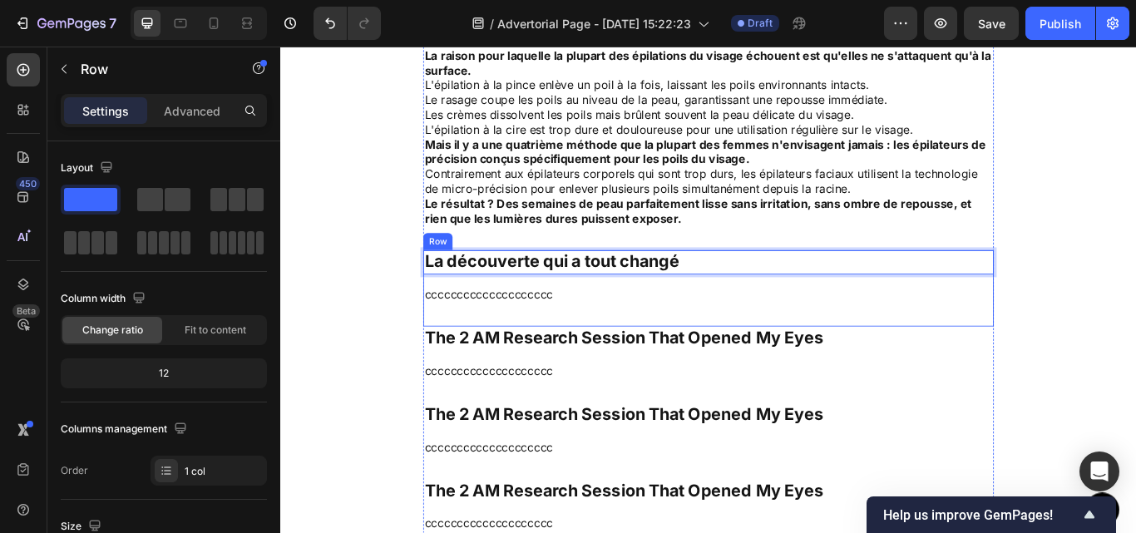
click at [657, 347] on div "La découverte qui a tout changé Text Block 16 cccccccccccccccccccc Text Block" at bounding box center [778, 328] width 665 height 89
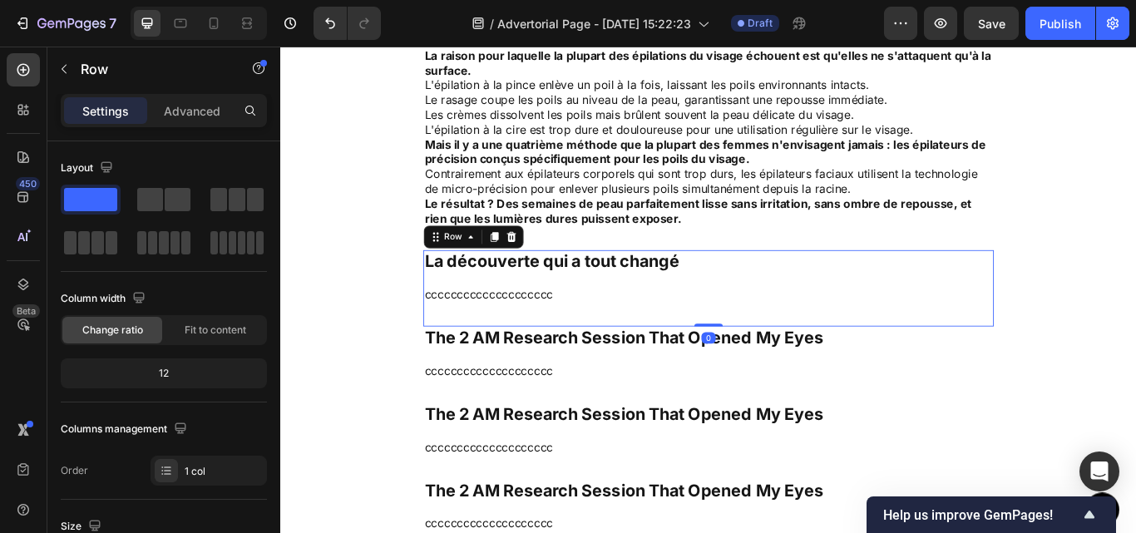
click at [657, 347] on div "La découverte qui a tout changé Text Block cccccccccccccccccccc Text Block" at bounding box center [778, 328] width 665 height 89
click at [566, 342] on p "cccccccccccccccccccc" at bounding box center [779, 336] width 662 height 17
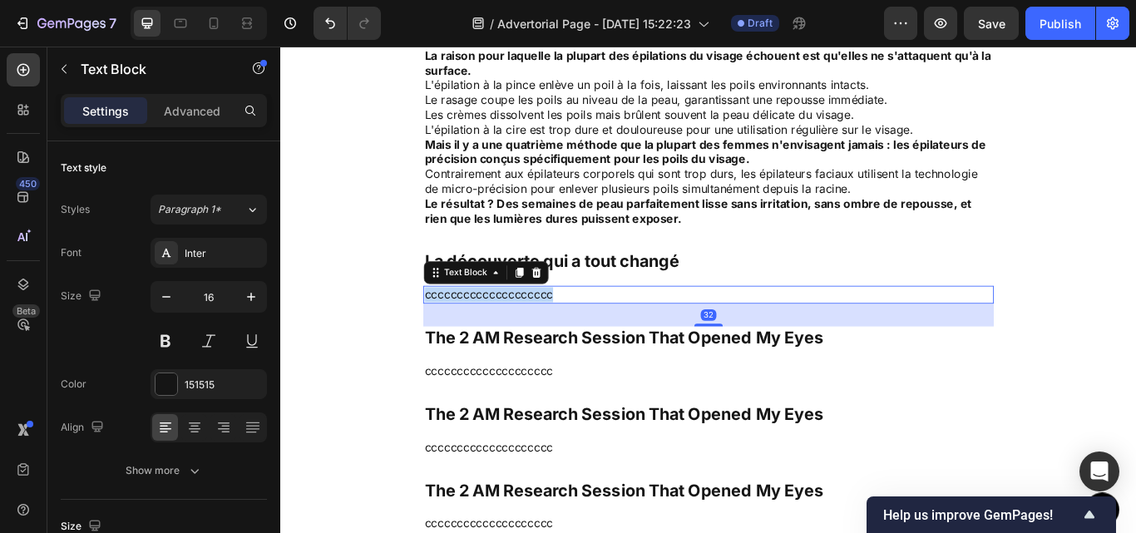
click at [566, 342] on p "cccccccccccccccccccc" at bounding box center [779, 336] width 662 height 17
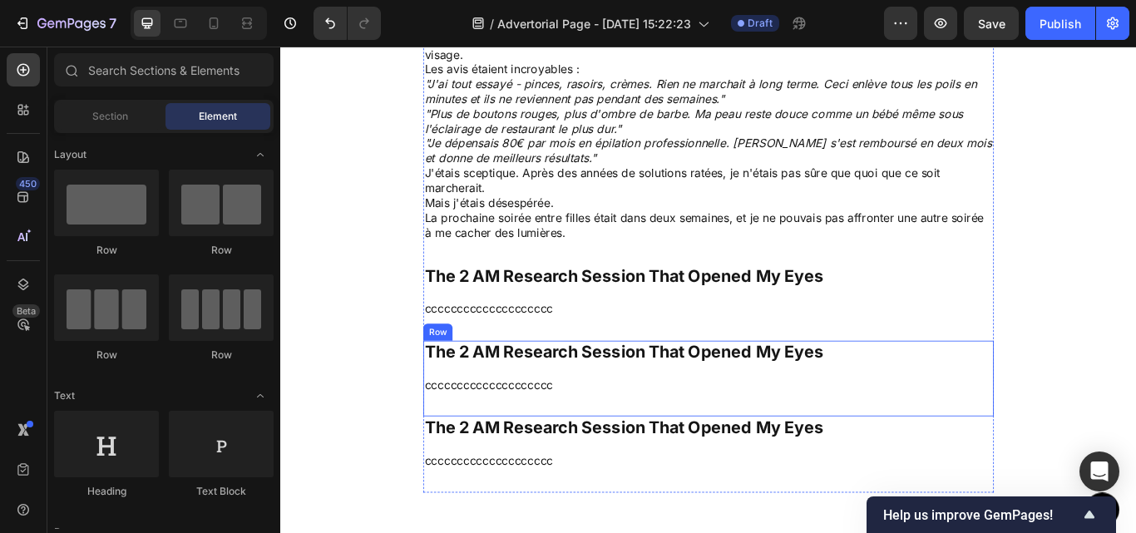
scroll to position [3388, 0]
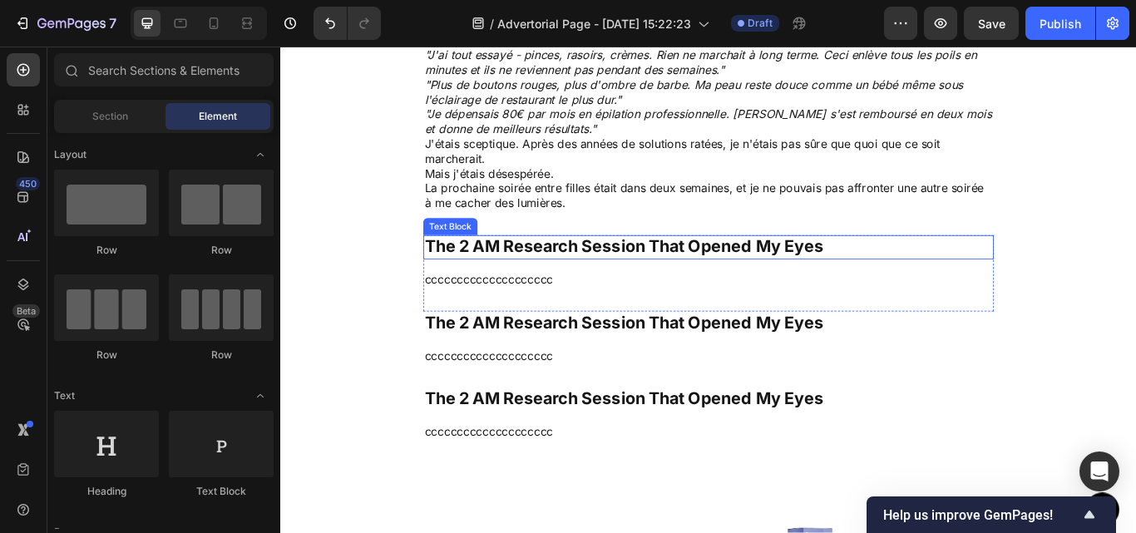
click at [589, 278] on p "The 2 AM Research Session That Opened My Eyes" at bounding box center [779, 281] width 662 height 25
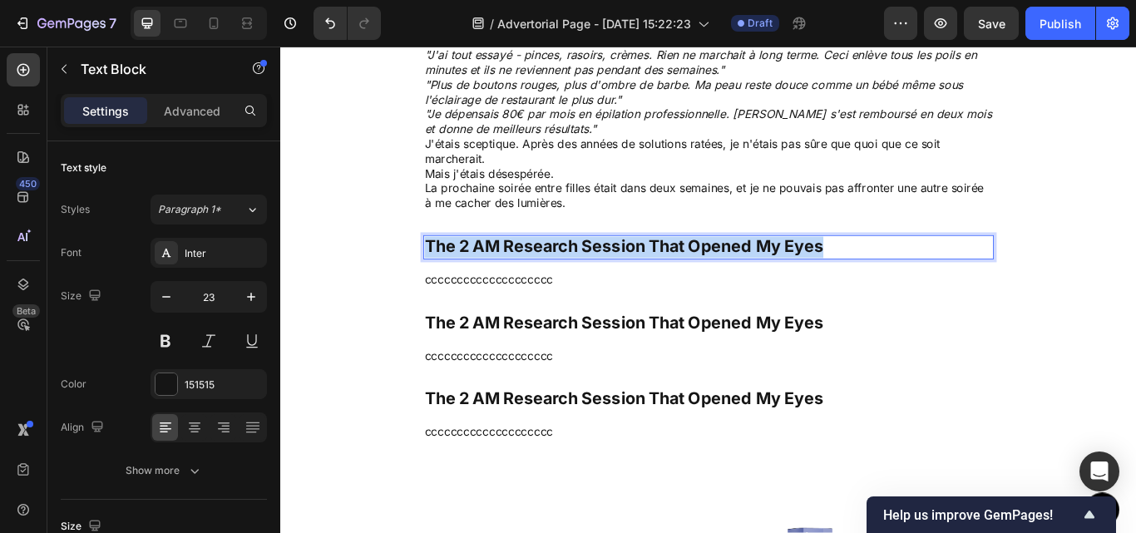
click at [589, 278] on p "The 2 AM Research Session That Opened My Eyes" at bounding box center [779, 281] width 662 height 25
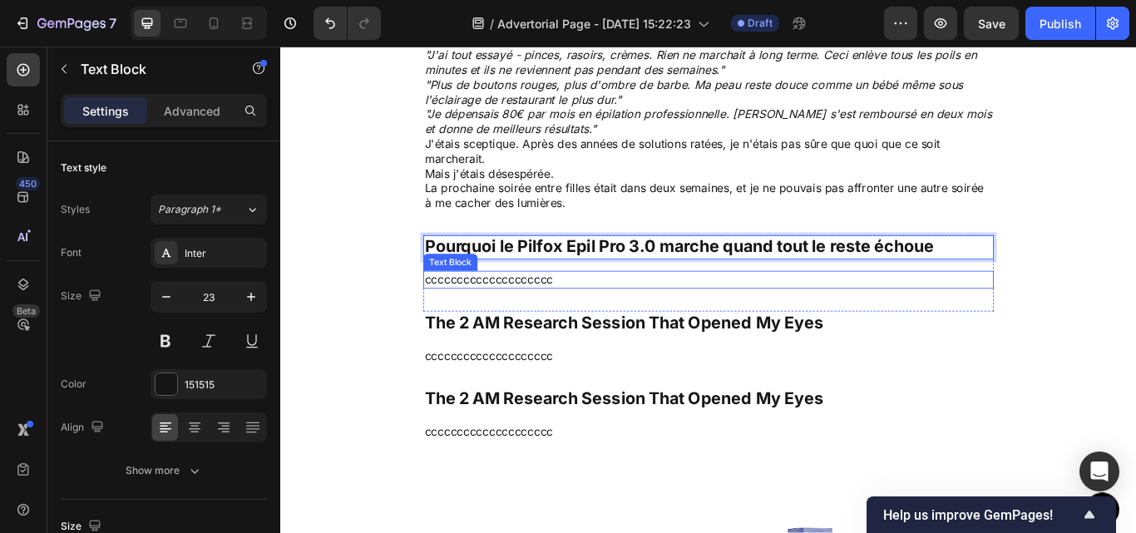
click at [673, 318] on p "cccccccccccccccccccc" at bounding box center [779, 318] width 662 height 17
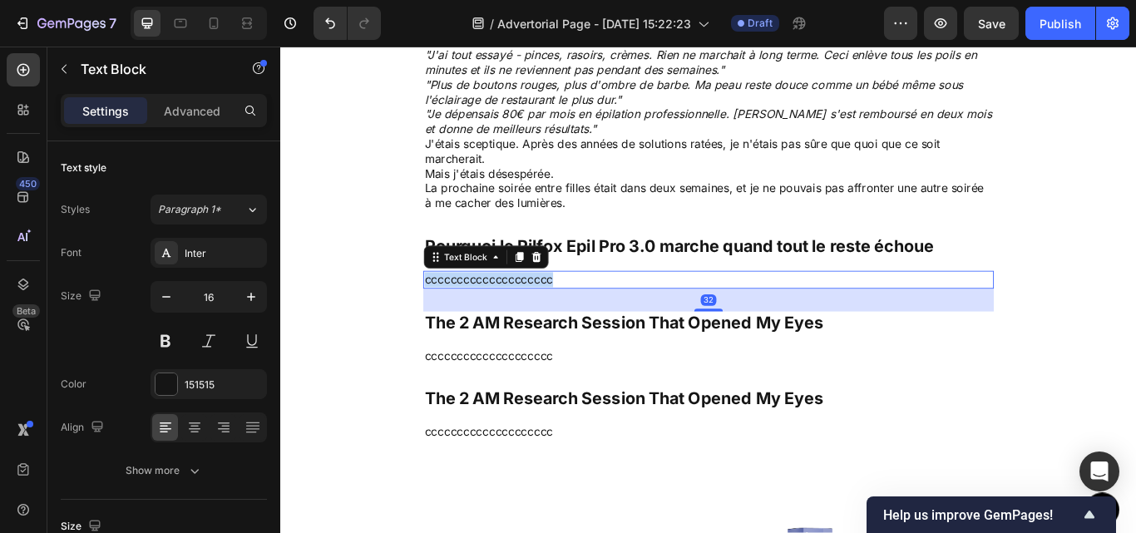
click at [673, 318] on p "cccccccccccccccccccc" at bounding box center [779, 318] width 662 height 17
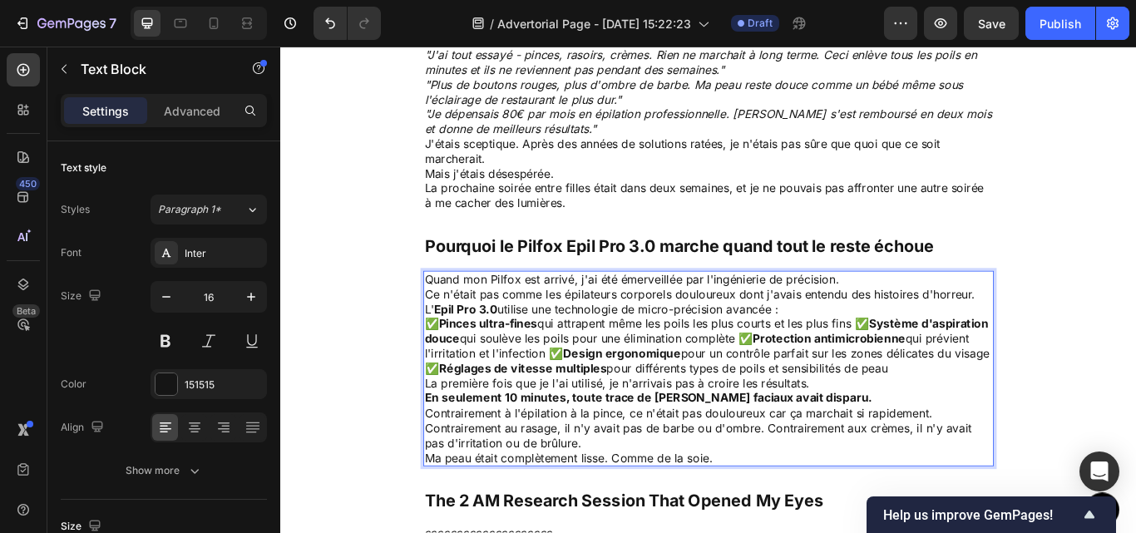
click at [879, 351] on p "L' Epil Pro 3.0 utilise une technologie de micro-précision avancée :" at bounding box center [779, 353] width 662 height 17
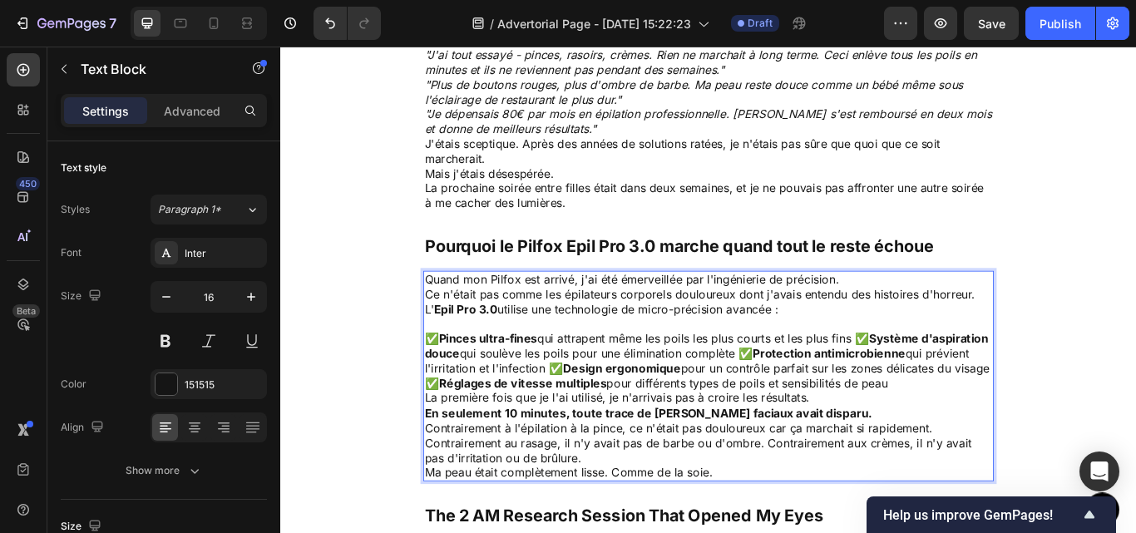
click at [954, 387] on p "✅ Pinces ultra-fines qui attrapent même les poils les plus courts et les plus f…" at bounding box center [779, 413] width 662 height 69
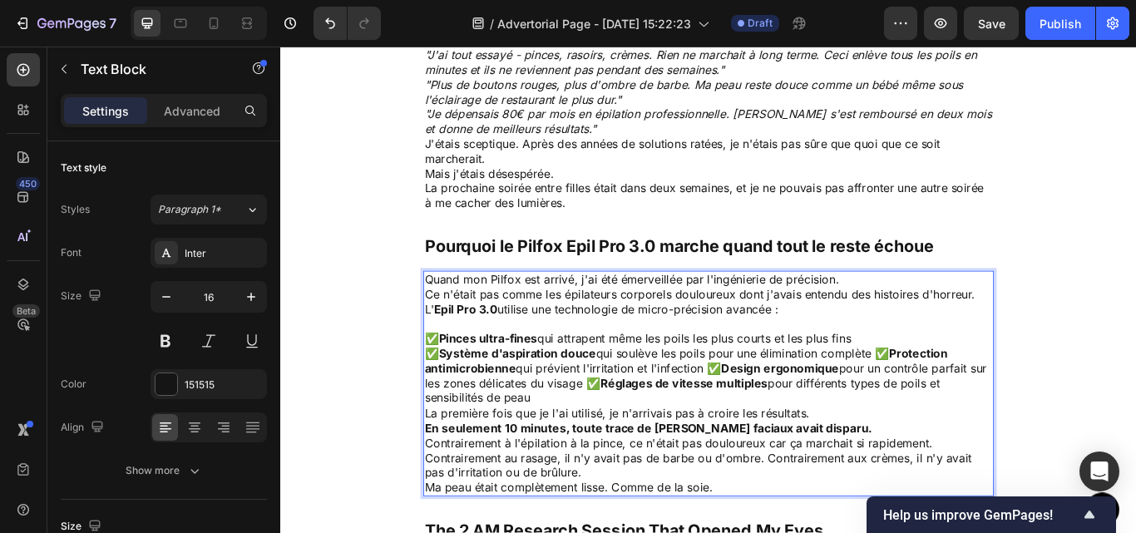
click at [975, 400] on p "✅ Système d'aspiration douce qui soulève les poils pour une élimination complèt…" at bounding box center [779, 431] width 662 height 69
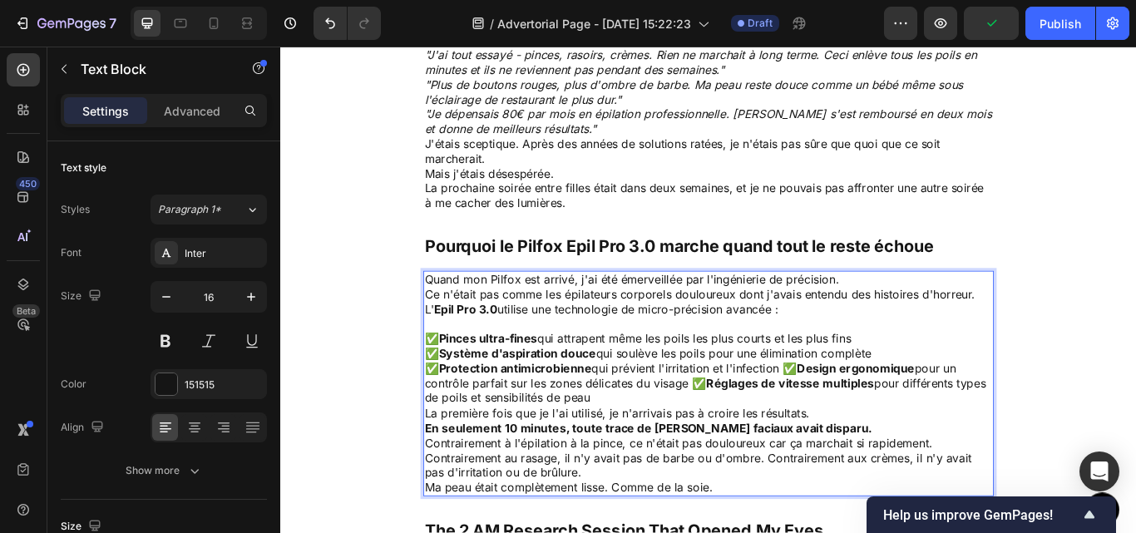
click at [870, 418] on p "✅ Protection antimicrobienne qui prévient l'irritation et l'infection ✅ Design …" at bounding box center [779, 440] width 662 height 52
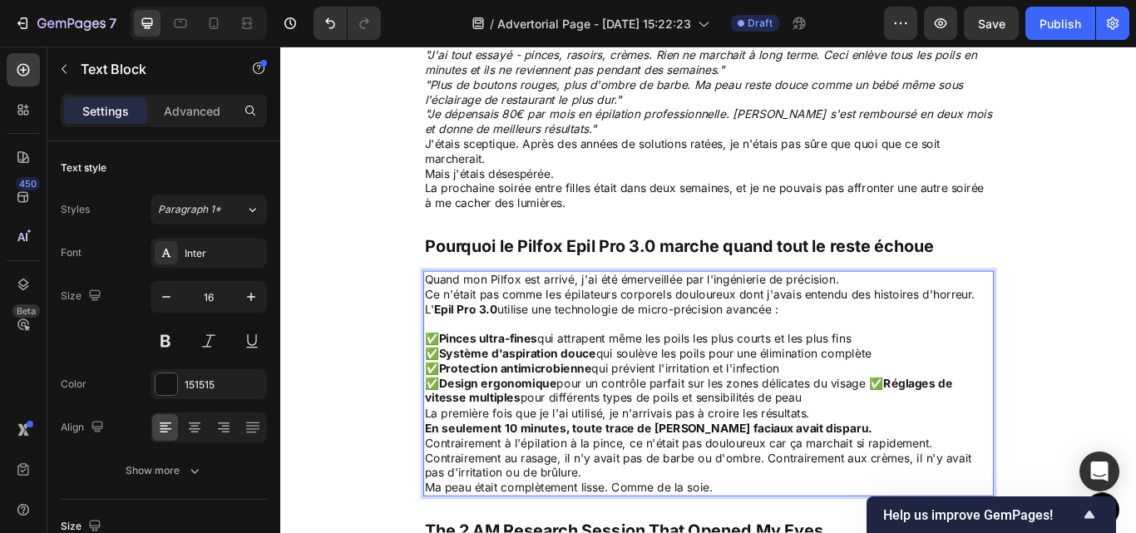
click at [969, 439] on p "✅ Design ergonomique pour un contrôle parfait sur les zones délicates du visage…" at bounding box center [779, 448] width 662 height 35
click at [923, 475] on p "La première fois que je l'ai utilisé, je n'arrivais pas à croire les résultats." at bounding box center [779, 474] width 662 height 17
click at [1006, 456] on p "✅ Réglages de vitesse multiples pour différents types de poils et sensibilités …" at bounding box center [779, 456] width 662 height 17
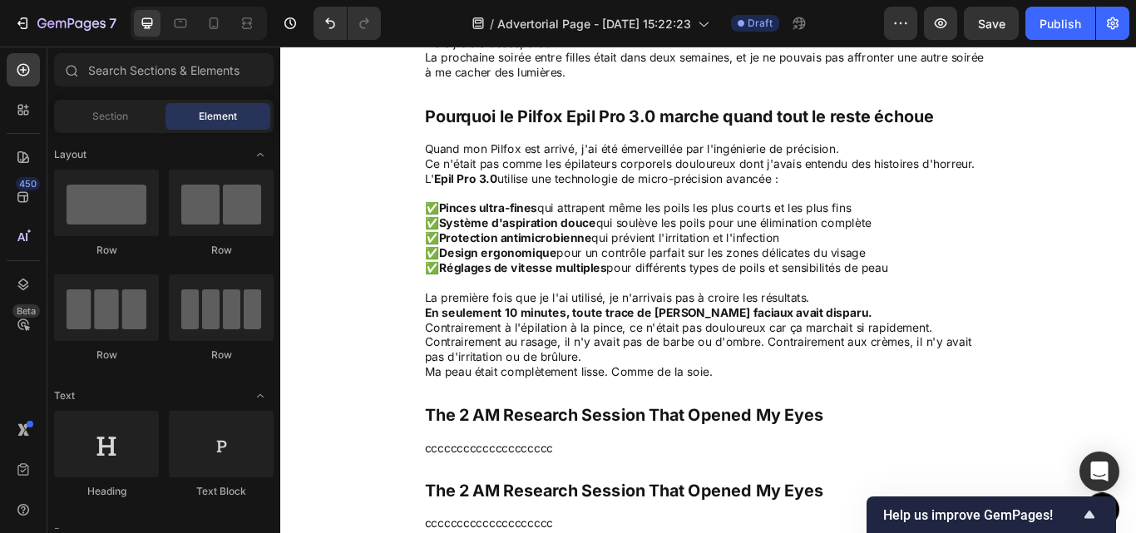
scroll to position [3551, 0]
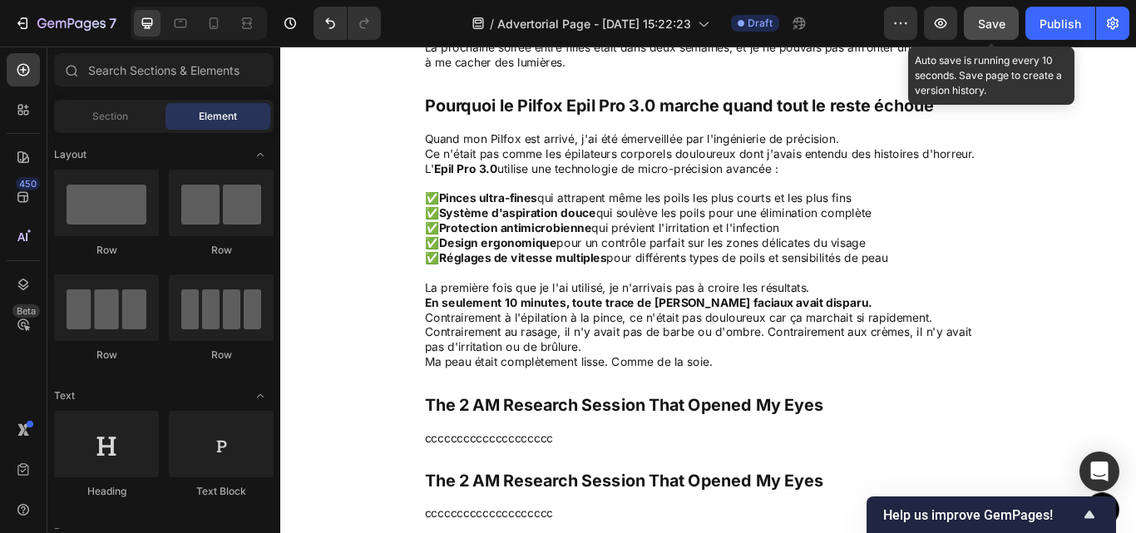
click at [984, 34] on button "Save" at bounding box center [990, 23] width 55 height 33
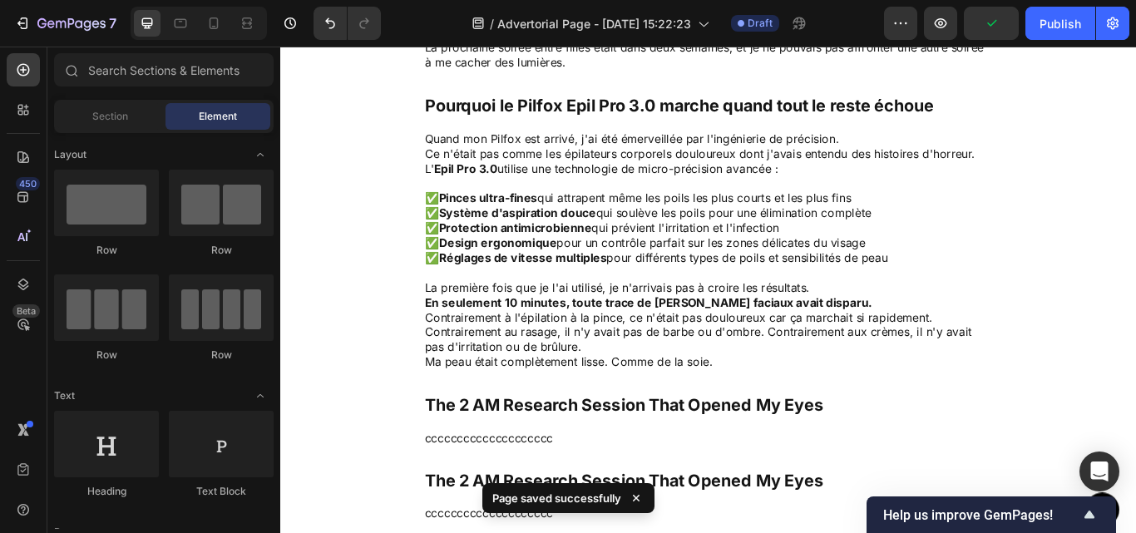
drag, startPoint x: 1263, startPoint y: 380, endPoint x: 1273, endPoint y: 257, distance: 123.4
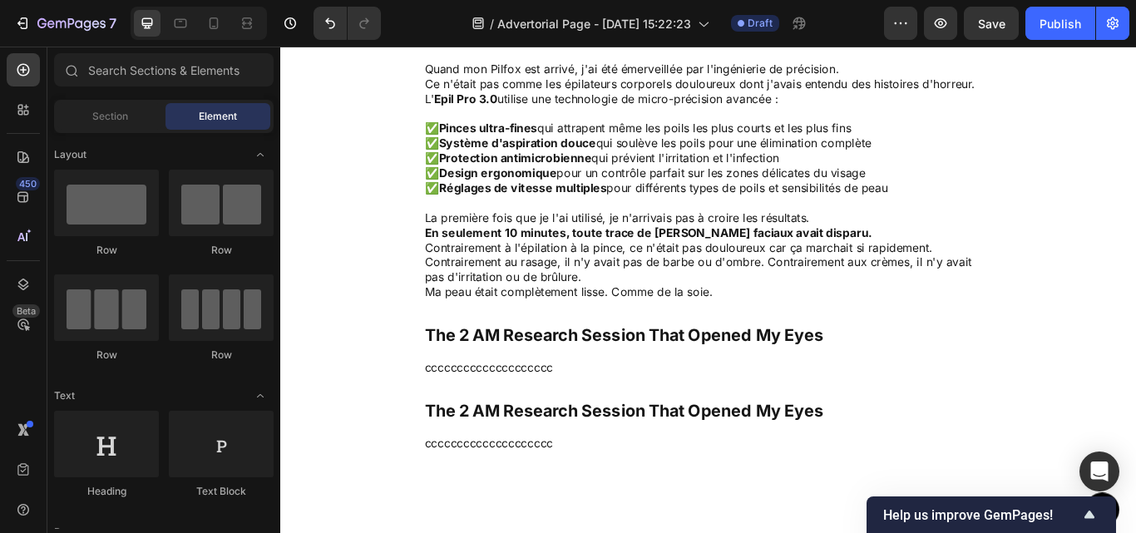
scroll to position [3856, 0]
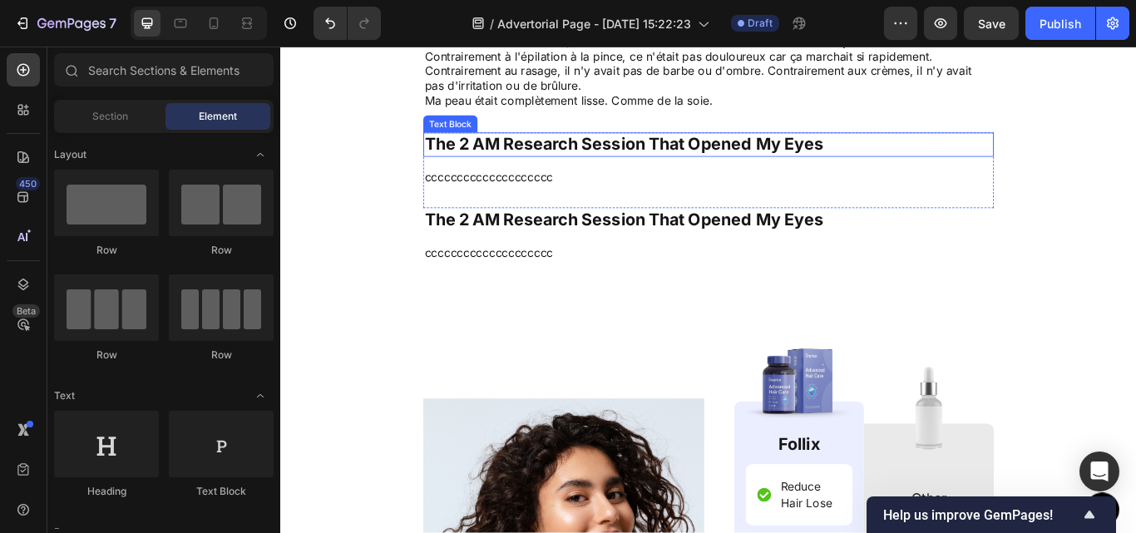
click at [594, 155] on p "The 2 AM Research Session That Opened My Eyes" at bounding box center [779, 161] width 662 height 25
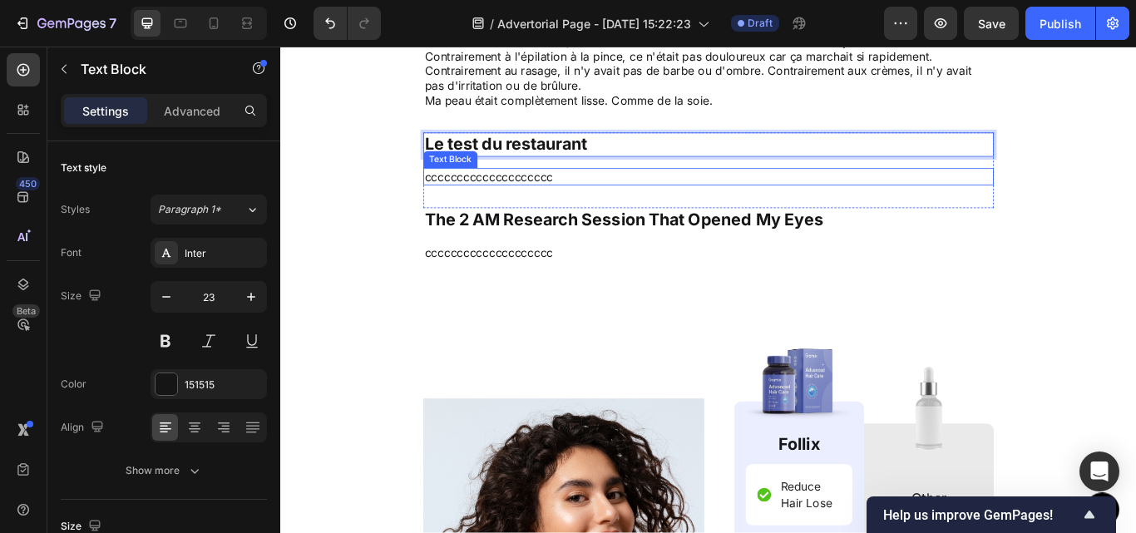
click at [649, 199] on p "cccccccccccccccccccc" at bounding box center [779, 198] width 662 height 17
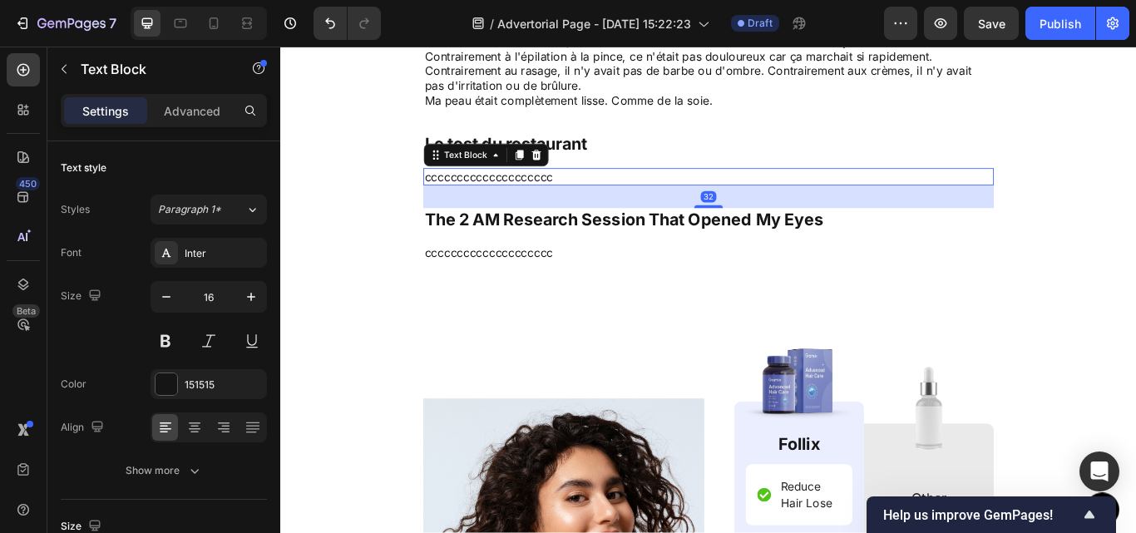
click at [649, 199] on p "cccccccccccccccccccc" at bounding box center [779, 198] width 662 height 17
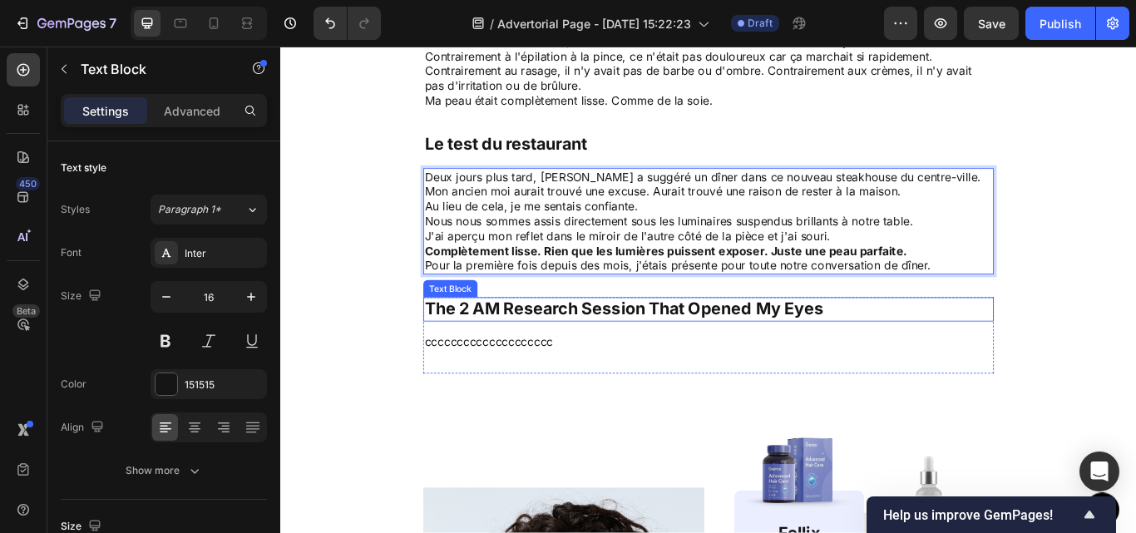
click at [836, 357] on p "The 2 AM Research Session That Opened My Eyes" at bounding box center [779, 353] width 662 height 25
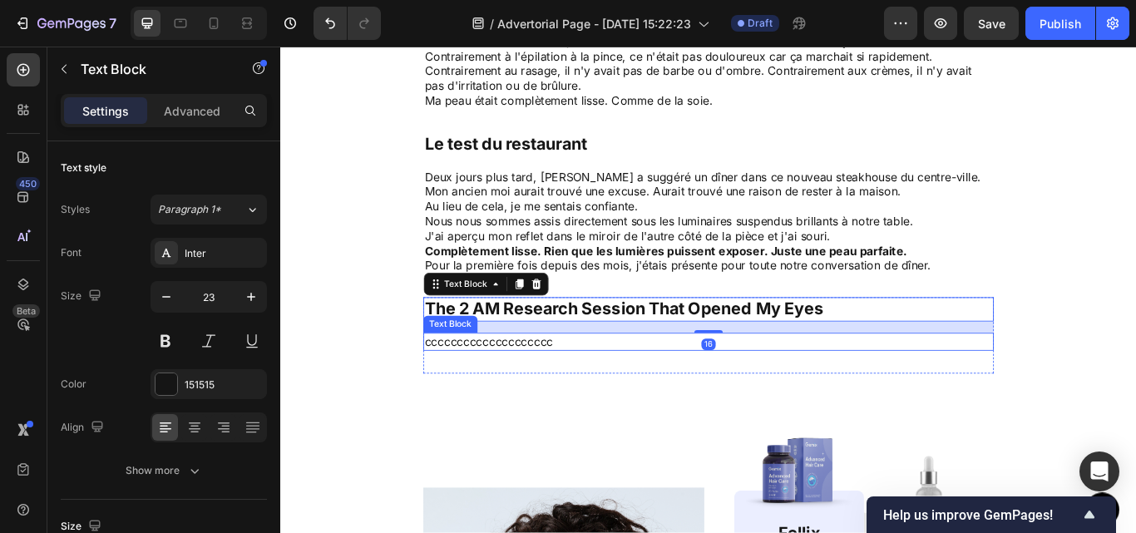
click at [978, 389] on p "cccccccccccccccccccc" at bounding box center [779, 390] width 662 height 17
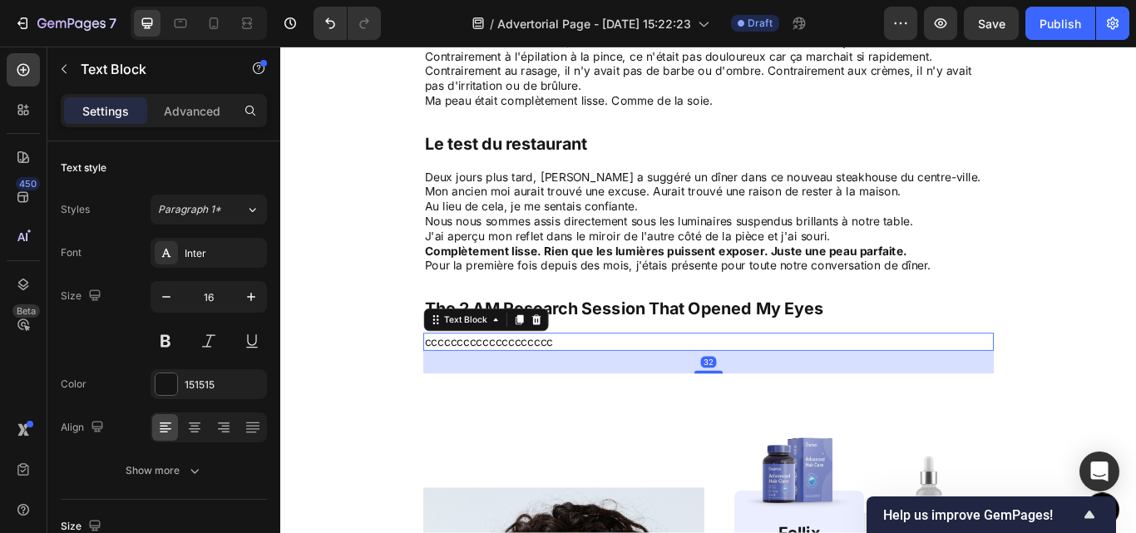
click at [985, 412] on div "32" at bounding box center [778, 415] width 665 height 27
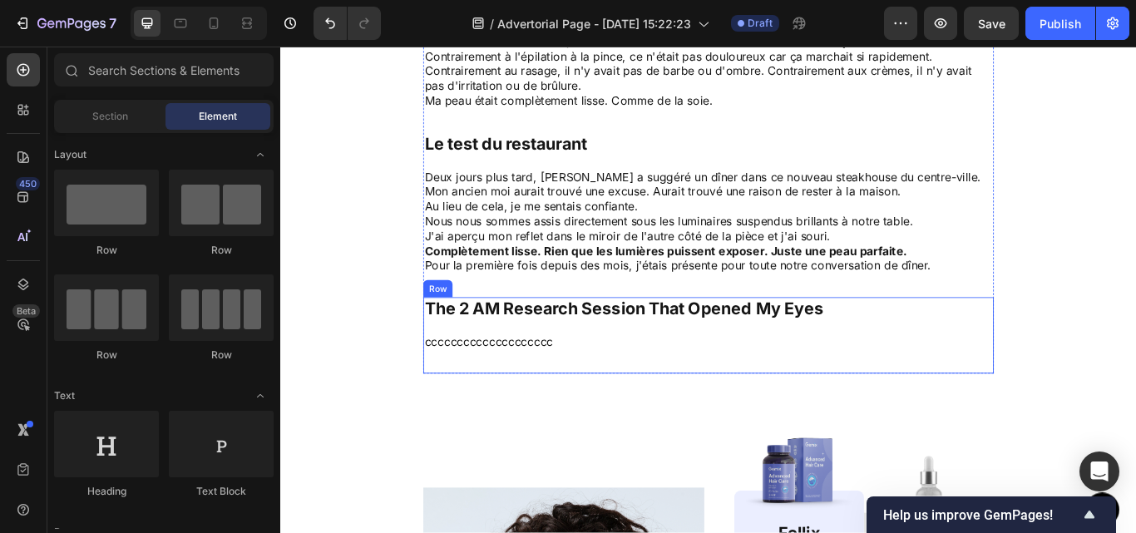
click at [829, 376] on div "The 2 AM Research Session That Opened My Eyes Text Block cccccccccccccccccccc T…" at bounding box center [778, 383] width 665 height 89
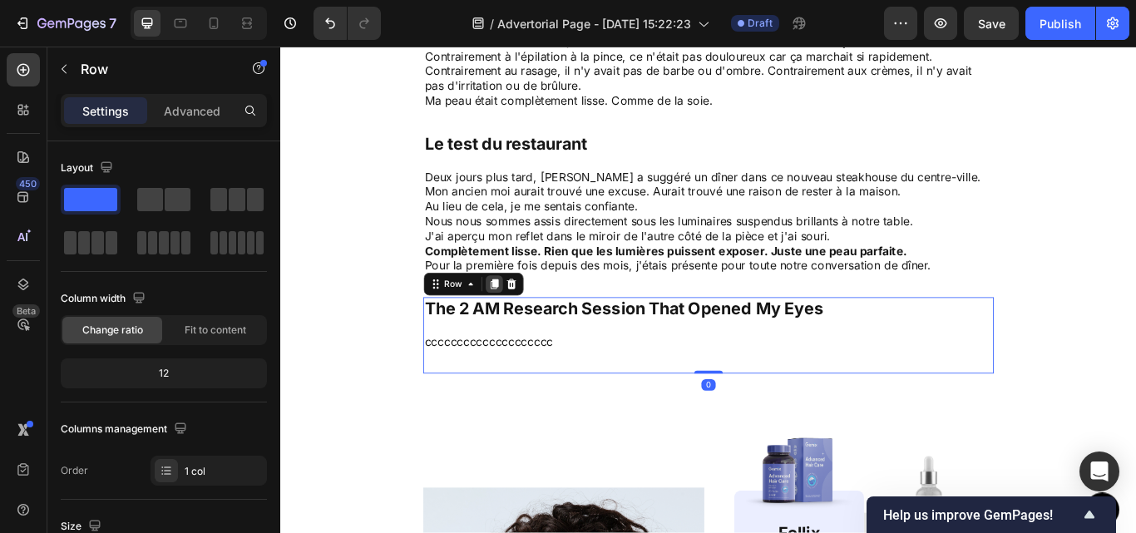
click at [523, 329] on icon at bounding box center [528, 323] width 13 height 13
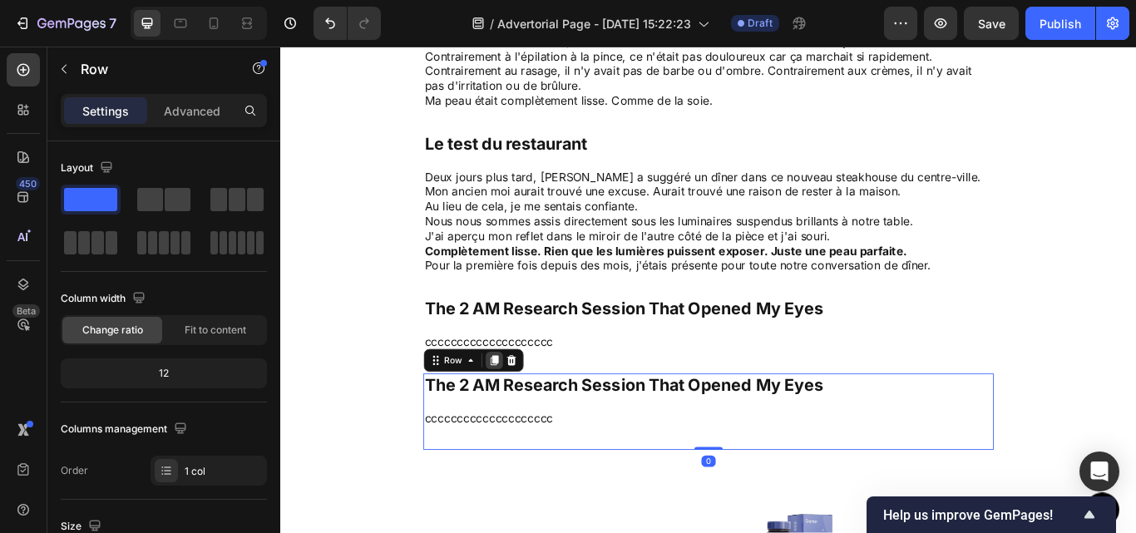
click at [527, 406] on icon at bounding box center [528, 412] width 13 height 13
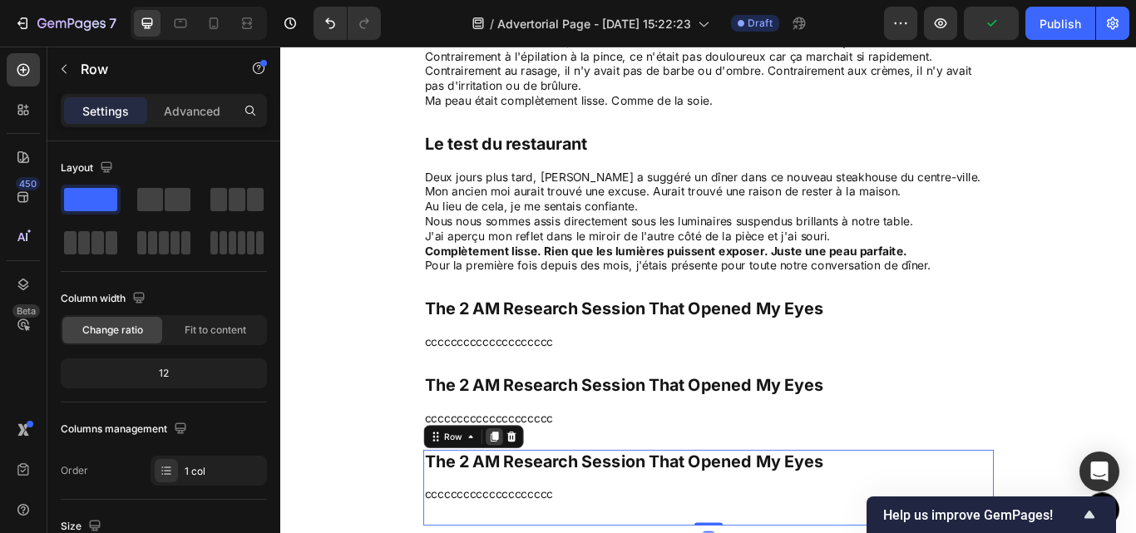
click at [522, 503] on icon at bounding box center [528, 501] width 13 height 13
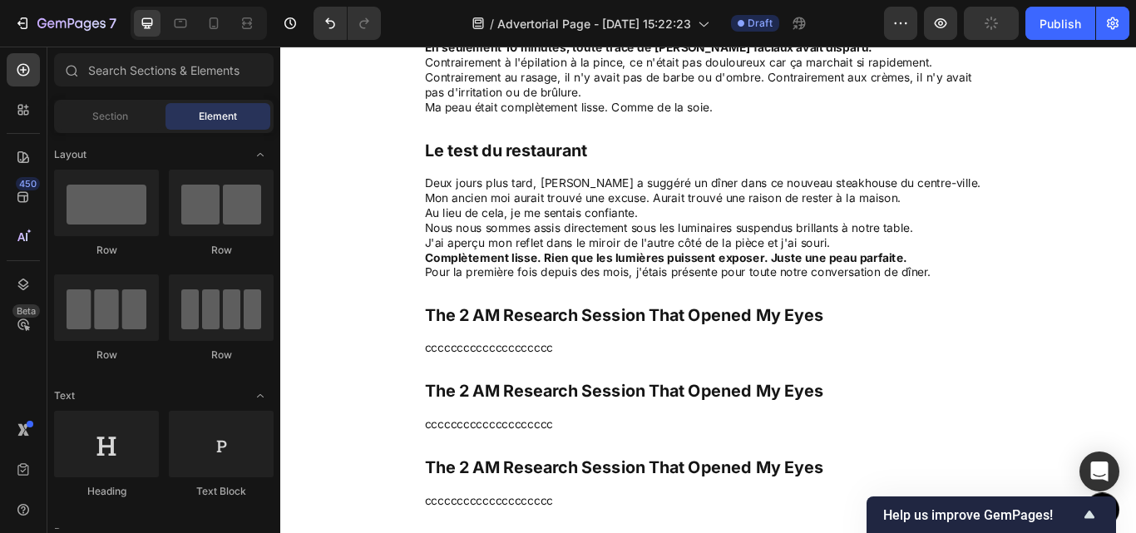
scroll to position [3861, 0]
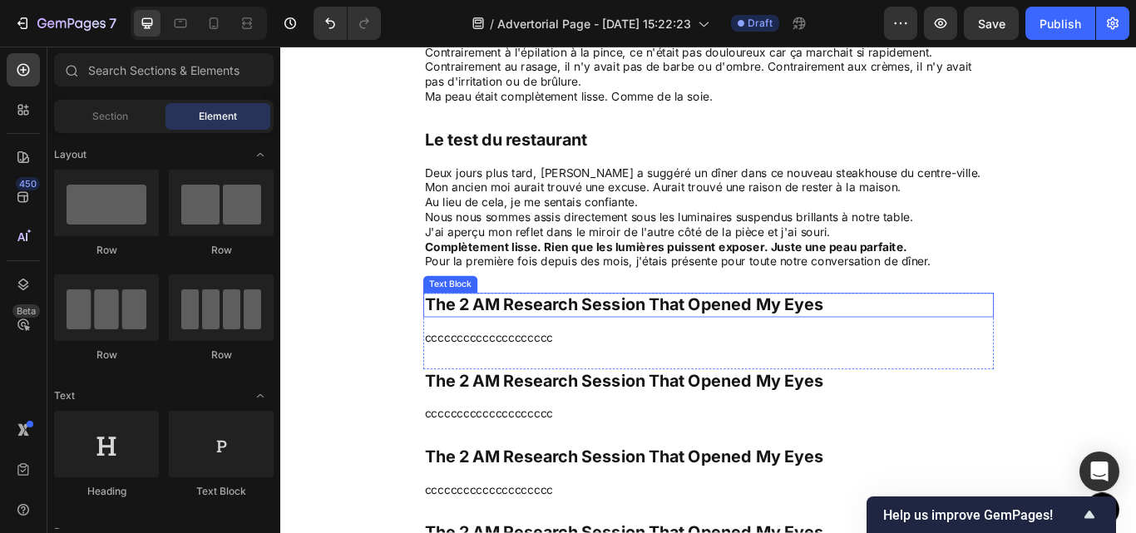
click at [605, 347] on p "The 2 AM Research Session That Opened My Eyes" at bounding box center [779, 348] width 662 height 25
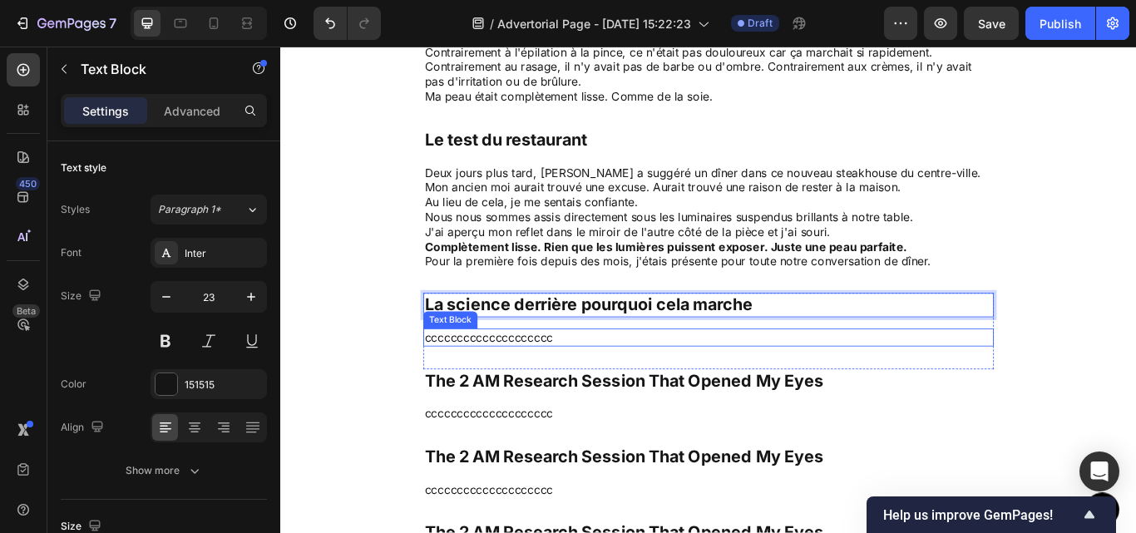
click at [579, 381] on p "cccccccccccccccccccc" at bounding box center [779, 385] width 662 height 17
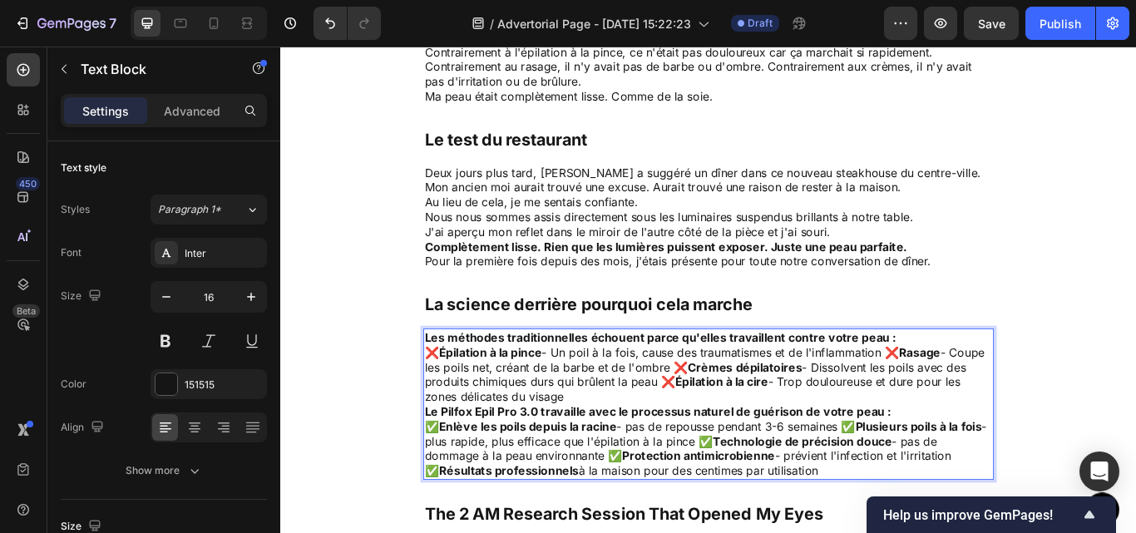
click at [1011, 381] on p "Les méthodes traditionnelles échouent parce qu'elles travaillent contre votre p…" at bounding box center [779, 385] width 662 height 17
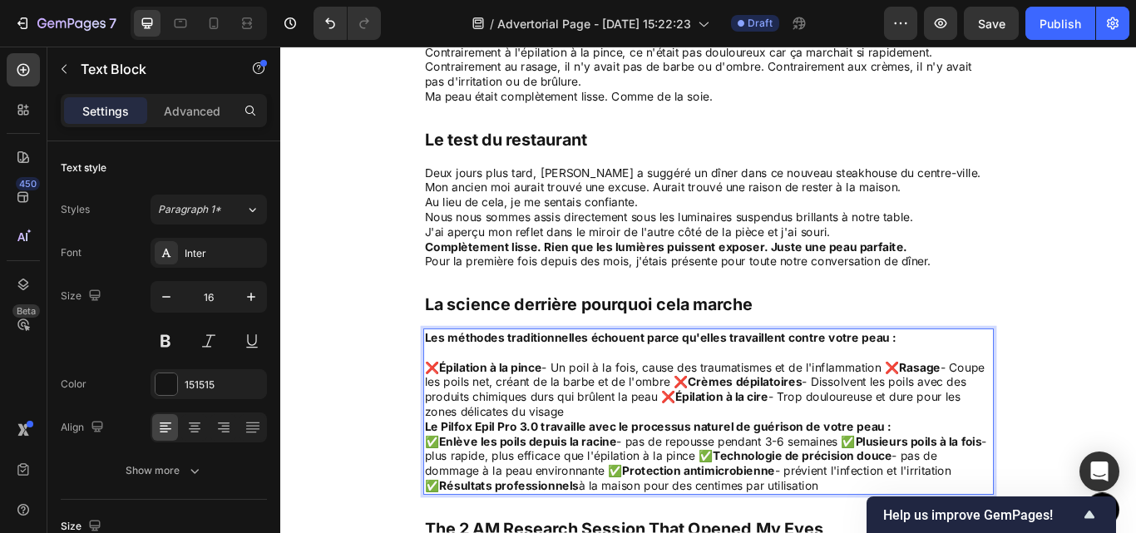
click at [990, 421] on p "❌ Épilation à la pince - Un poil à la fois, cause des traumatismes et de l'infl…" at bounding box center [779, 446] width 662 height 69
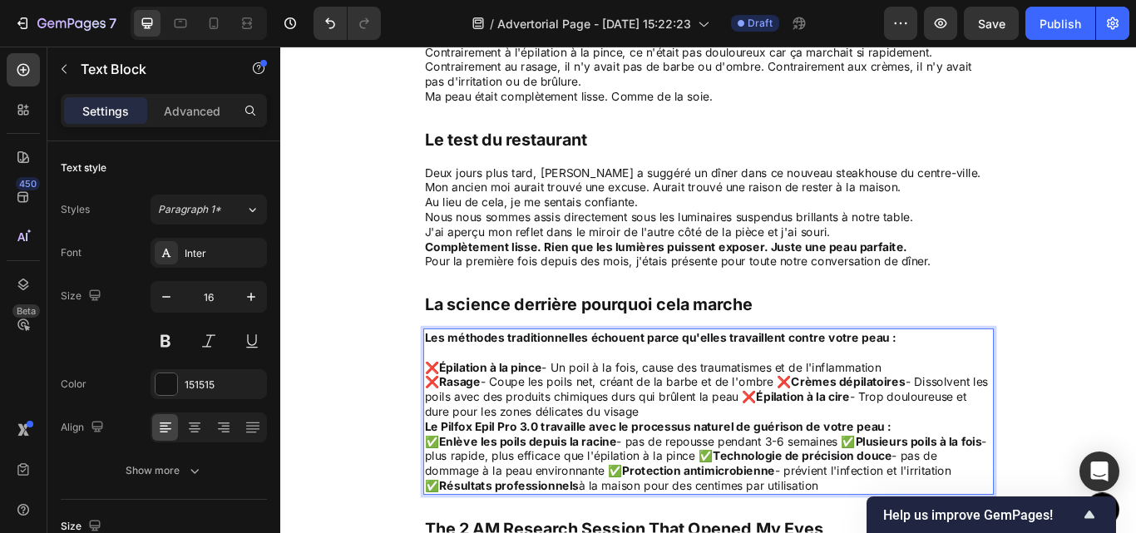
click at [865, 438] on p "❌ Rasage - Coupe les poils net, créant de la barbe et de l'ombre ❌ Crèmes dépil…" at bounding box center [779, 455] width 662 height 52
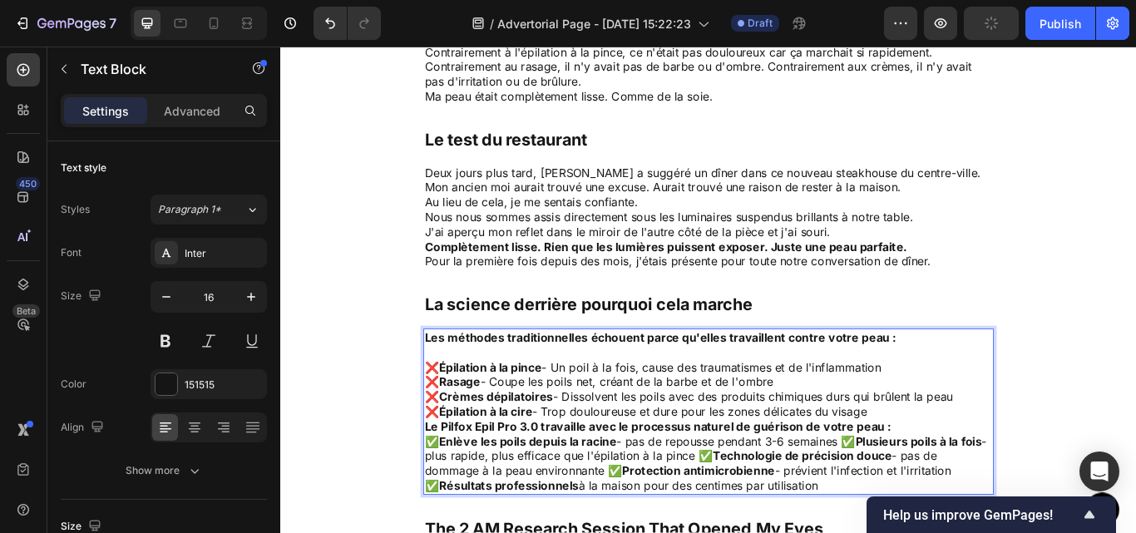
click at [1074, 452] on p "❌ Crèmes dépilatoires - Dissolvent les poils avec des produits chimiques durs q…" at bounding box center [779, 463] width 662 height 35
click at [989, 475] on p "❌ Épilation à la cire - Trop douloureuse et dure pour les zones délicates du vi…" at bounding box center [779, 472] width 662 height 17
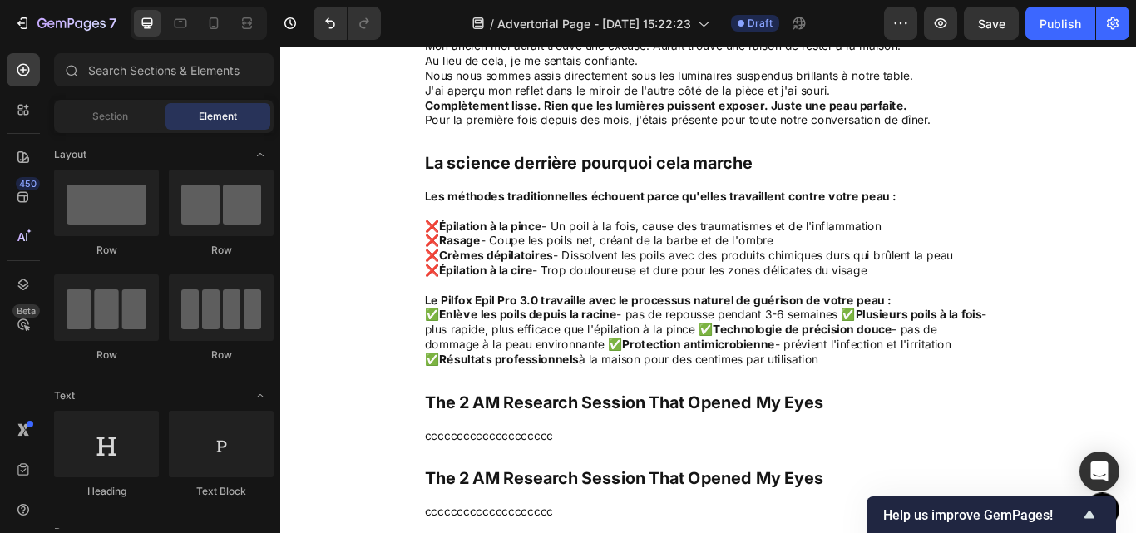
scroll to position [4102, 0]
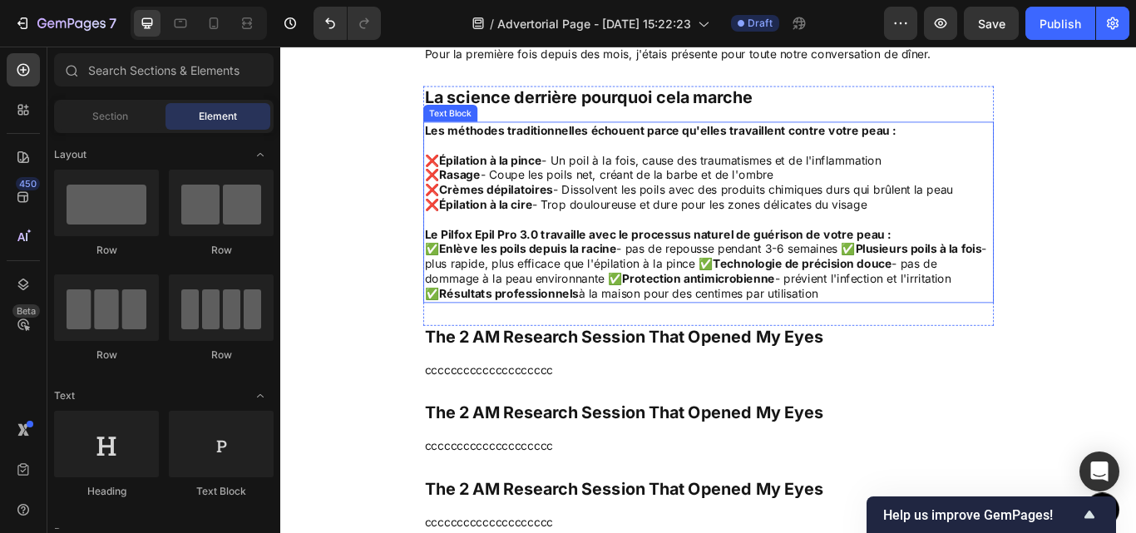
click at [983, 269] on p "Le Pilfox Epil Pro 3.0 travaille avec le processus naturel de guérison de votre…" at bounding box center [779, 266] width 662 height 17
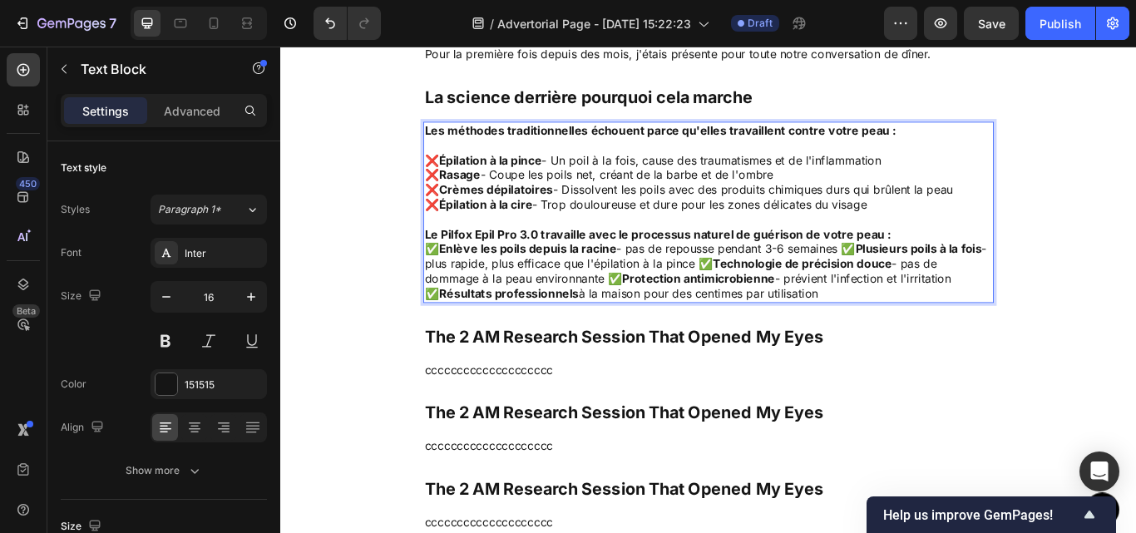
click at [984, 265] on p "Le Pilfox Epil Pro 3.0 travaille avec le processus naturel de guérison de votre…" at bounding box center [779, 266] width 662 height 17
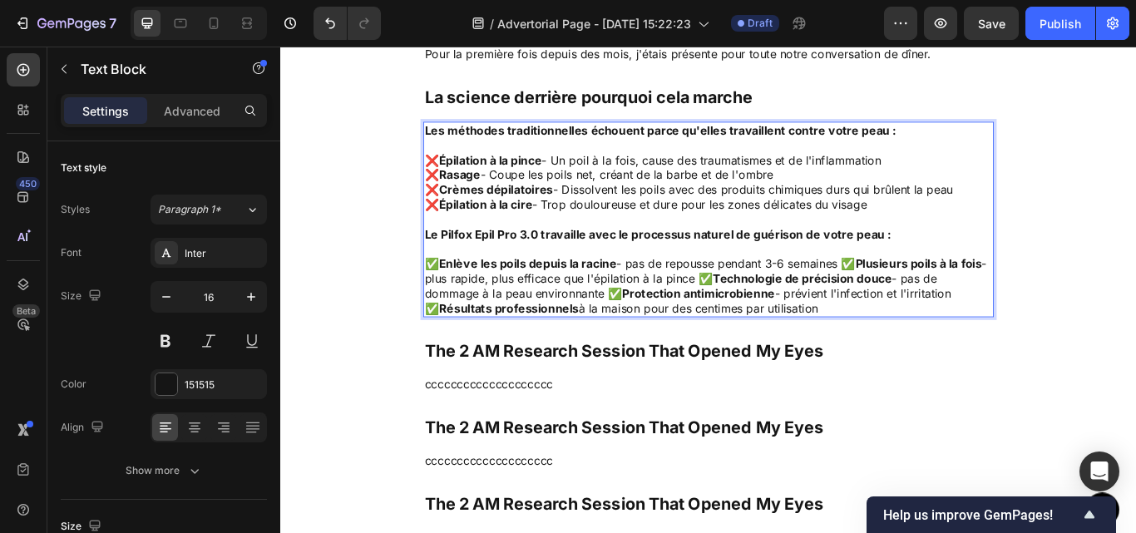
click at [937, 301] on p "✅ Enlève les poils depuis la racine - pas de repousse pendant 3-6 semaines ✅ Pl…" at bounding box center [779, 326] width 662 height 69
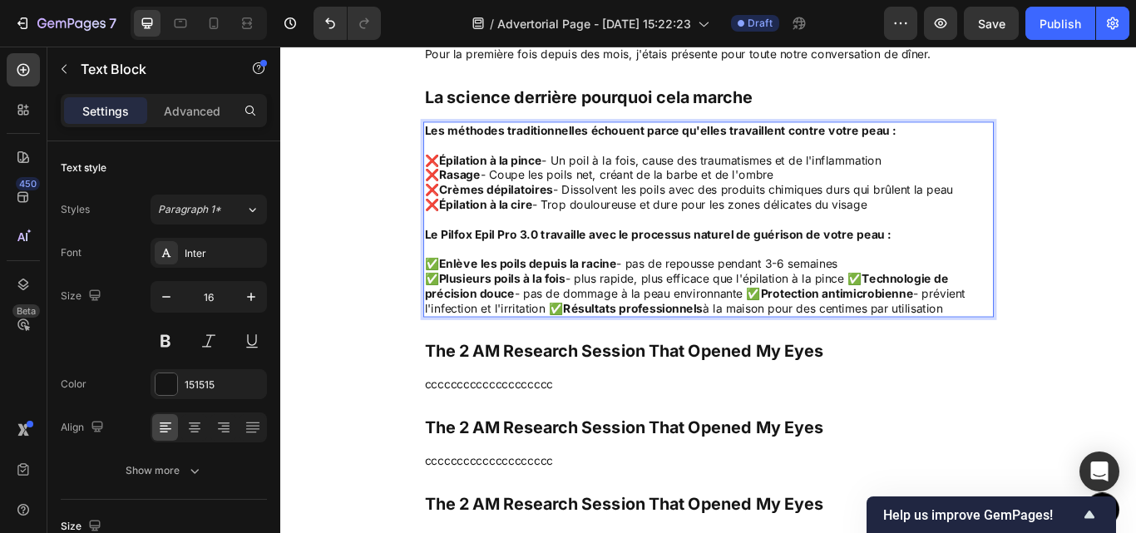
click at [946, 319] on p "✅ Plusieurs poils à la fois - plus rapide, plus efficace que l'épilation à la p…" at bounding box center [779, 335] width 662 height 52
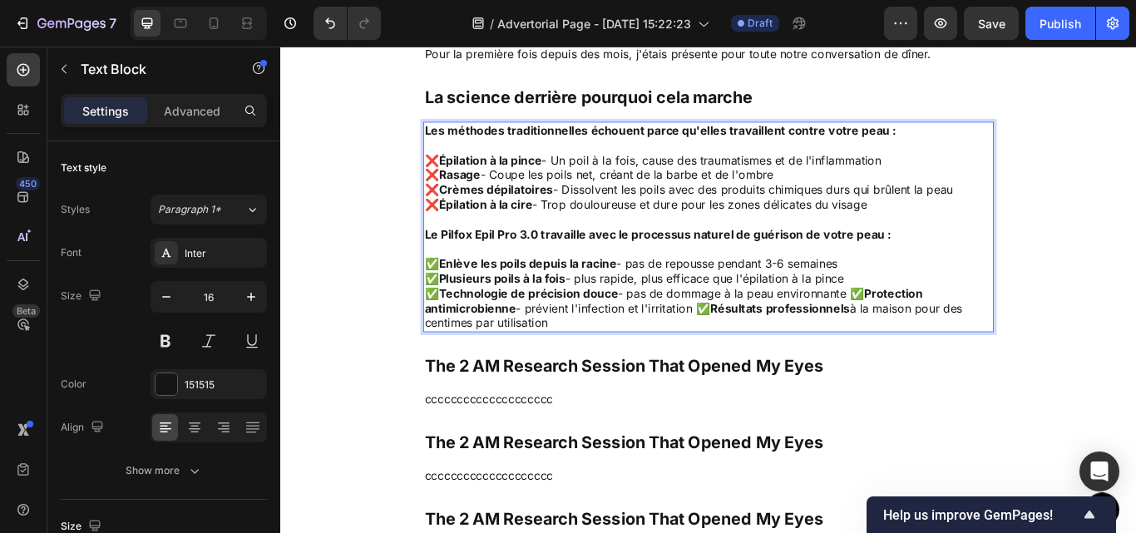
click at [949, 333] on p "✅ Technologie de précision douce - pas de dommage à la peau environnante ✅ Prot…" at bounding box center [779, 353] width 662 height 52
click at [856, 349] on p "✅ Protection antimicrobienne - prévient l'infection et l'irritation ✅ Résultats…" at bounding box center [779, 361] width 662 height 35
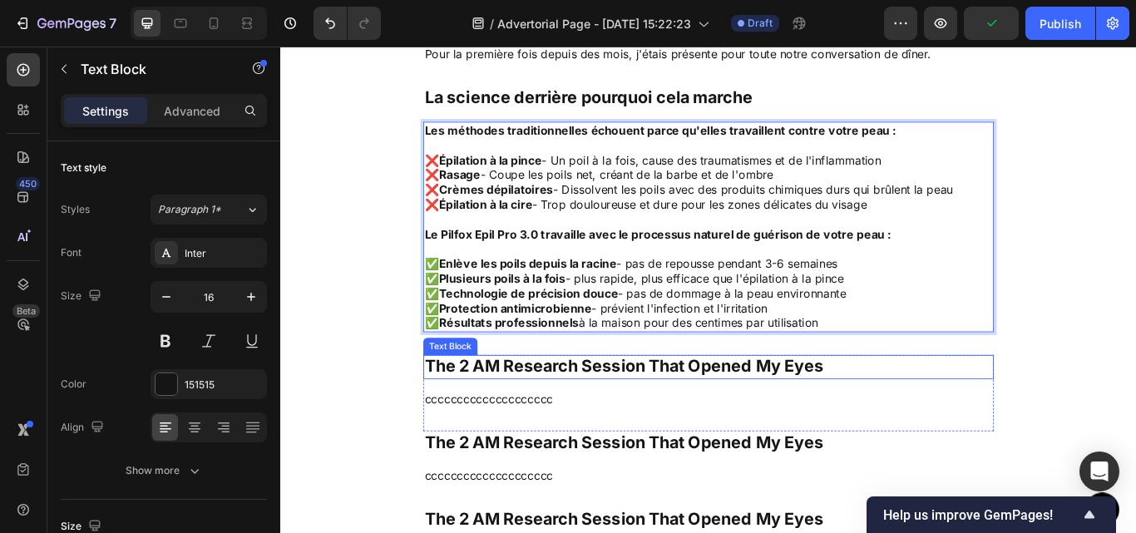
click at [989, 412] on p "The 2 AM Research Session That Opened My Eyes" at bounding box center [779, 420] width 662 height 25
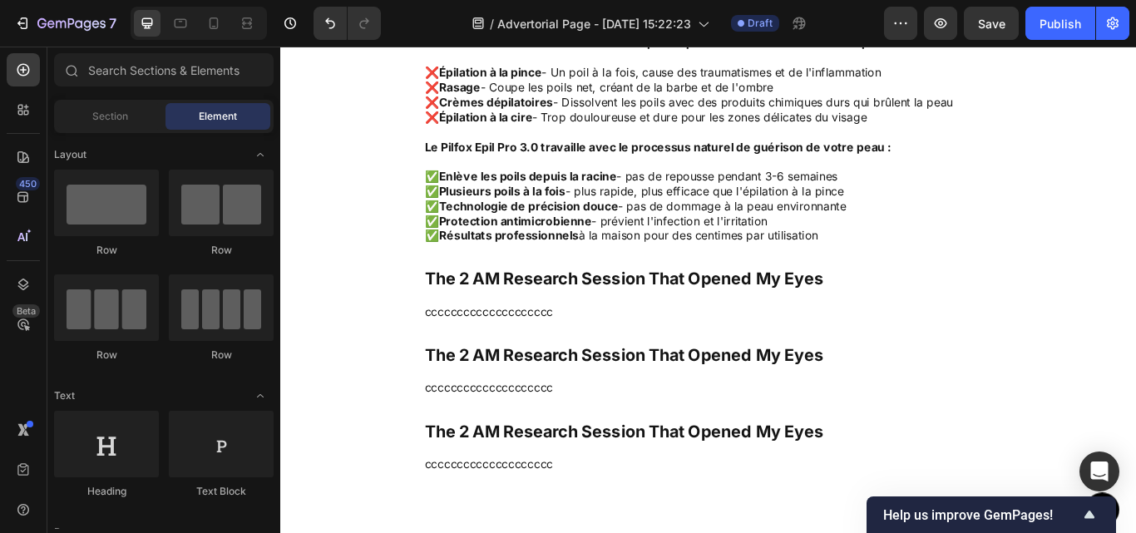
scroll to position [4216, 0]
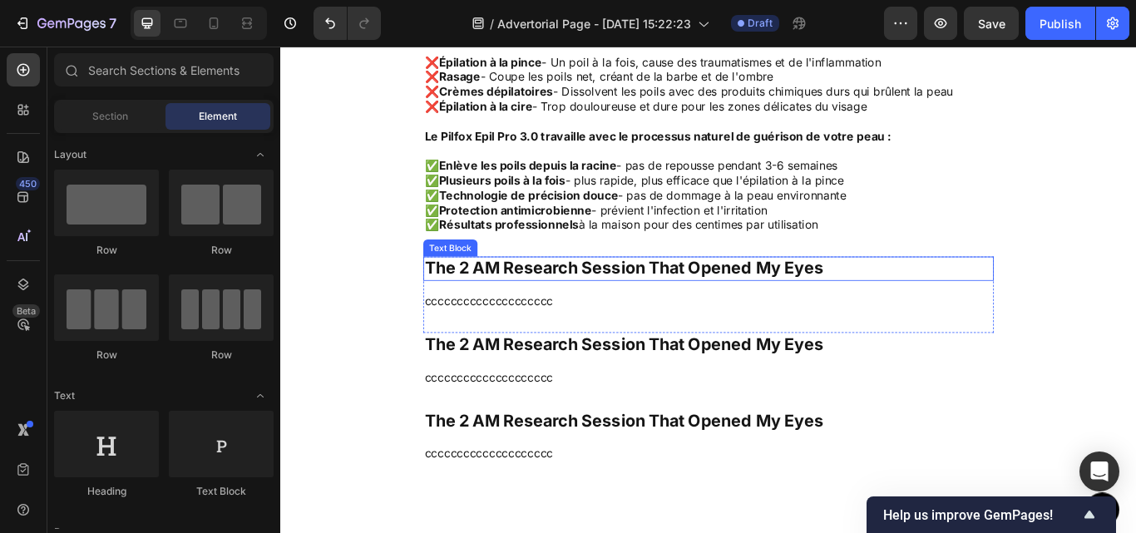
click at [651, 305] on p "The 2 AM Research Session That Opened My Eyes" at bounding box center [779, 305] width 662 height 25
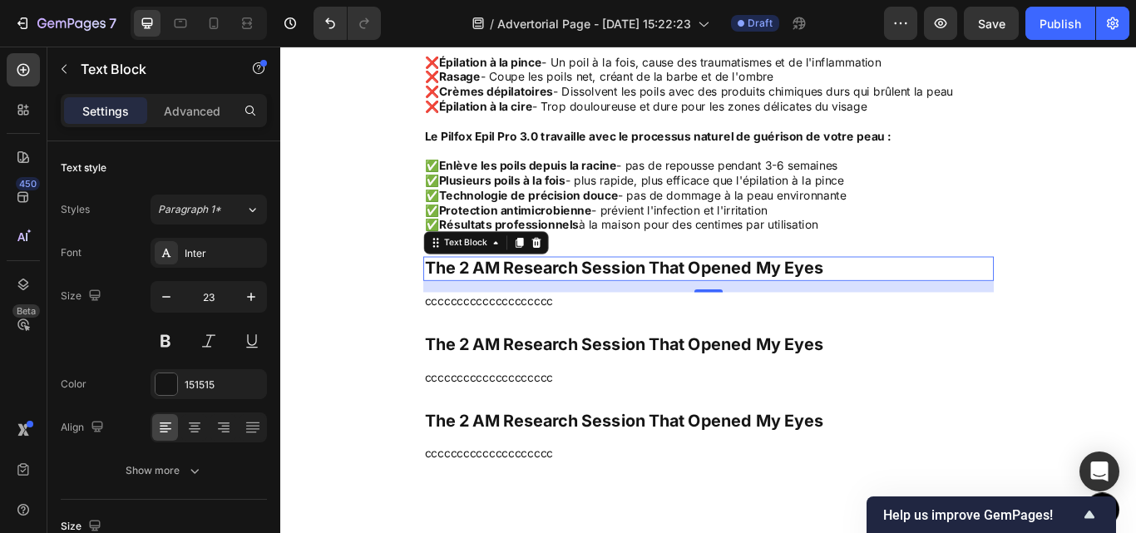
click at [651, 305] on p "The 2 AM Research Session That Opened My Eyes" at bounding box center [779, 305] width 662 height 25
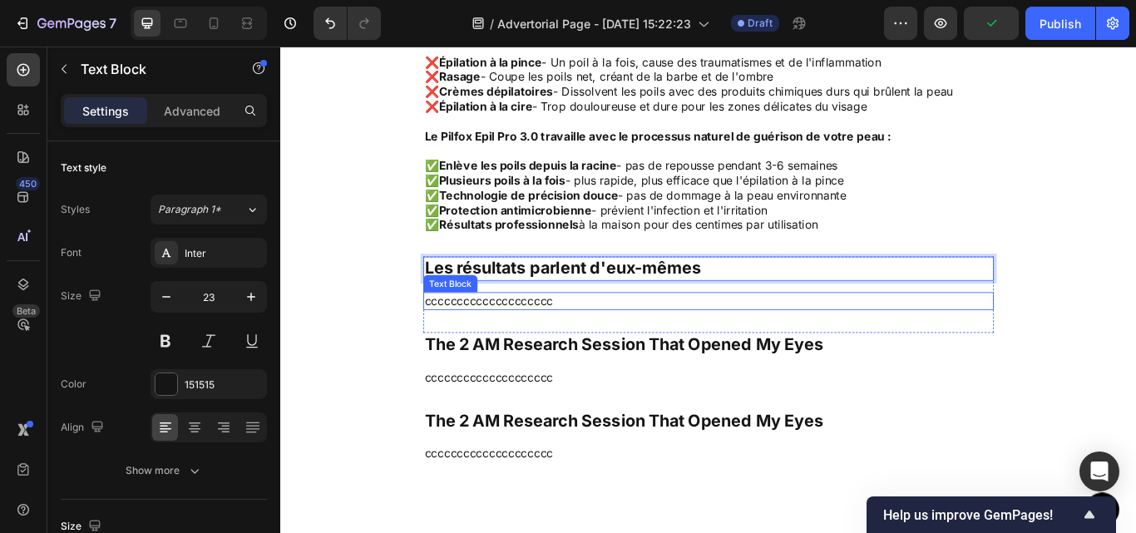
click at [670, 353] on div "cccccccccccccccccccc" at bounding box center [778, 343] width 665 height 21
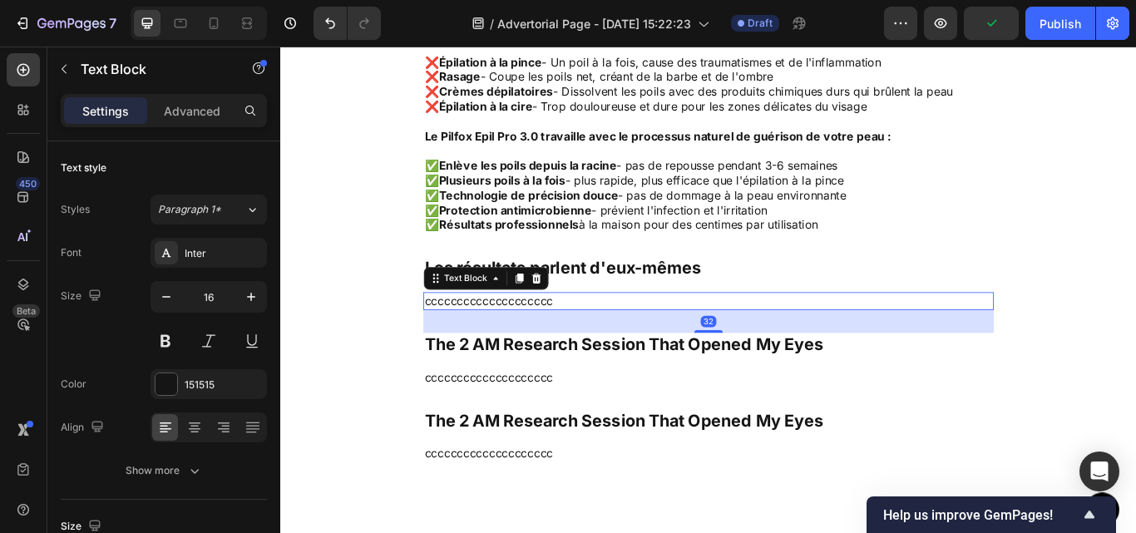
click at [670, 354] on div "32" at bounding box center [778, 367] width 665 height 27
click at [643, 345] on p "cccccccccccccccccccc" at bounding box center [779, 343] width 662 height 17
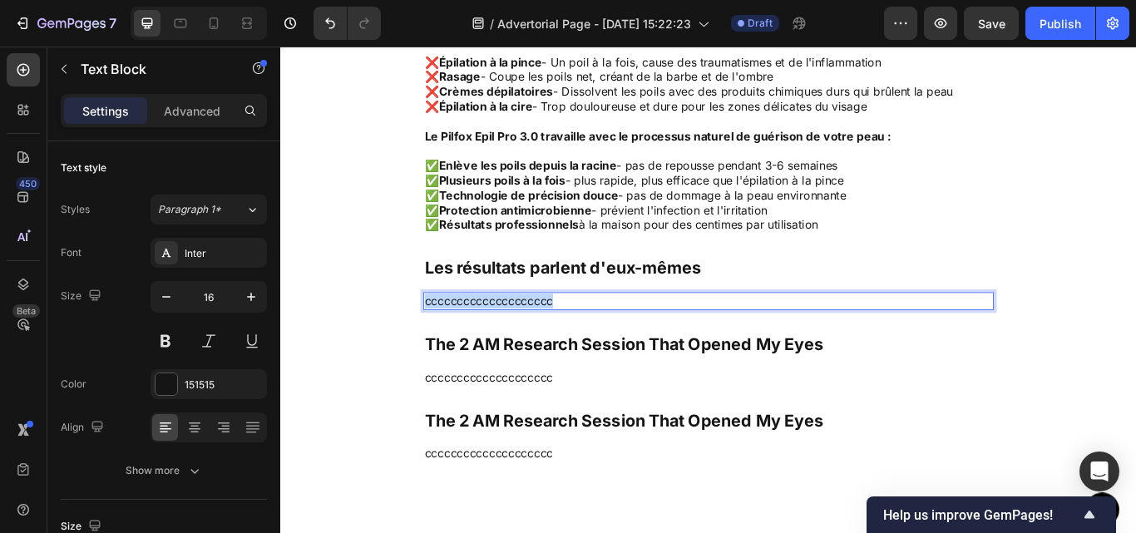
click at [643, 345] on p "cccccccccccccccccccc" at bounding box center [779, 343] width 662 height 17
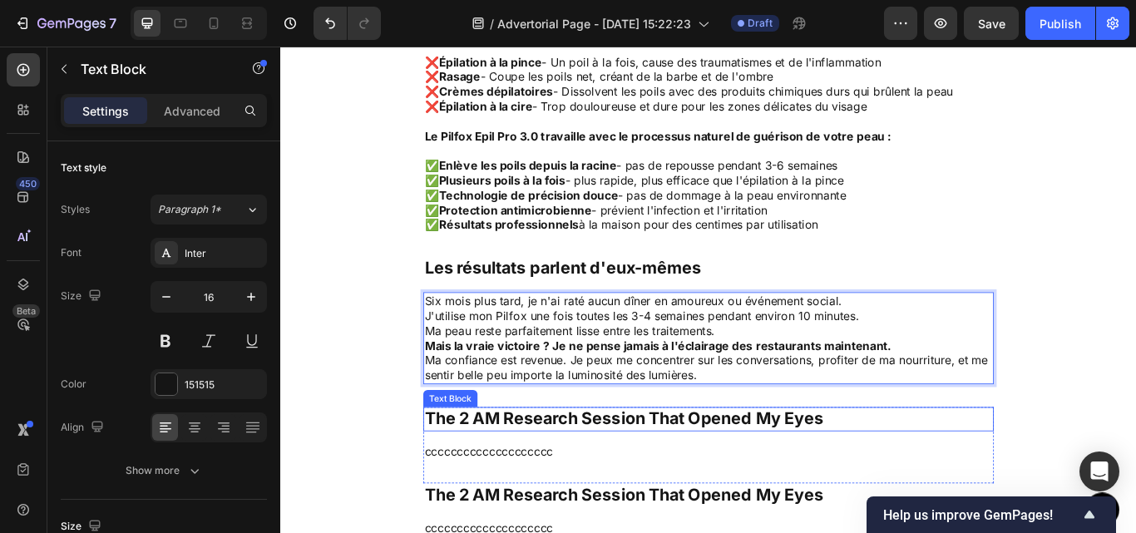
click at [943, 481] on p "The 2 AM Research Session That Opened My Eyes" at bounding box center [779, 481] width 662 height 25
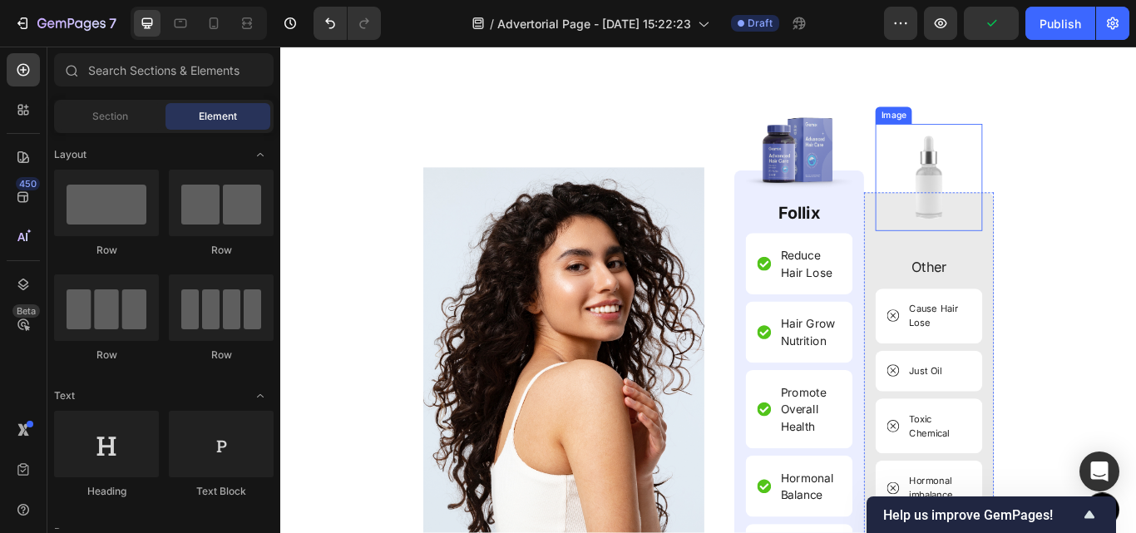
scroll to position [4772, 0]
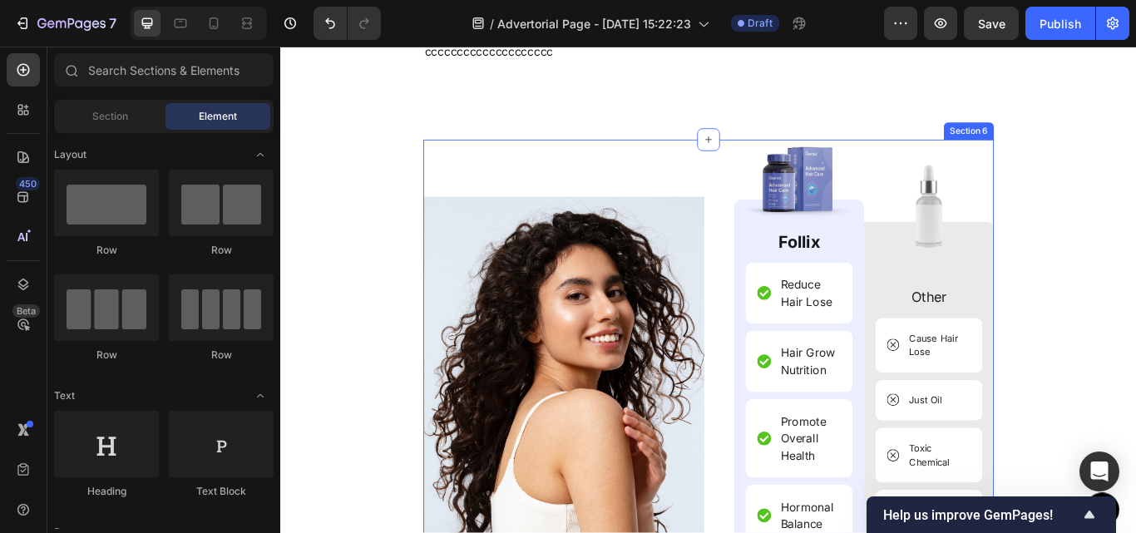
click at [563, 211] on div "Image Image Follix Text Block Reduce Hair Lose Item List Hair Grow Nutrition It…" at bounding box center [778, 513] width 665 height 717
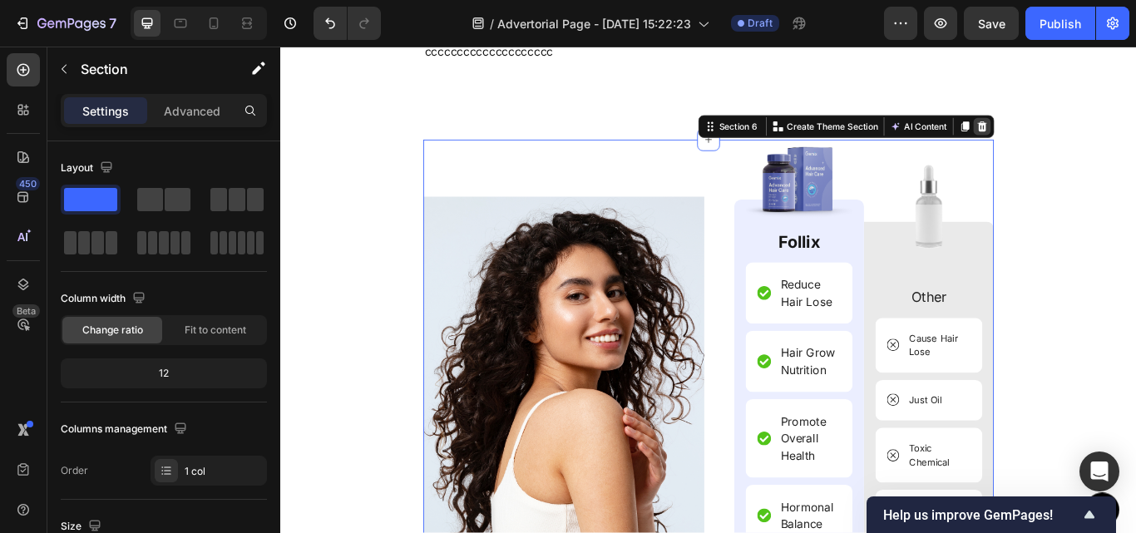
click at [1094, 136] on icon at bounding box center [1097, 140] width 11 height 12
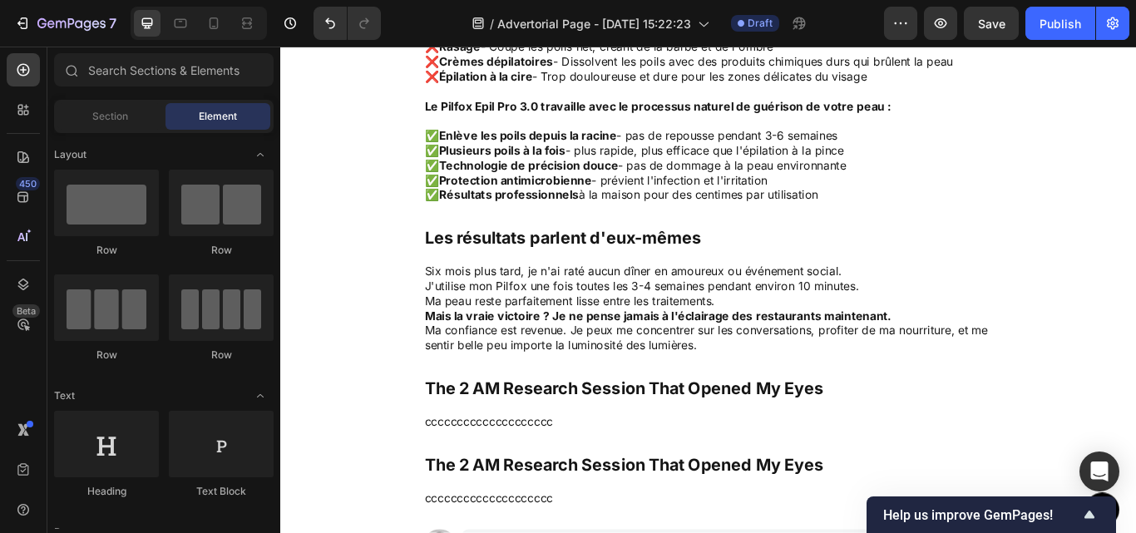
scroll to position [4424, 0]
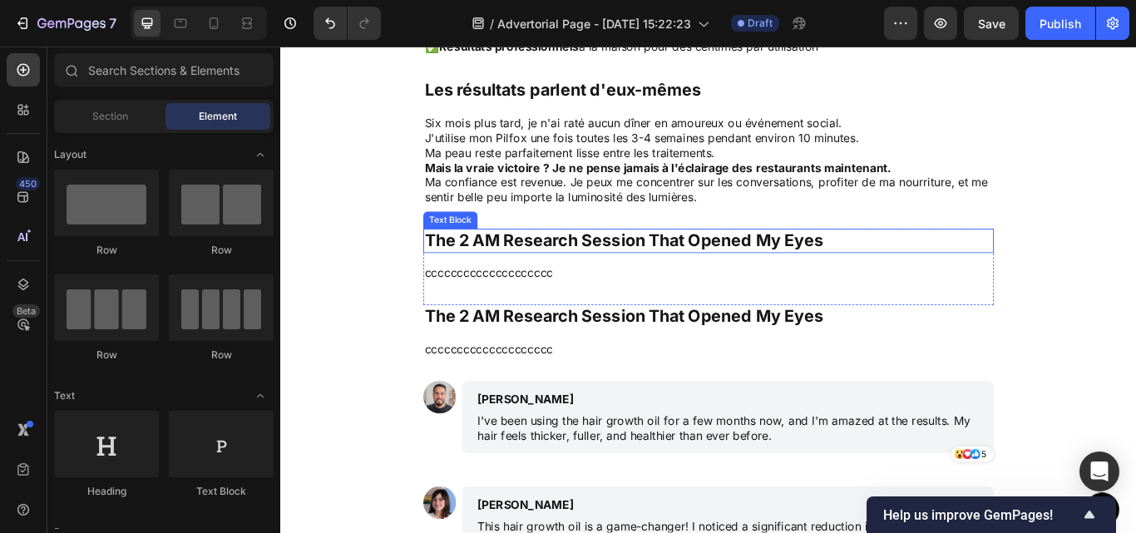
click at [678, 275] on p "The 2 AM Research Session That Opened My Eyes" at bounding box center [779, 273] width 662 height 25
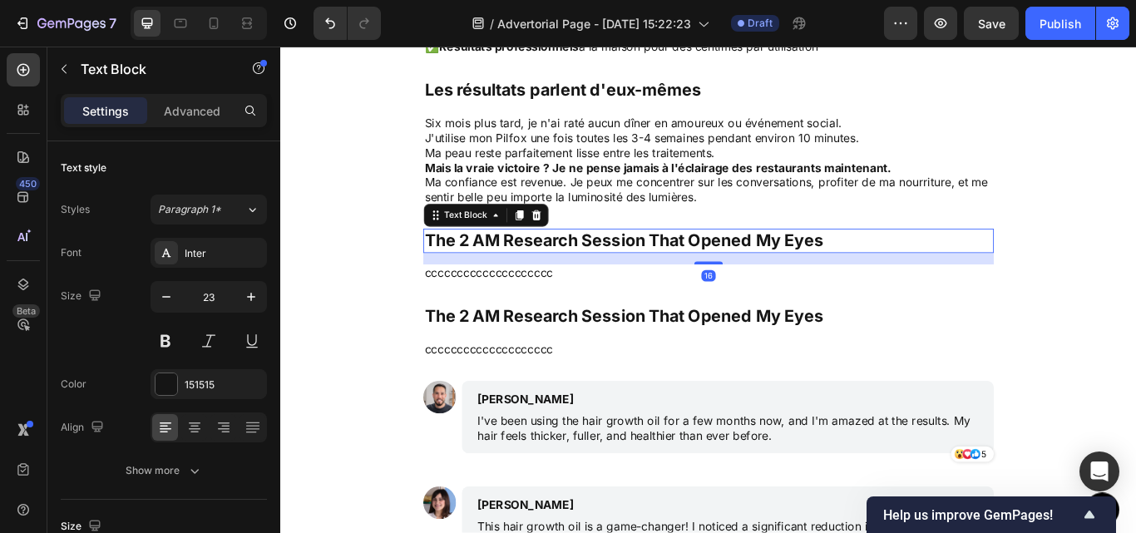
click at [678, 275] on p "The 2 AM Research Session That Opened My Eyes" at bounding box center [779, 273] width 662 height 25
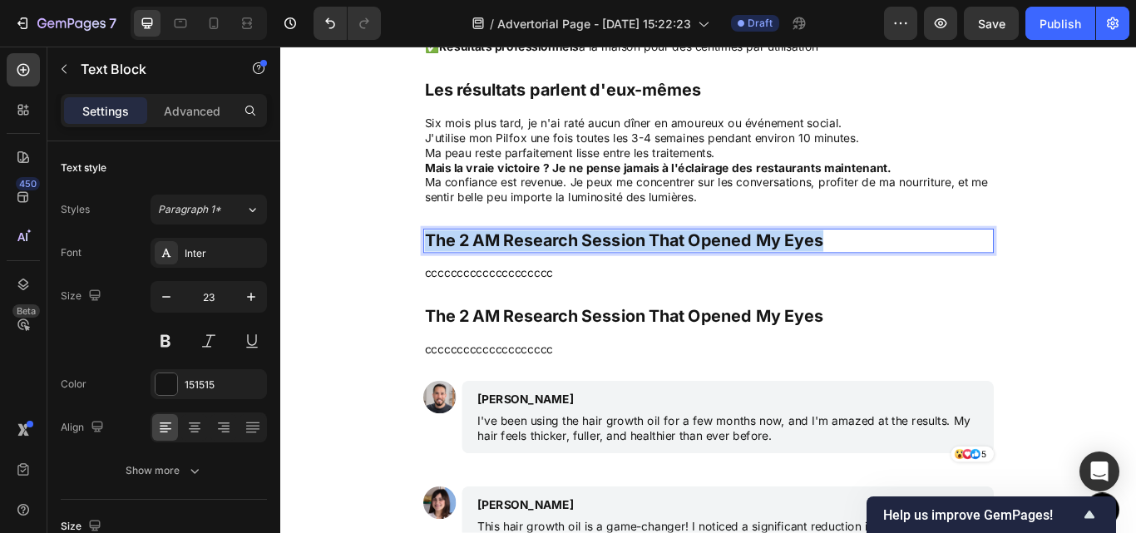
click at [678, 275] on p "The 2 AM Research Session That Opened My Eyes" at bounding box center [779, 273] width 662 height 25
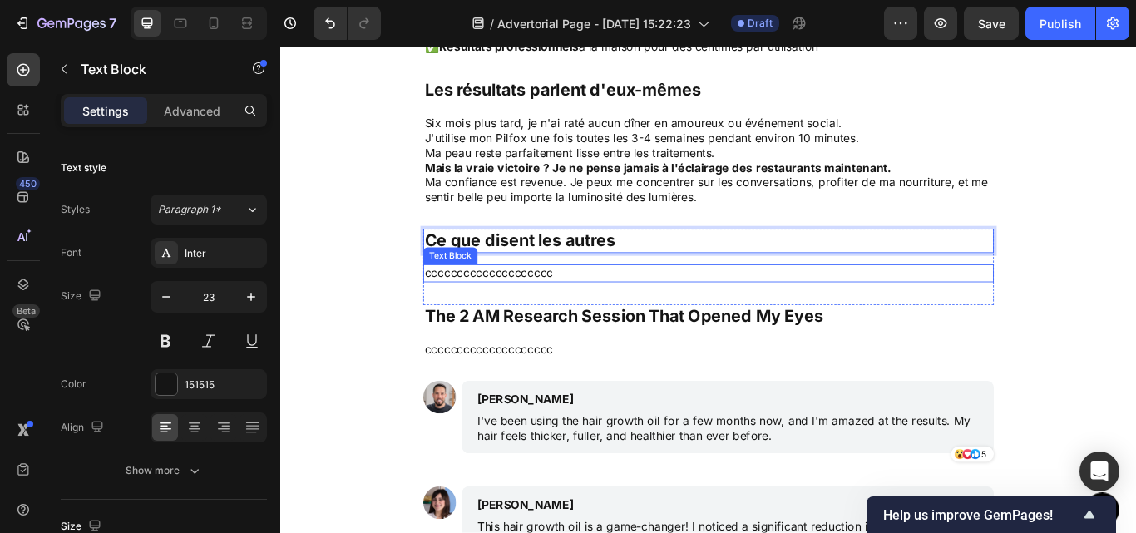
click at [676, 306] on p "cccccccccccccccccccc" at bounding box center [779, 311] width 662 height 17
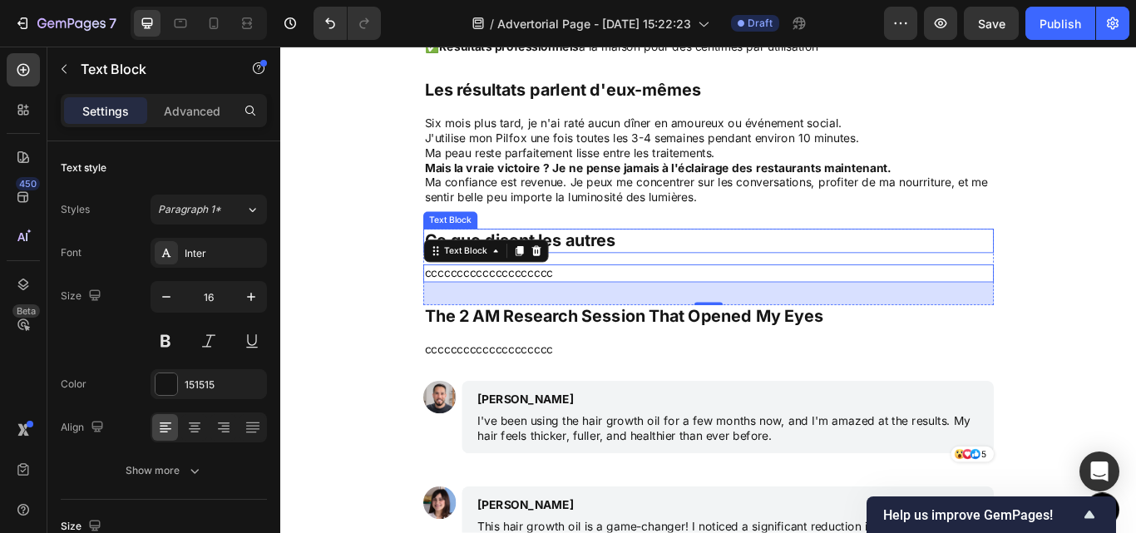
click at [745, 278] on p "Ce que disent les autres" at bounding box center [779, 273] width 662 height 25
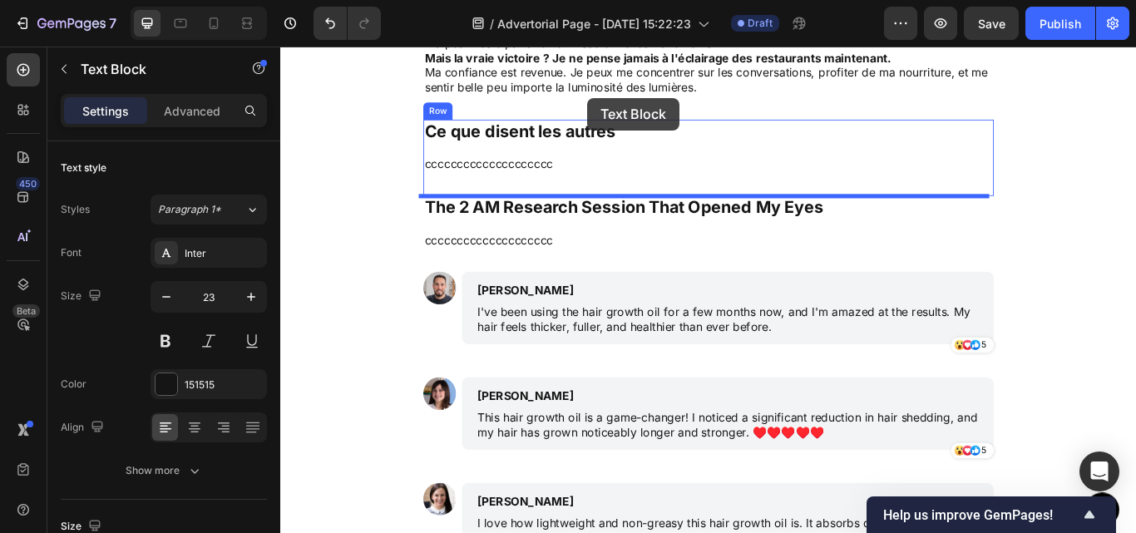
scroll to position [4531, 0]
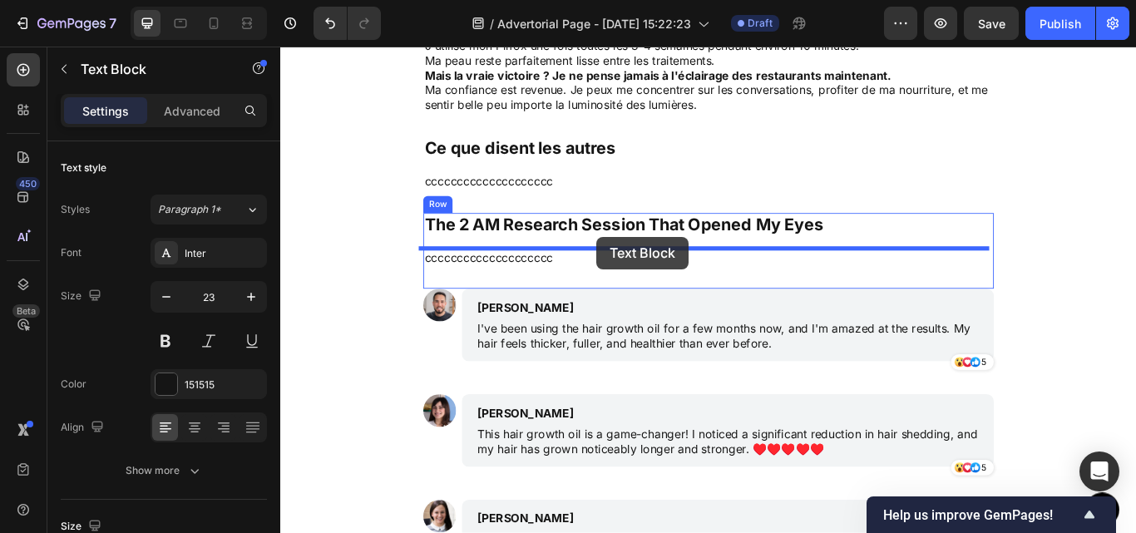
drag, startPoint x: 476, startPoint y: 245, endPoint x: 648, endPoint y: 269, distance: 174.5
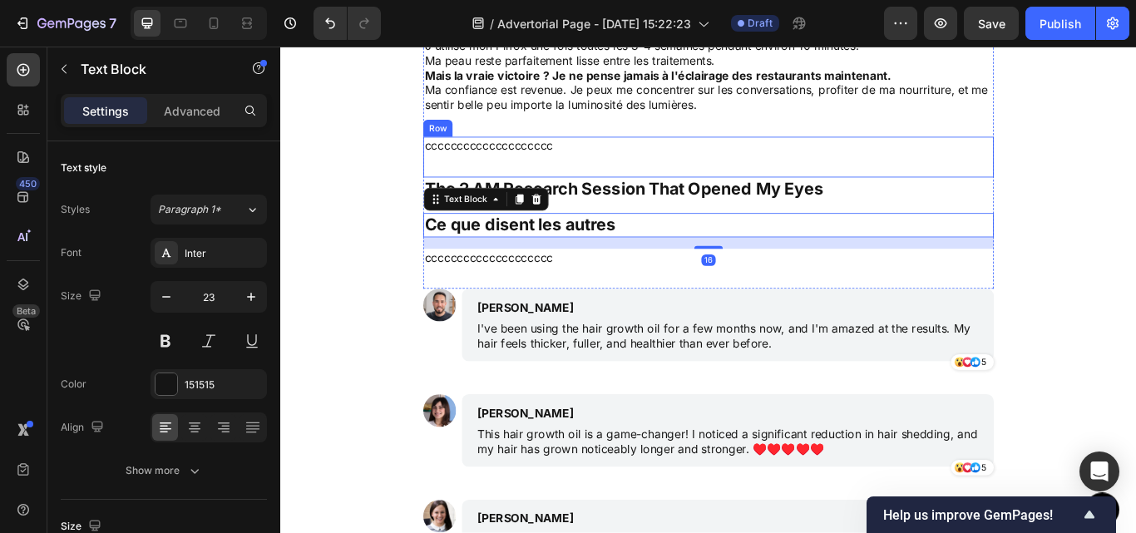
click at [621, 177] on div "cccccccccccccccccccc Text Block" at bounding box center [778, 175] width 665 height 47
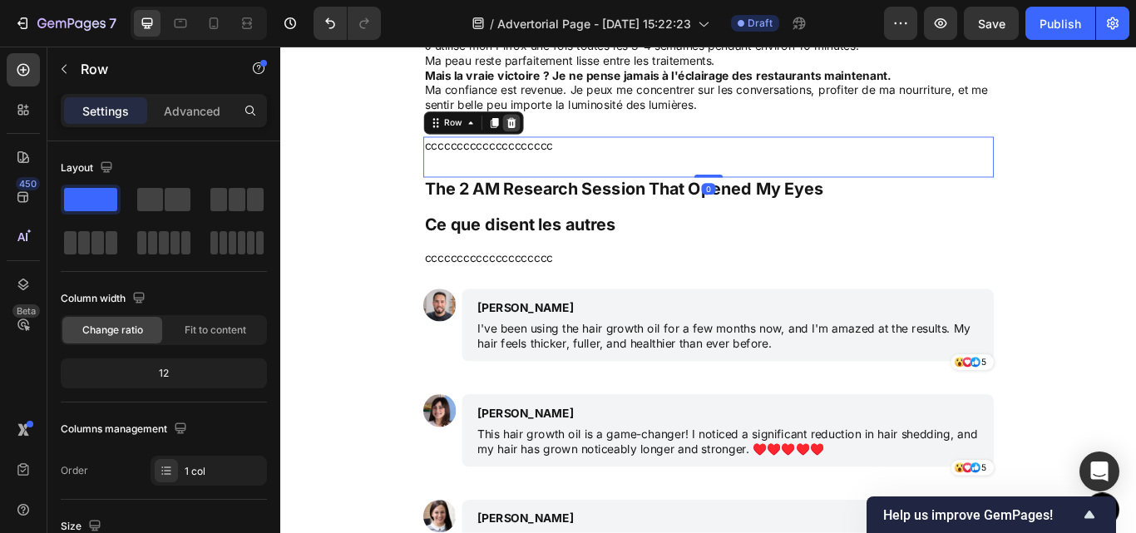
click at [544, 139] on icon at bounding box center [549, 137] width 11 height 12
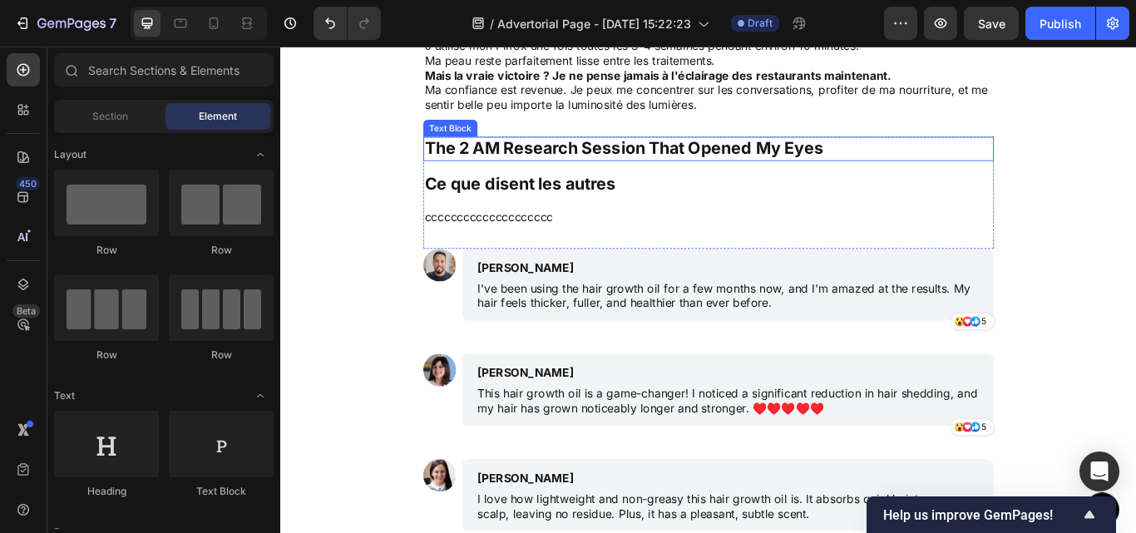
click at [644, 170] on p "The 2 AM Research Session That Opened My Eyes" at bounding box center [779, 166] width 662 height 25
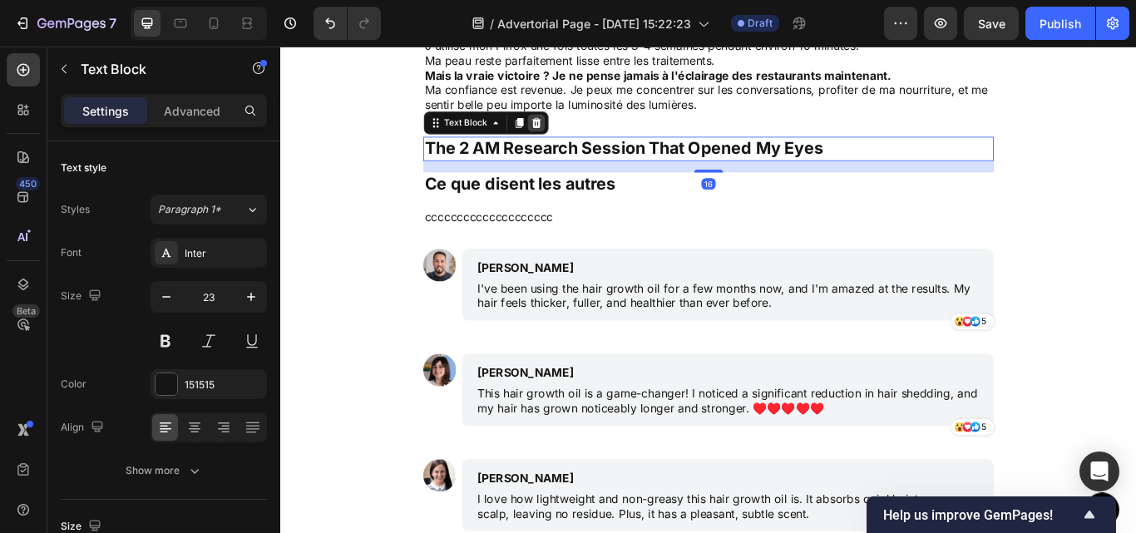
click at [573, 139] on icon at bounding box center [578, 137] width 11 height 12
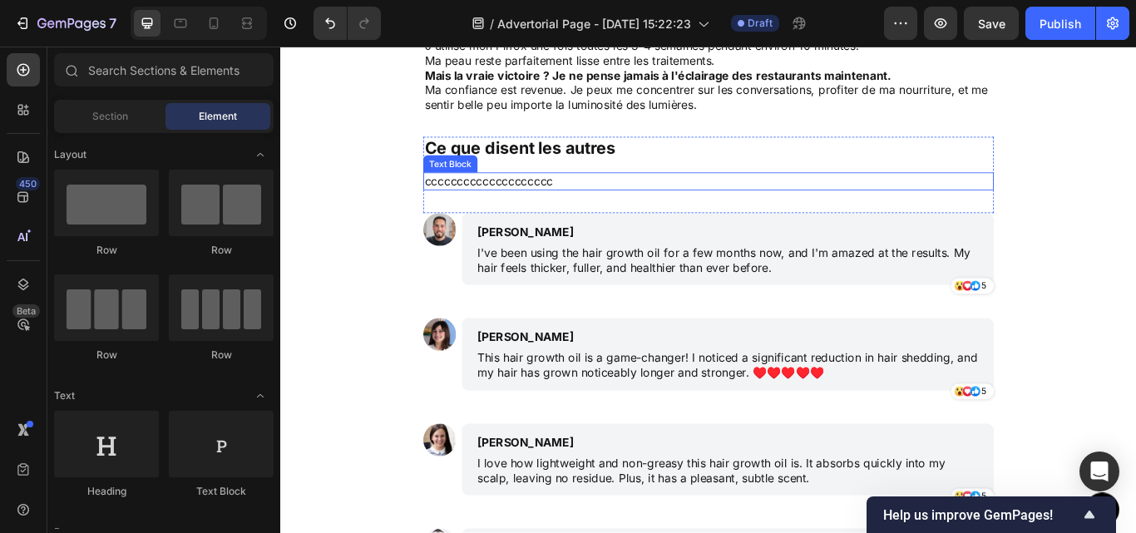
click at [607, 203] on p "cccccccccccccccccccc" at bounding box center [779, 203] width 662 height 17
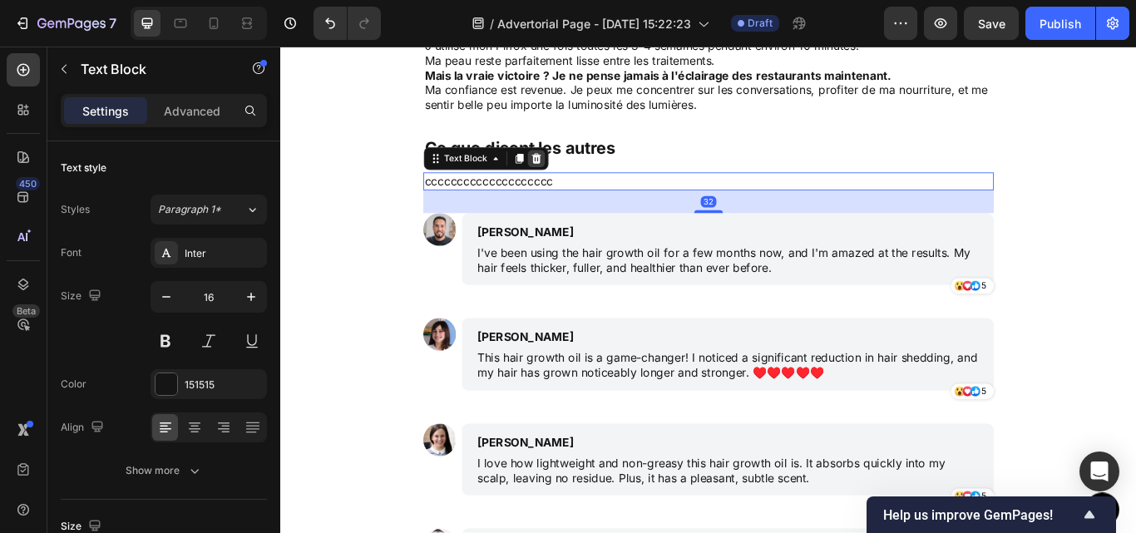
click at [575, 178] on icon at bounding box center [577, 177] width 13 height 13
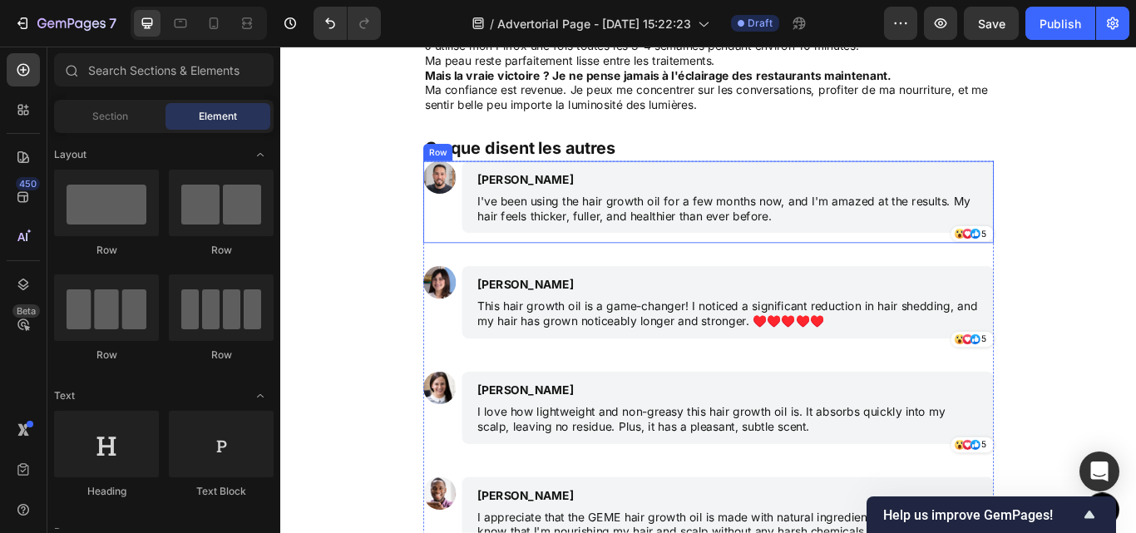
click at [475, 217] on div "Image" at bounding box center [465, 228] width 38 height 96
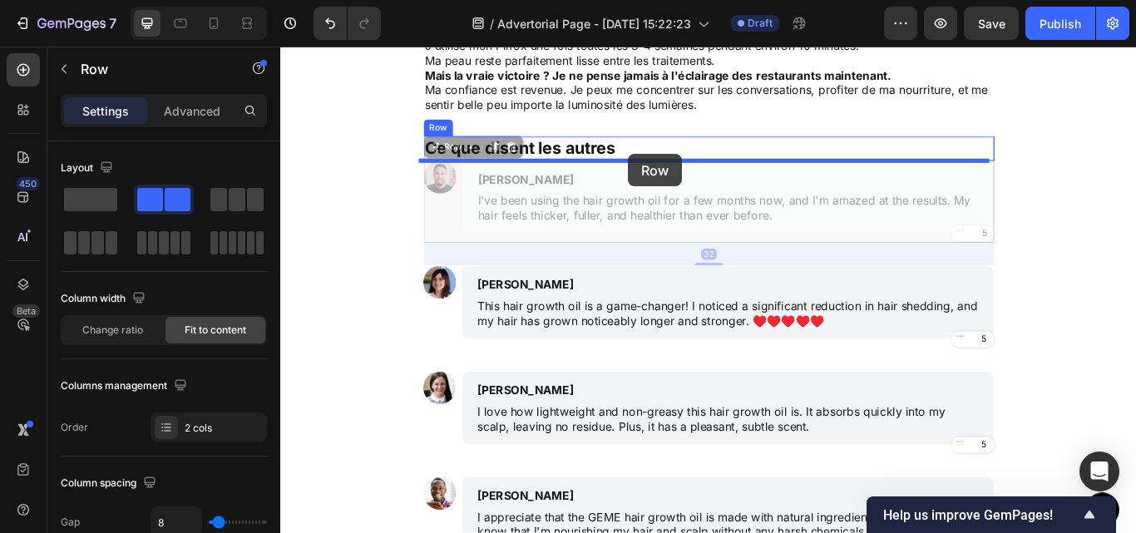
drag, startPoint x: 458, startPoint y: 165, endPoint x: 685, endPoint y: 172, distance: 227.1
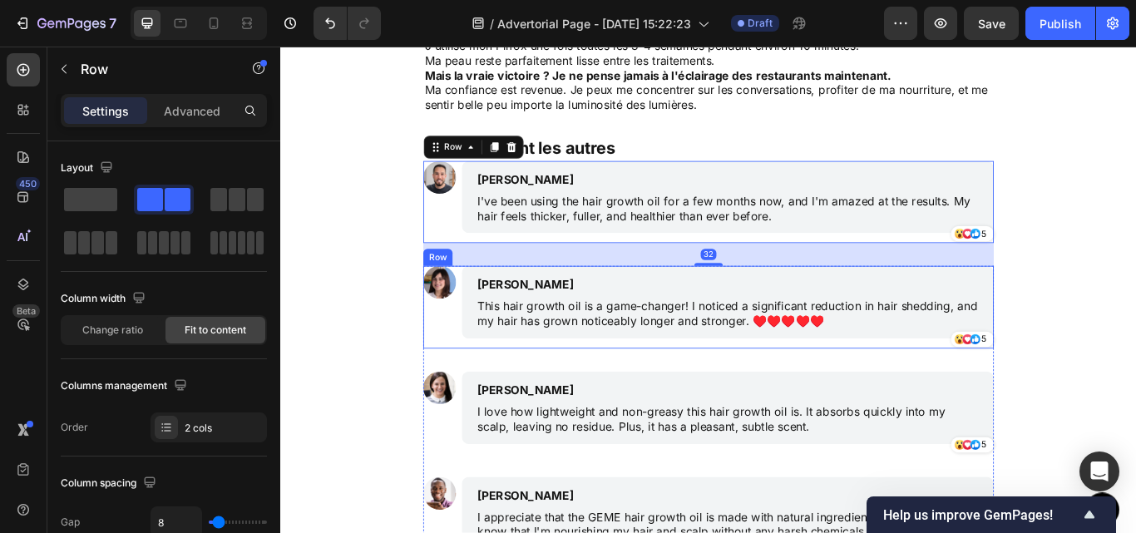
click at [475, 346] on div "Image" at bounding box center [465, 351] width 38 height 96
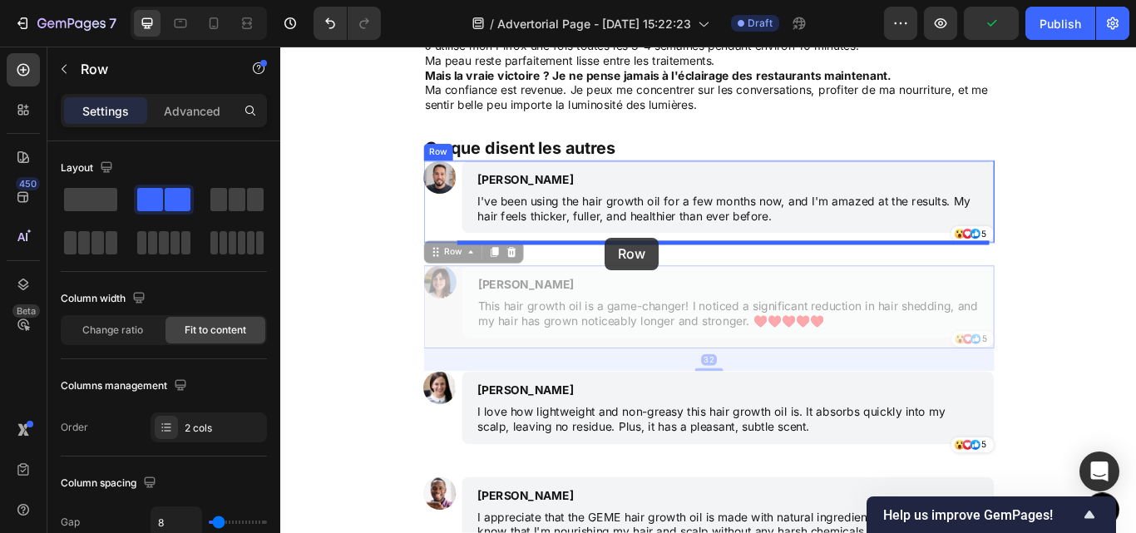
drag, startPoint x: 466, startPoint y: 287, endPoint x: 658, endPoint y: 269, distance: 193.7
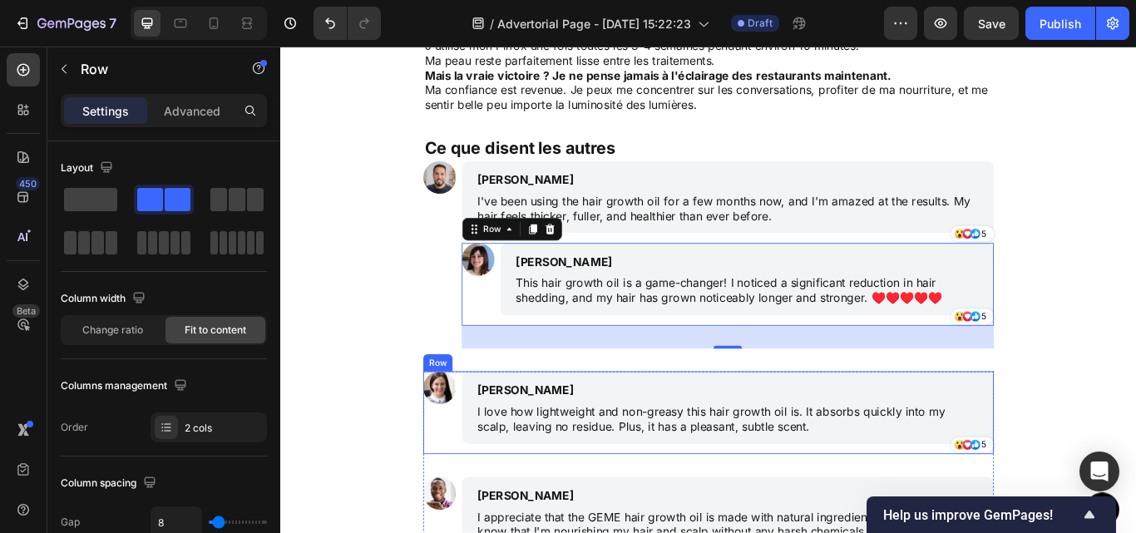
click at [475, 486] on div "Image" at bounding box center [465, 474] width 38 height 96
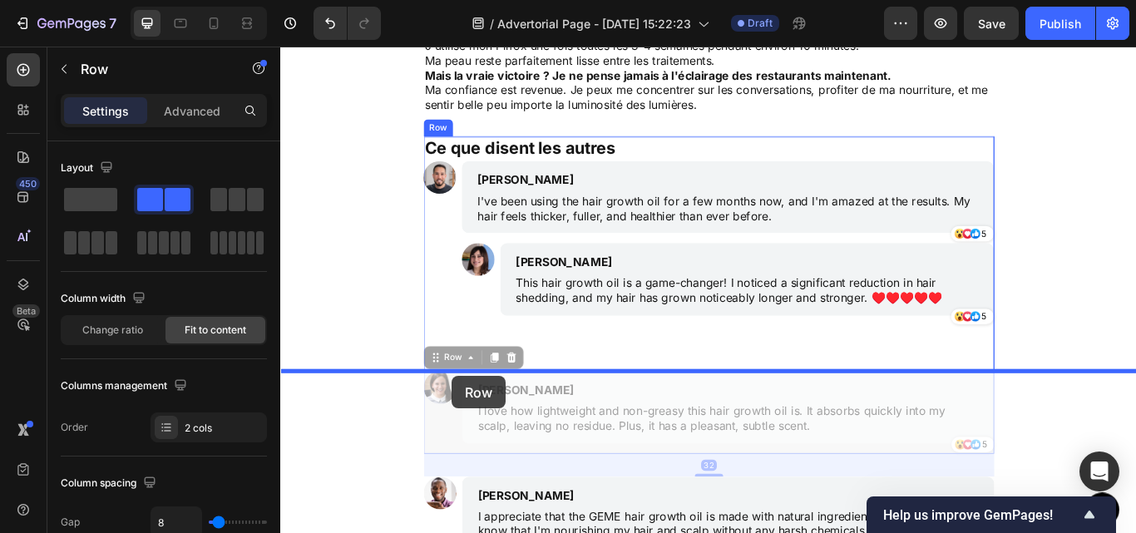
drag, startPoint x: 469, startPoint y: 413, endPoint x: 479, endPoint y: 431, distance: 20.1
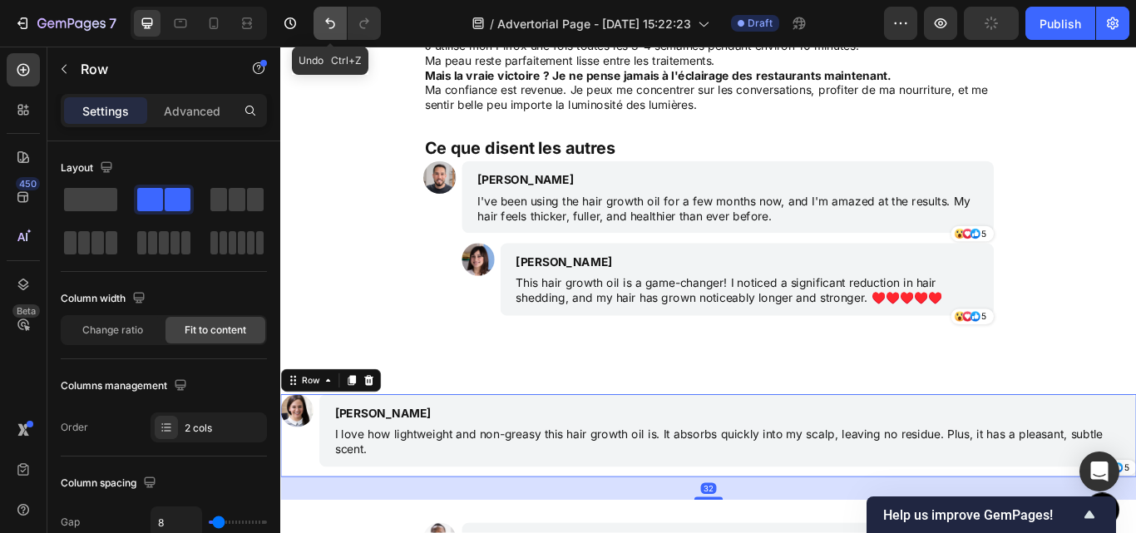
click at [333, 37] on button "Undo/Redo" at bounding box center [329, 23] width 33 height 33
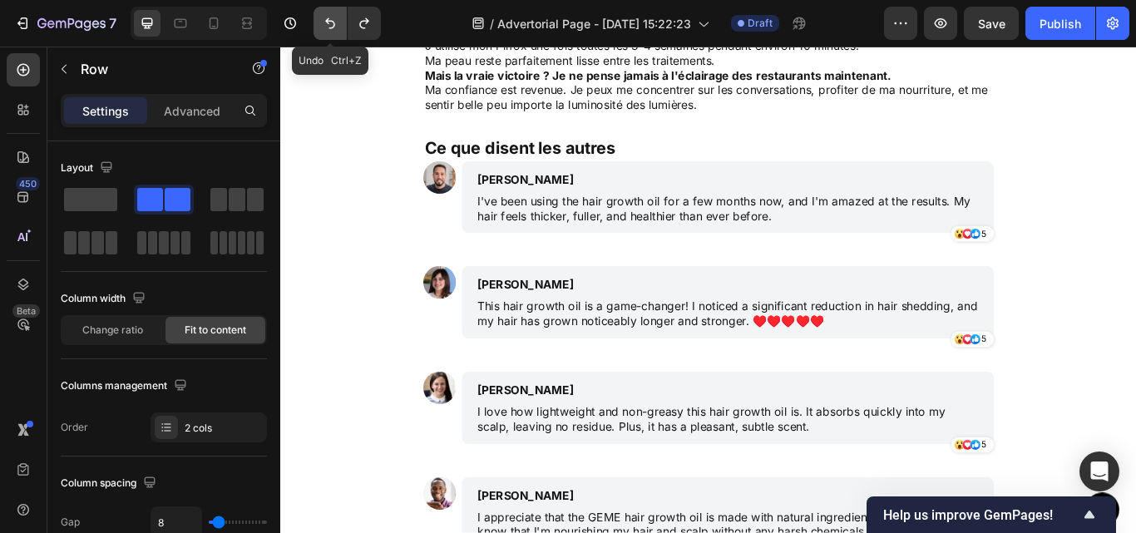
click at [333, 37] on button "Undo/Redo" at bounding box center [329, 23] width 33 height 33
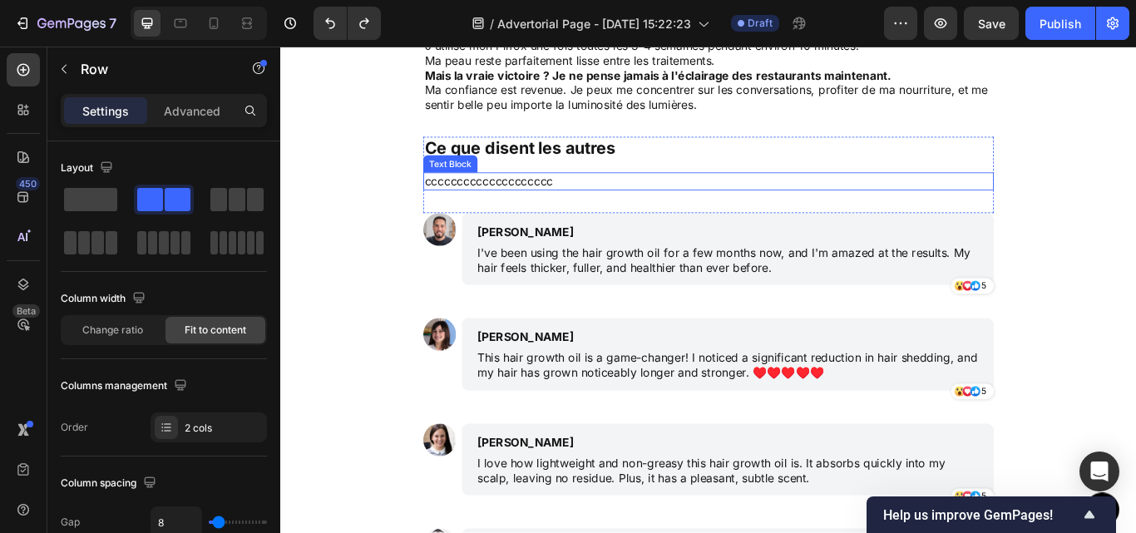
click at [605, 194] on div "cccccccccccccccccccc" at bounding box center [778, 204] width 665 height 21
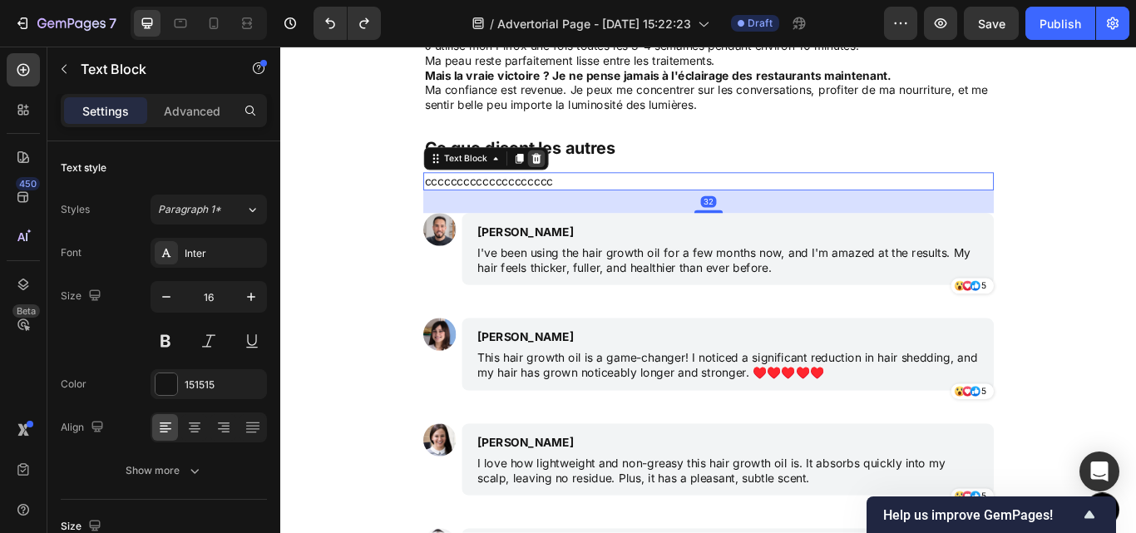
click at [573, 173] on icon at bounding box center [578, 178] width 11 height 12
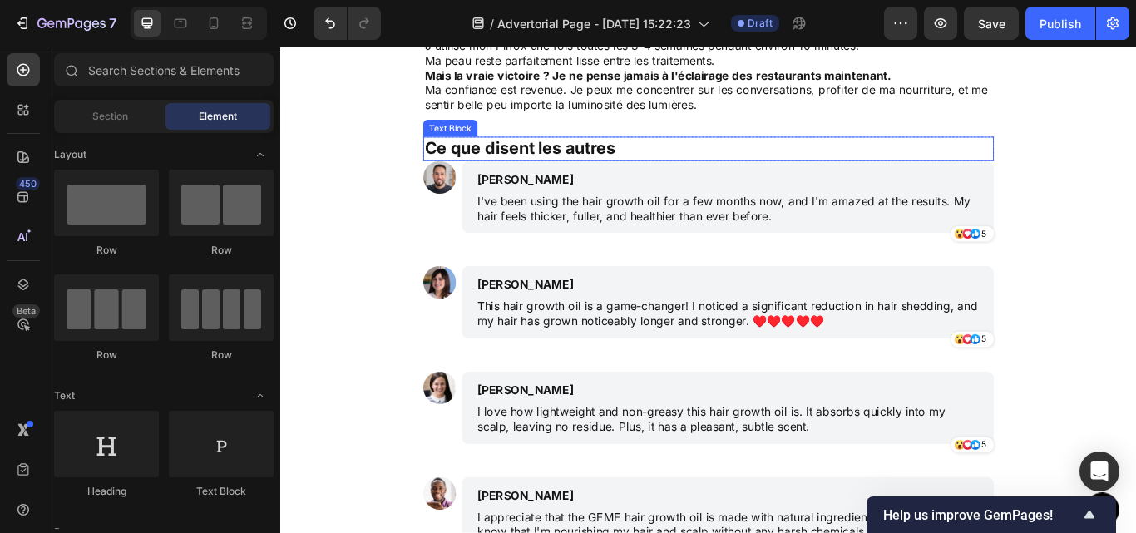
click at [658, 155] on p "Ce que disent les autres" at bounding box center [779, 166] width 662 height 25
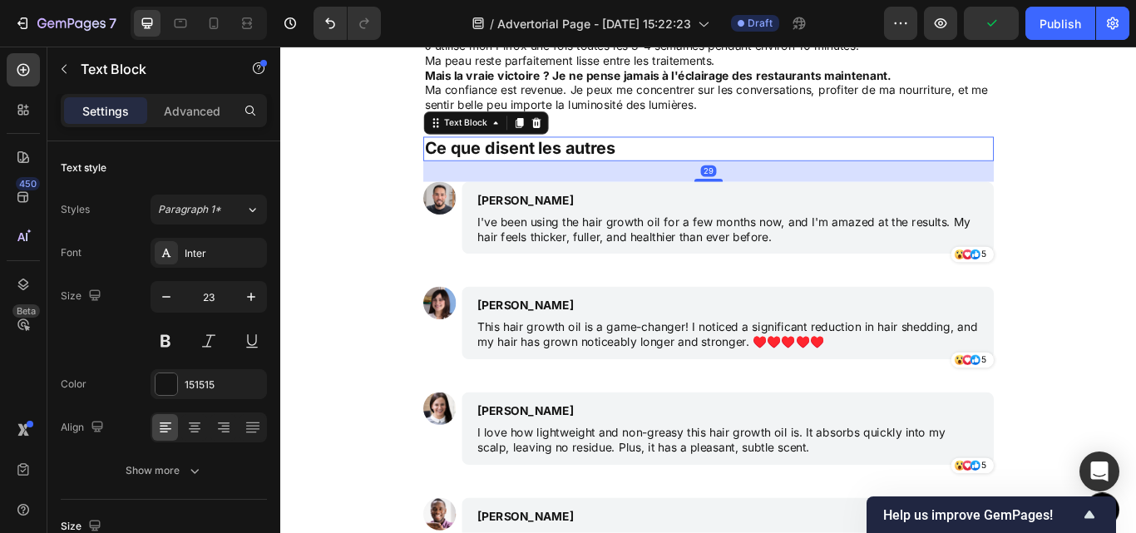
drag, startPoint x: 785, startPoint y: 176, endPoint x: 789, endPoint y: 200, distance: 24.5
click at [789, 180] on div "29" at bounding box center [778, 180] width 665 height 0
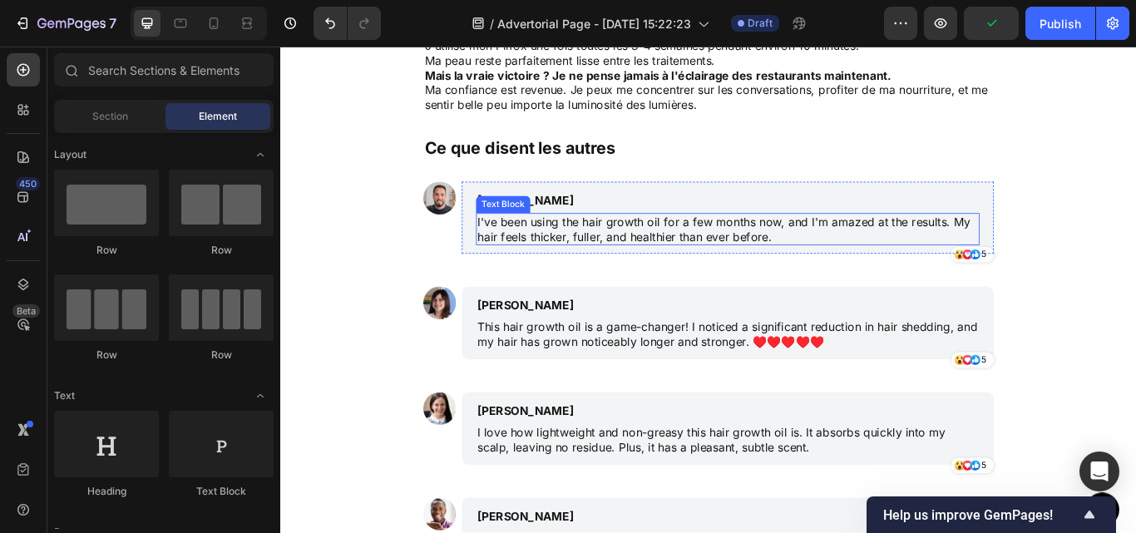
click at [614, 258] on p "I've been using the hair growth oil for a few months now, and I'm amazed at the…" at bounding box center [802, 260] width 584 height 35
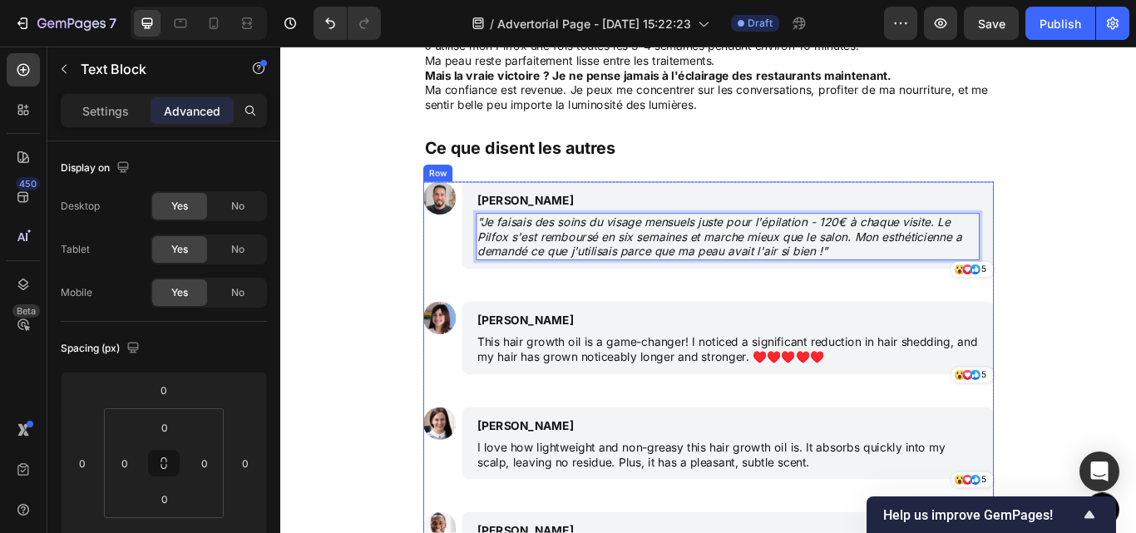
click at [628, 318] on div "Image [PERSON_NAME] Text Block "Je faisais des soins du visage mensuels juste p…" at bounding box center [778, 529] width 665 height 648
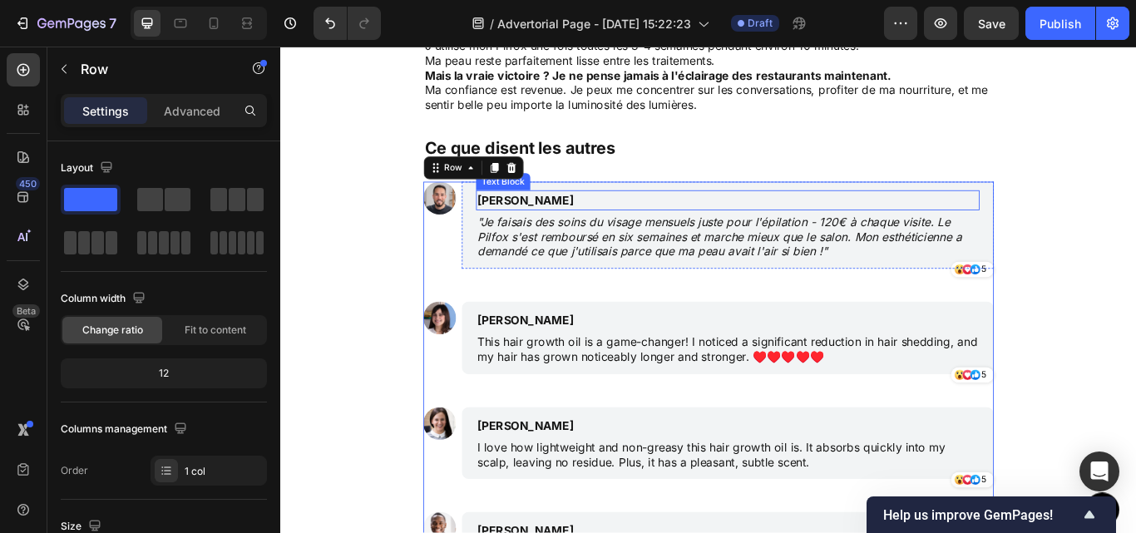
click at [566, 222] on p "[PERSON_NAME]" at bounding box center [723, 226] width 426 height 20
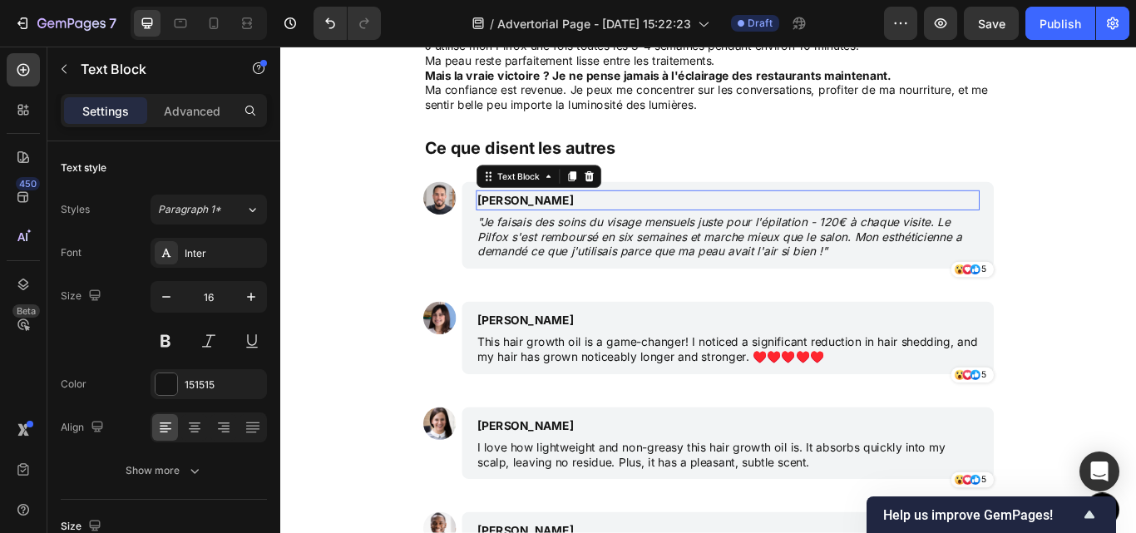
click at [566, 222] on p "[PERSON_NAME]" at bounding box center [723, 226] width 426 height 20
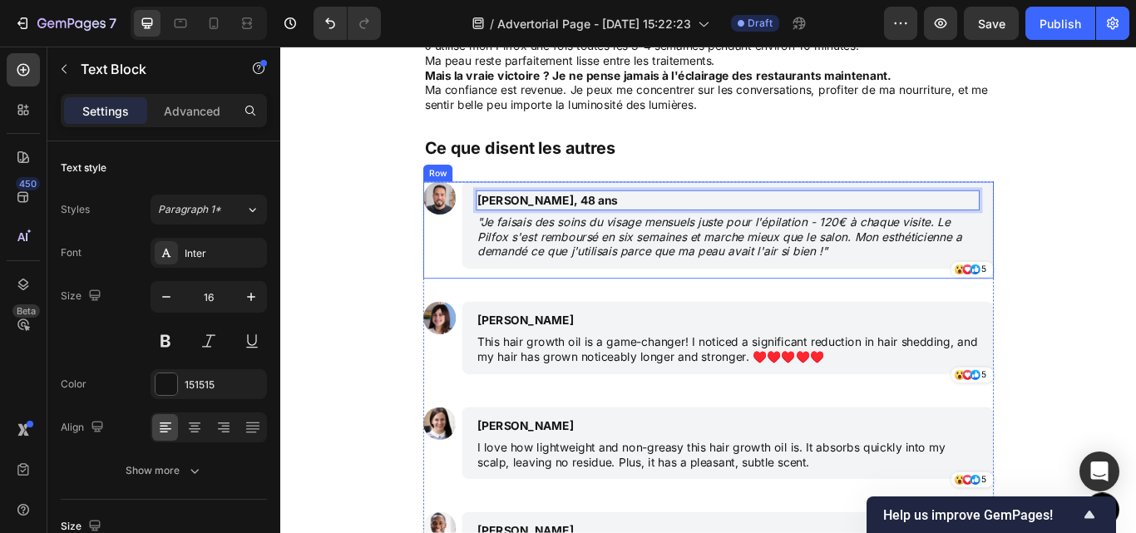
click at [471, 264] on div "Image" at bounding box center [465, 261] width 38 height 113
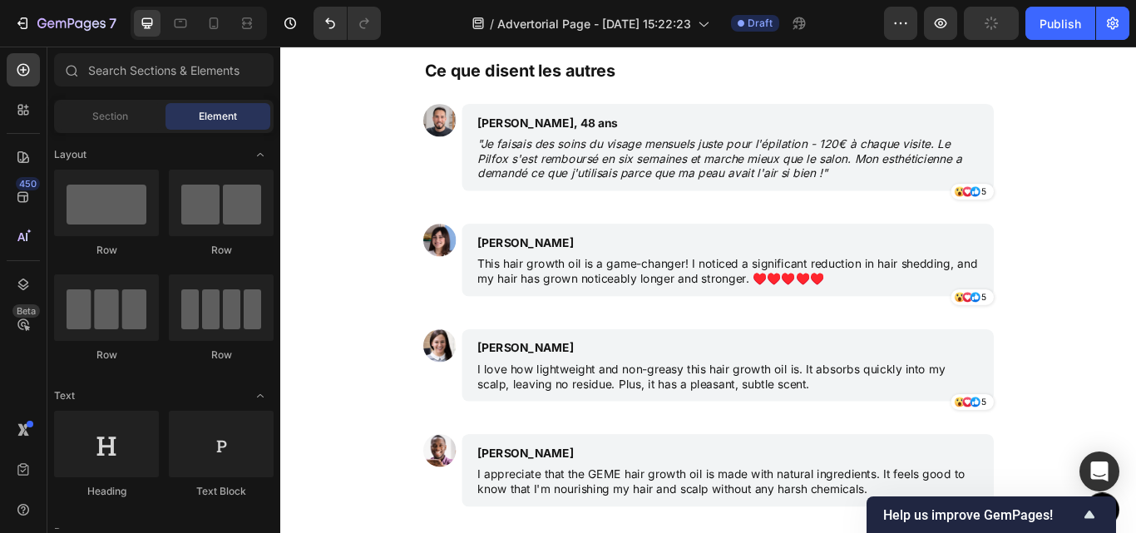
scroll to position [4582, 0]
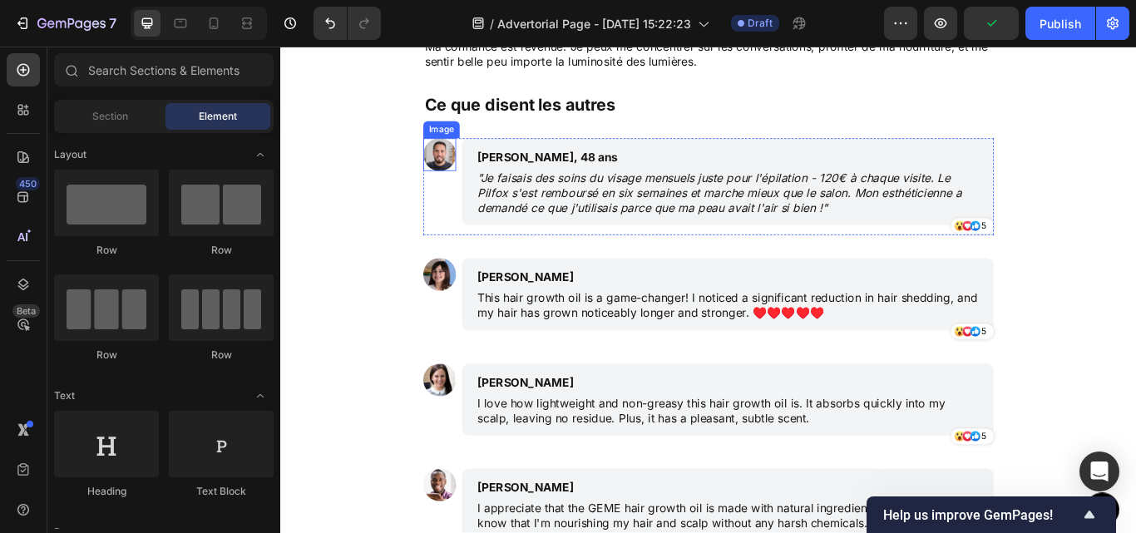
click at [464, 168] on img at bounding box center [465, 173] width 38 height 38
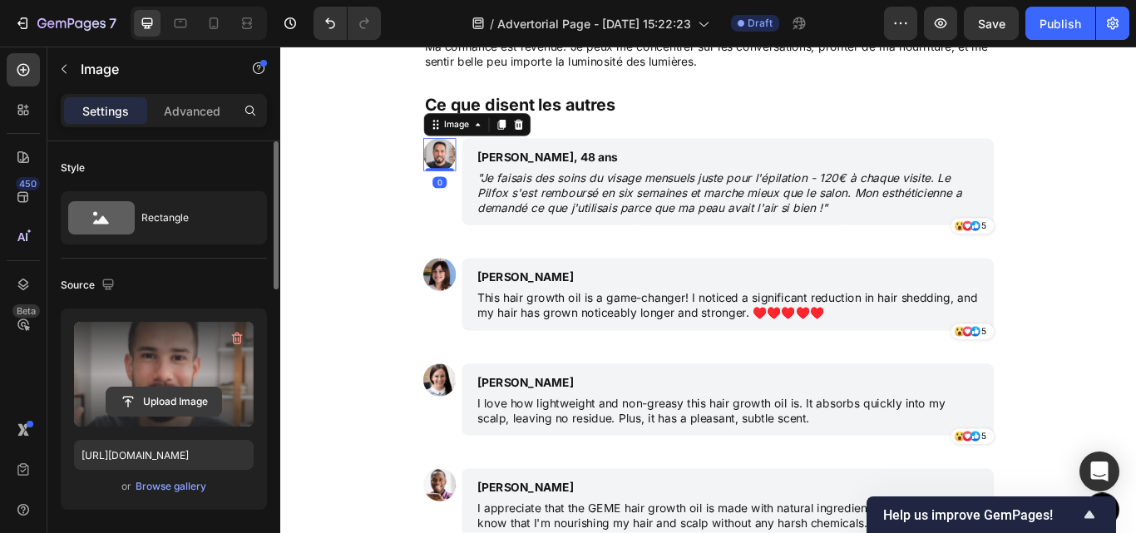
click at [166, 407] on input "file" at bounding box center [163, 401] width 115 height 28
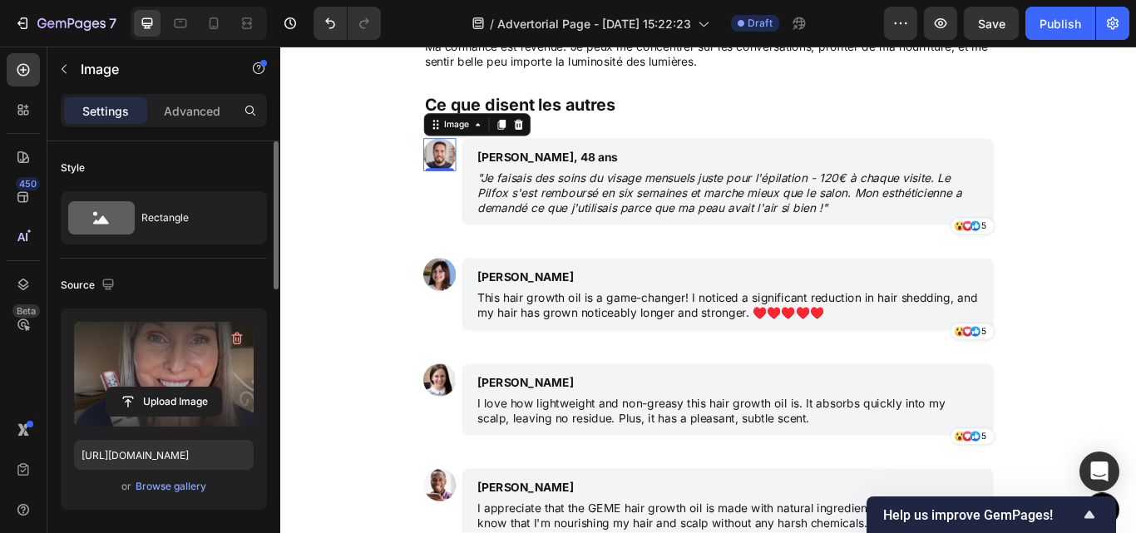
type input "[URL][DOMAIN_NAME]"
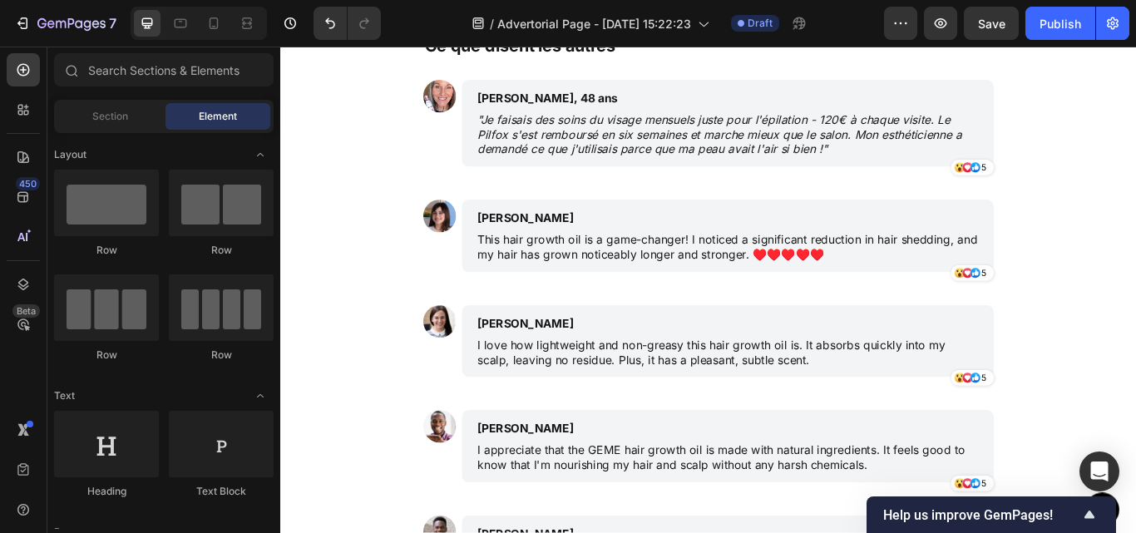
scroll to position [4662, 0]
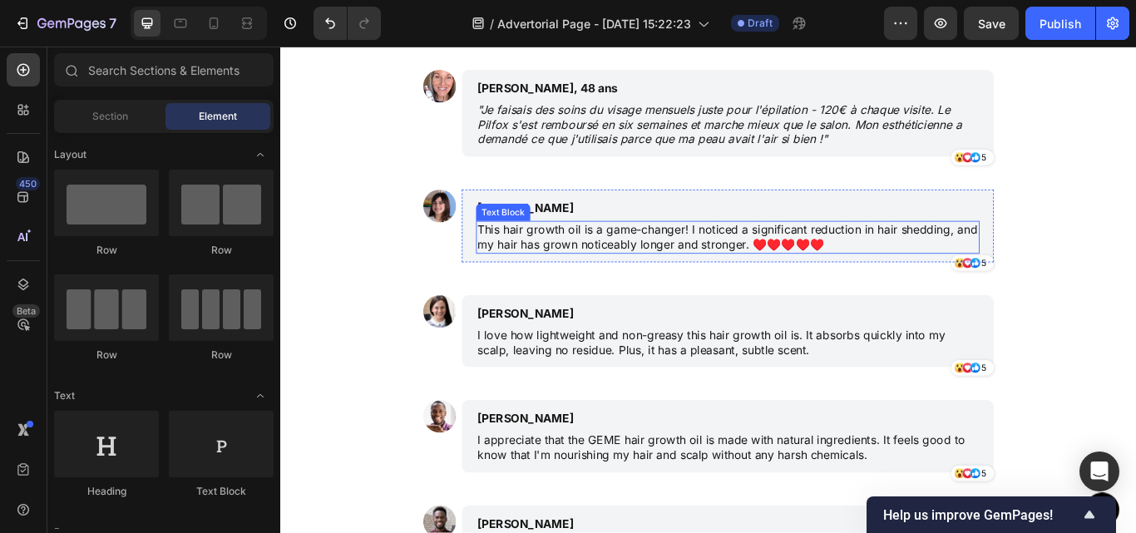
click at [633, 264] on p "This hair growth oil is a game-changer! I noticed a significant reduction in ha…" at bounding box center [802, 269] width 584 height 35
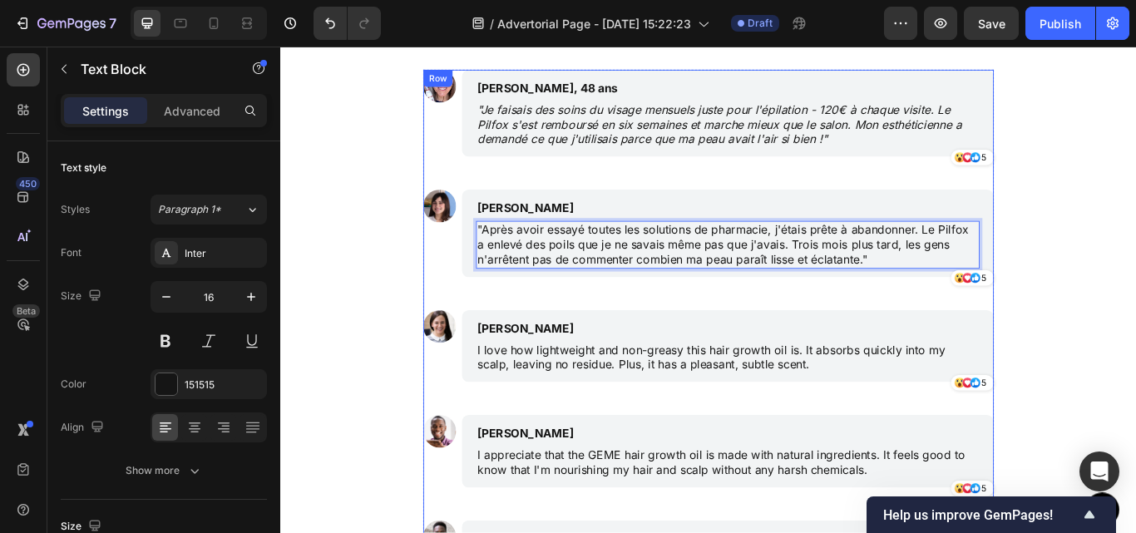
click at [687, 329] on div "Image [PERSON_NAME], 48 ans Text Block "Je faisais des soins du visage mensuels…" at bounding box center [778, 406] width 665 height 665
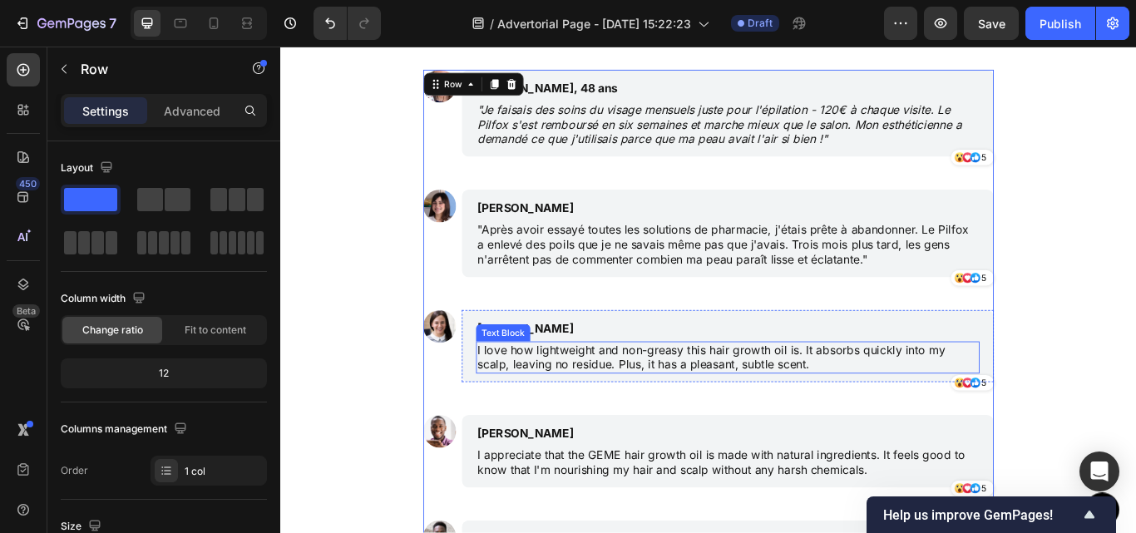
click at [709, 407] on p "I love how lightweight and non-greasy this hair growth oil is. It absorbs quick…" at bounding box center [802, 409] width 584 height 35
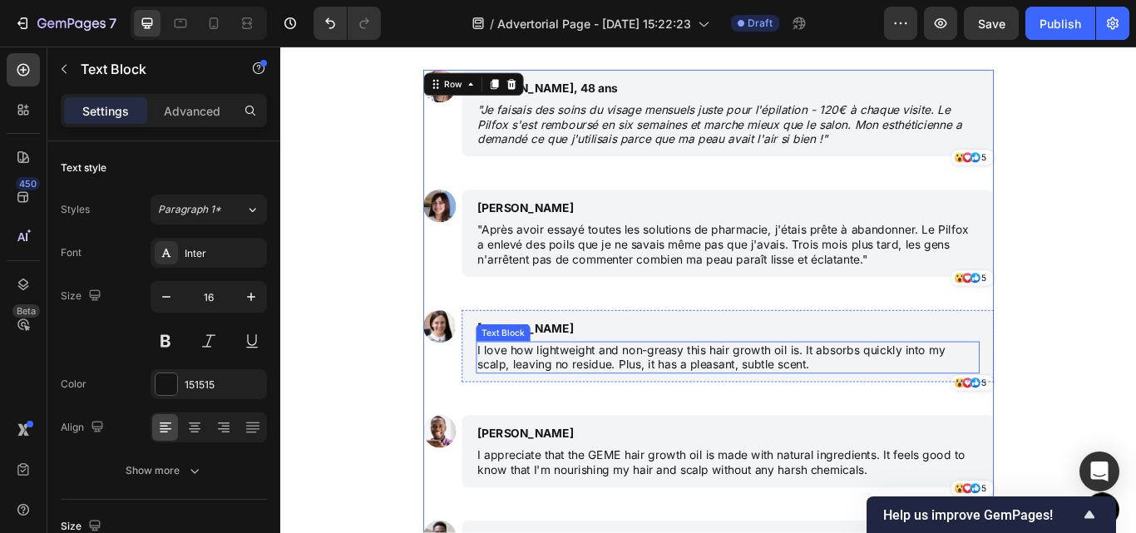
click at [709, 407] on p "I love how lightweight and non-greasy this hair growth oil is. It absorbs quick…" at bounding box center [802, 409] width 584 height 35
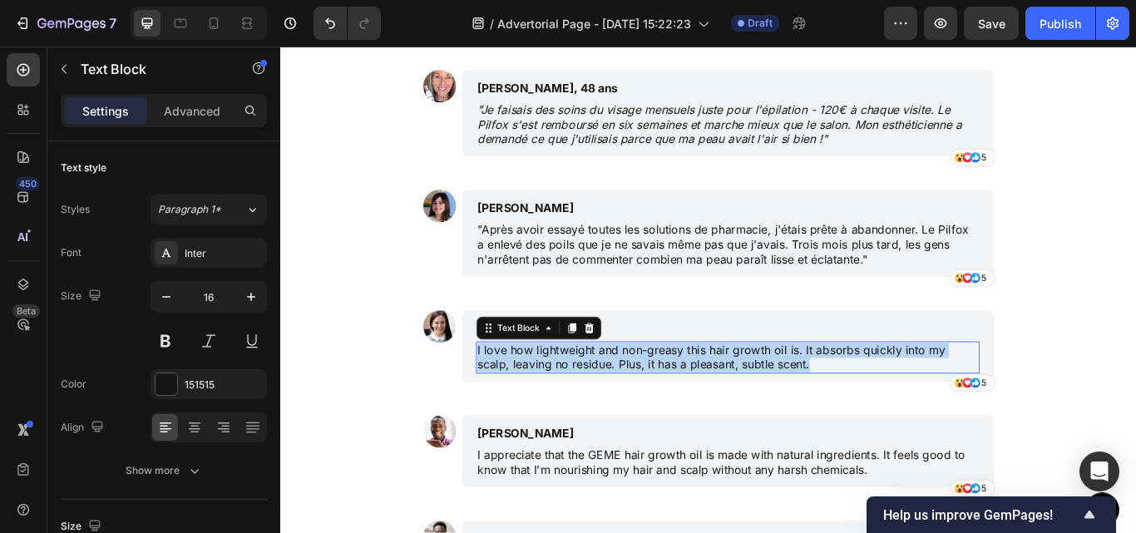
click at [709, 407] on p "I love how lightweight and non-greasy this hair growth oil is. It absorbs quick…" at bounding box center [802, 409] width 584 height 35
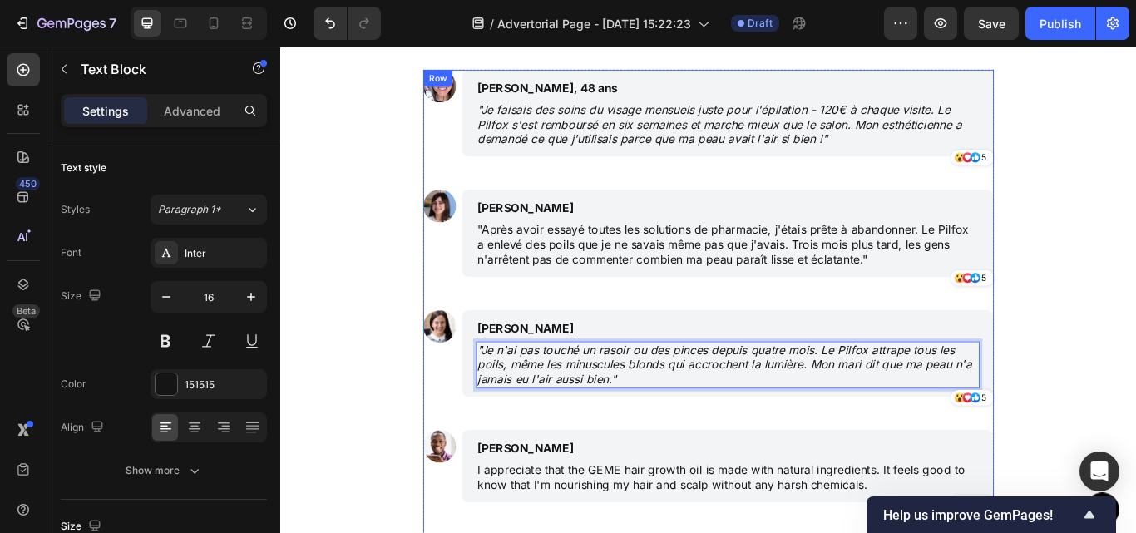
click at [724, 474] on div "Image [PERSON_NAME], 48 ans Text Block "Je faisais des soins du visage mensuels…" at bounding box center [778, 415] width 665 height 683
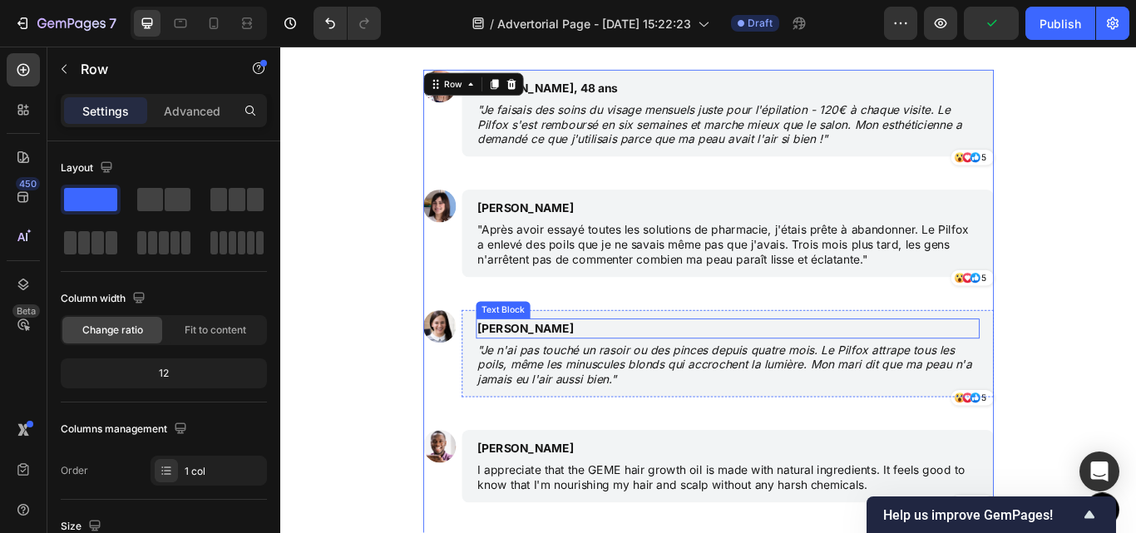
click at [568, 380] on p "[PERSON_NAME]" at bounding box center [723, 376] width 426 height 20
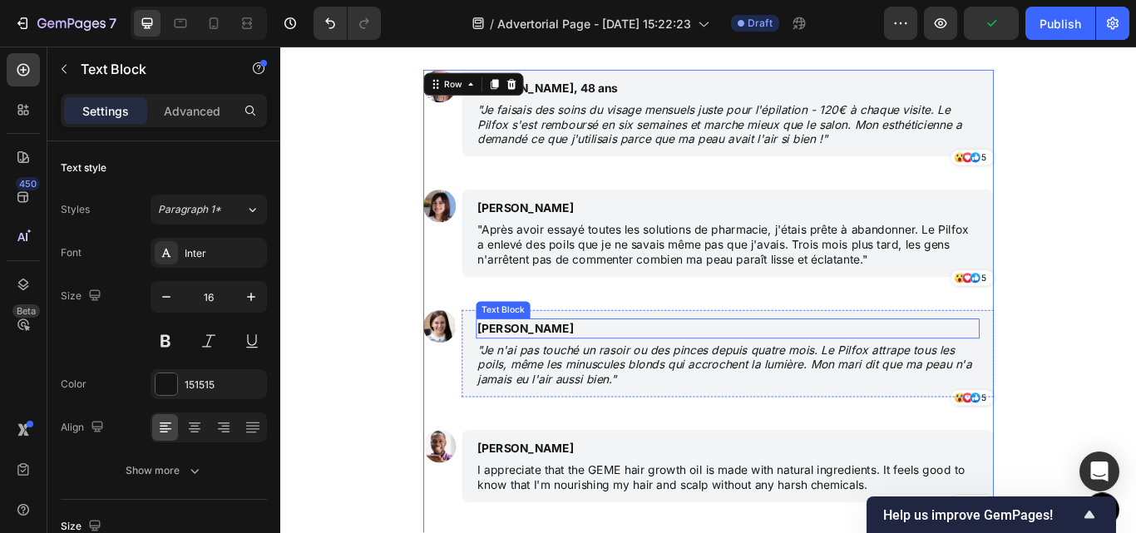
click at [568, 380] on p "[PERSON_NAME]" at bounding box center [723, 376] width 426 height 20
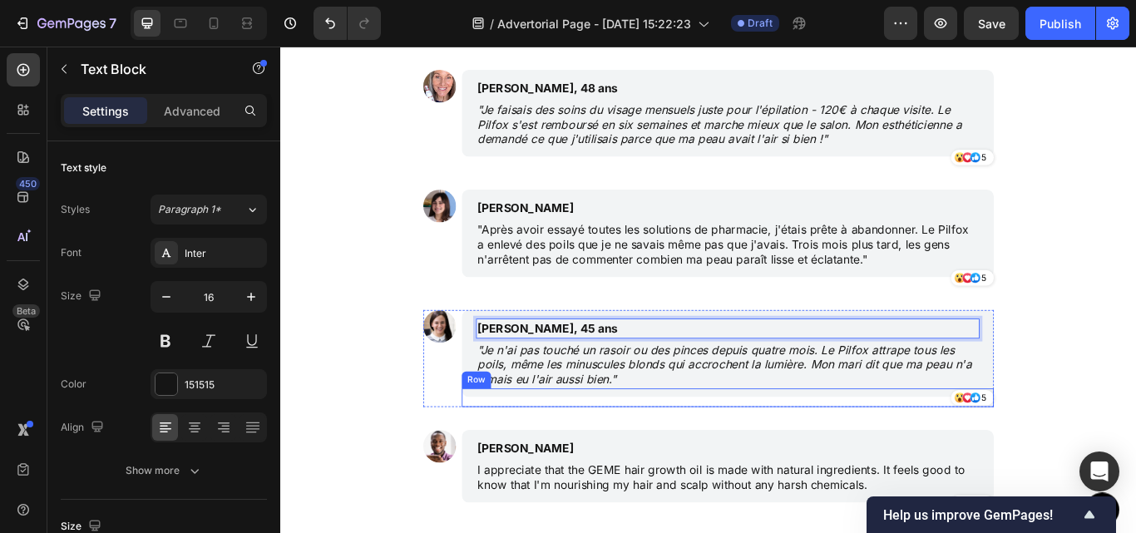
click at [610, 466] on div "Icon Icon Icon 5 Text Block Row Row" at bounding box center [801, 457] width 620 height 22
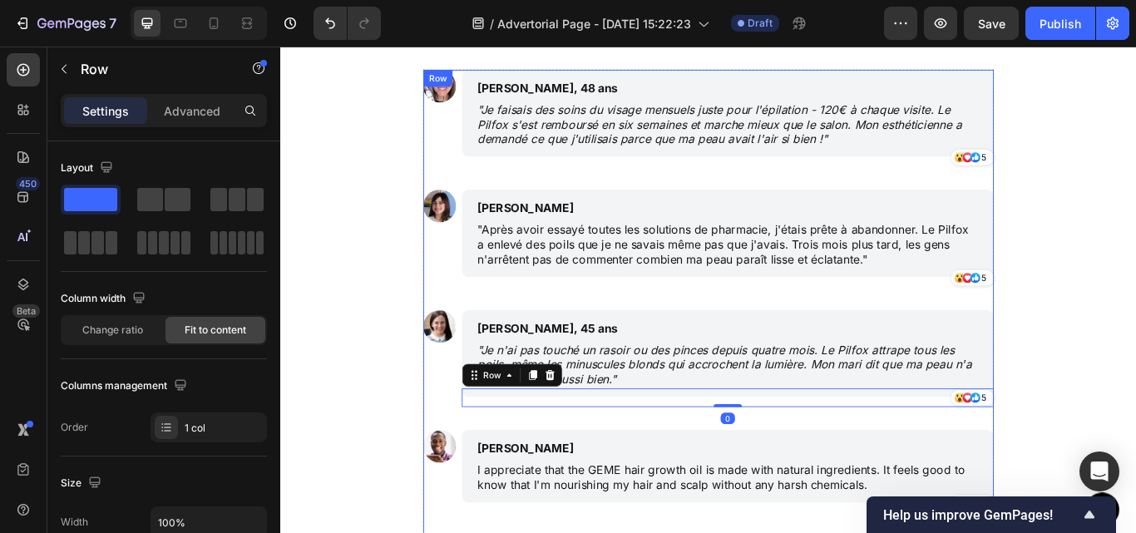
click at [629, 485] on div "Image [PERSON_NAME], 48 ans Text Block "Je faisais des soins du visage mensuels…" at bounding box center [778, 415] width 665 height 683
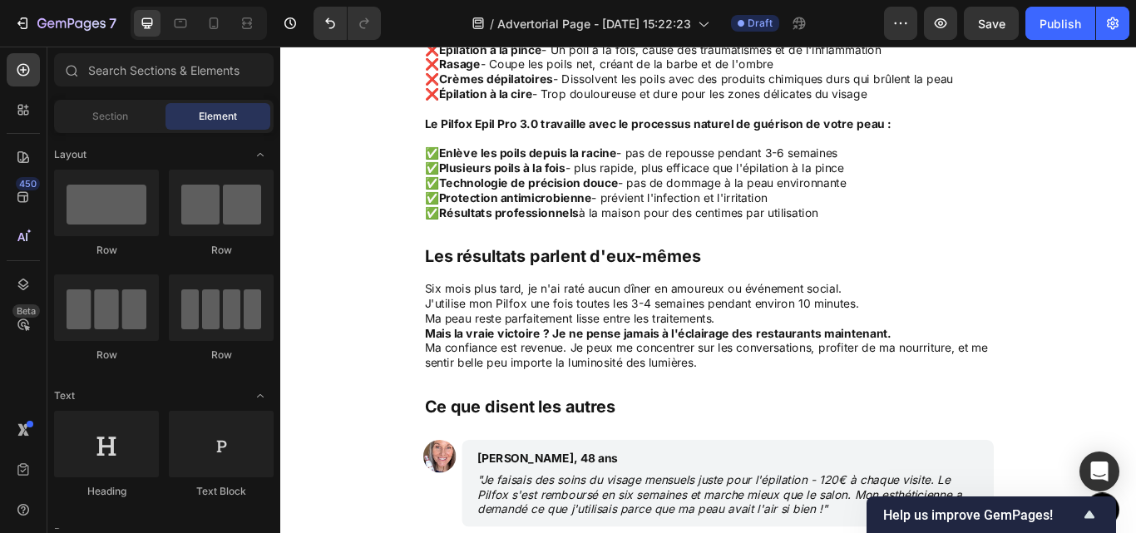
scroll to position [4279, 0]
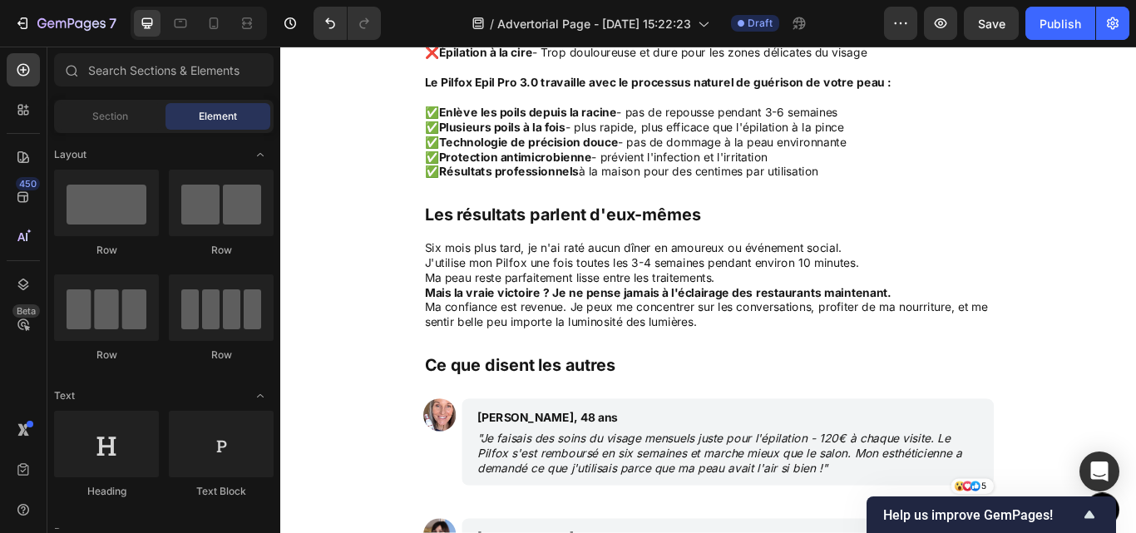
drag, startPoint x: 1276, startPoint y: 476, endPoint x: 1132, endPoint y: 411, distance: 157.4
click at [949, 421] on p "Ce que disent les autres" at bounding box center [779, 419] width 662 height 25
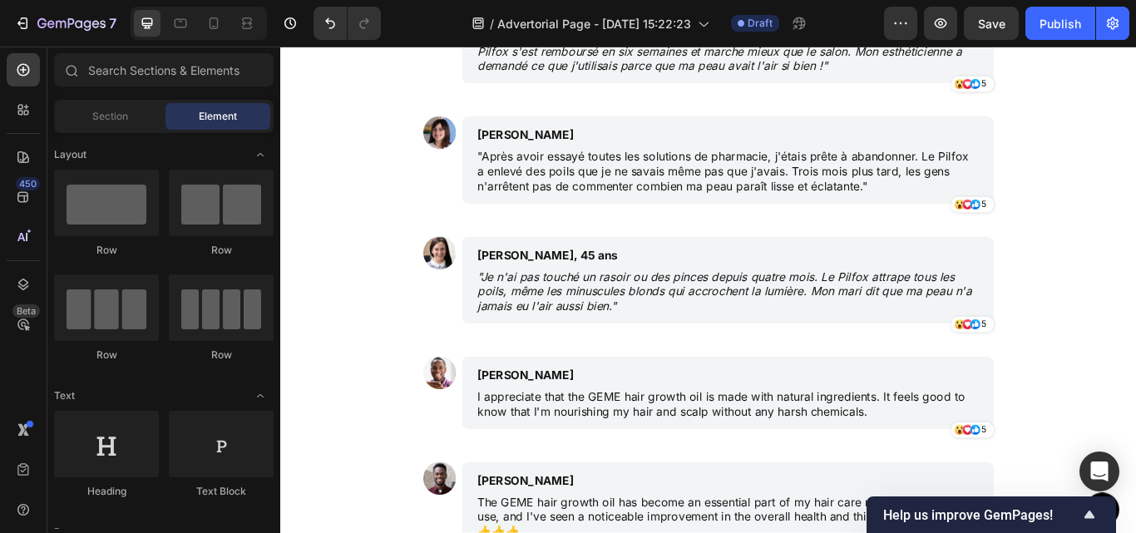
scroll to position [4728, 0]
